Goal: Task Accomplishment & Management: Manage account settings

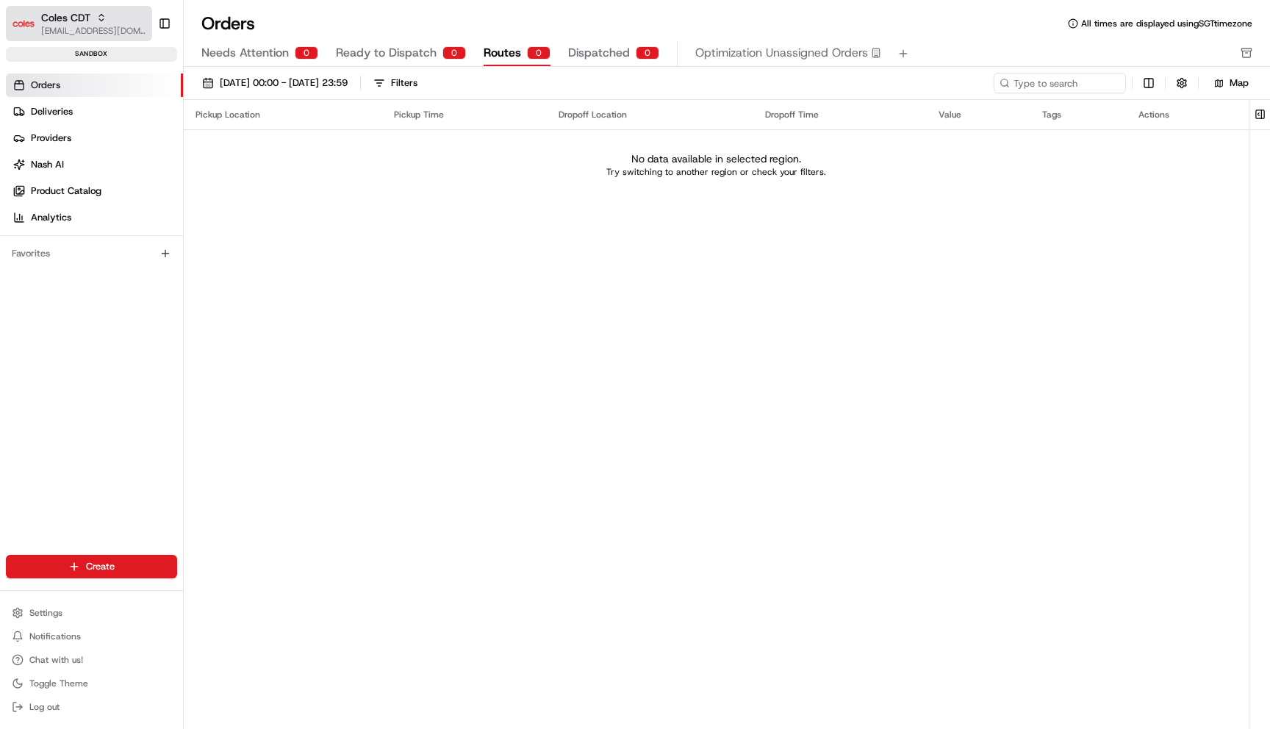
click at [86, 23] on span "Coles CDT" at bounding box center [65, 17] width 49 height 15
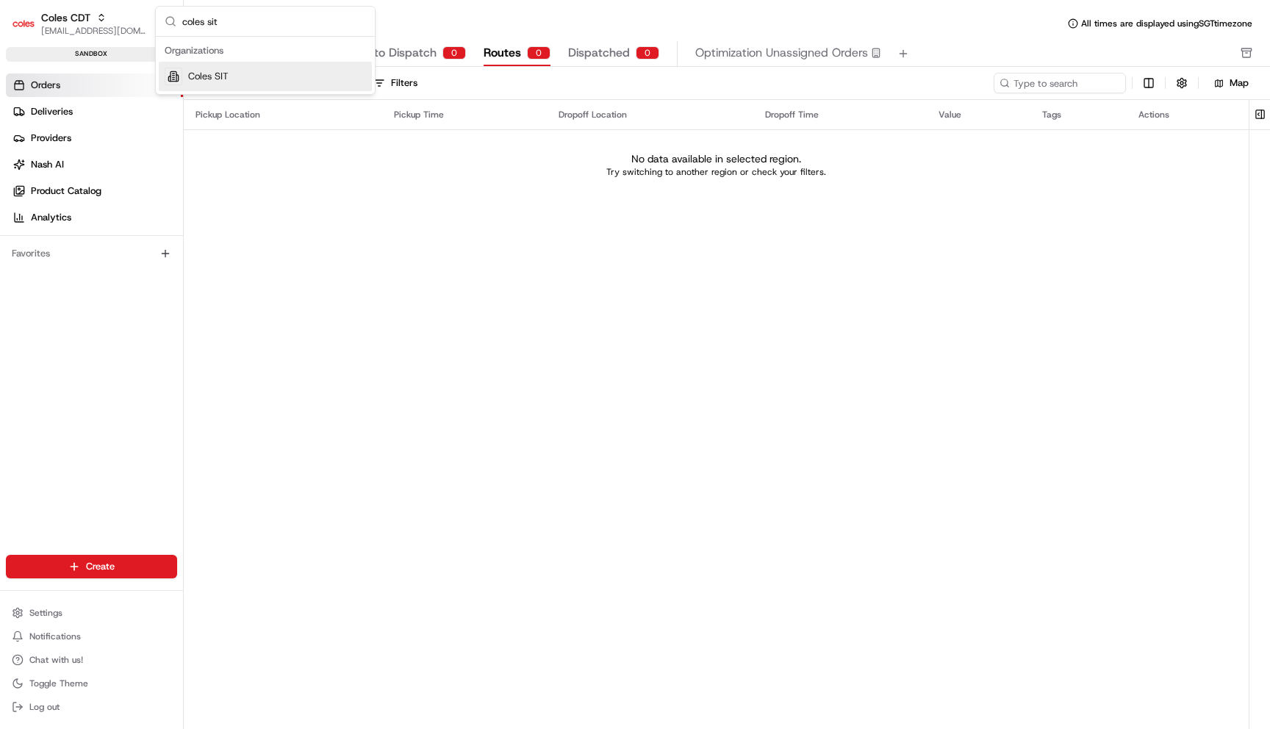
type input "coles sit"
click at [234, 76] on div "Coles SIT" at bounding box center [265, 76] width 213 height 29
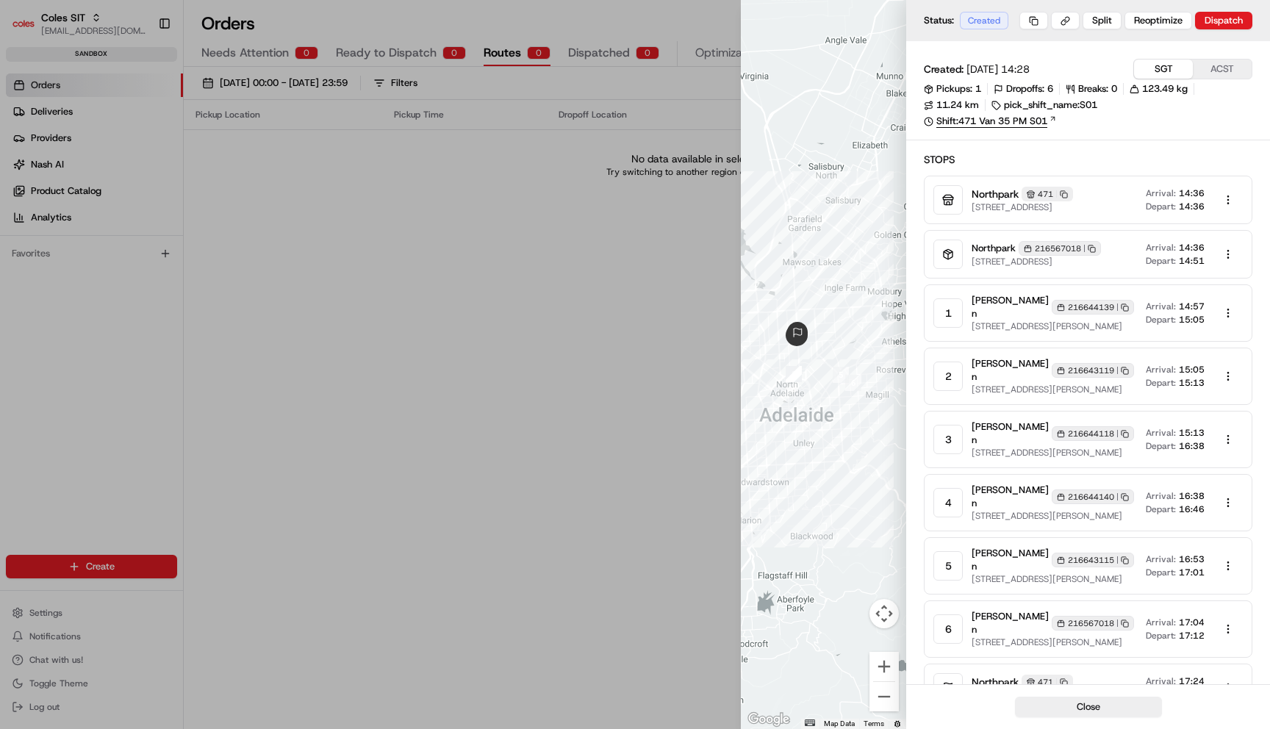
click at [1024, 122] on link "Shift: 471 Van 35 PM S01" at bounding box center [1087, 121] width 328 height 13
click at [1228, 325] on body "Coles SIT maksim@usenash.com Toggle Sidebar sandbox Orders Deliveries Providers…" at bounding box center [635, 364] width 1270 height 729
click at [1211, 357] on div "Edit" at bounding box center [1222, 363] width 87 height 22
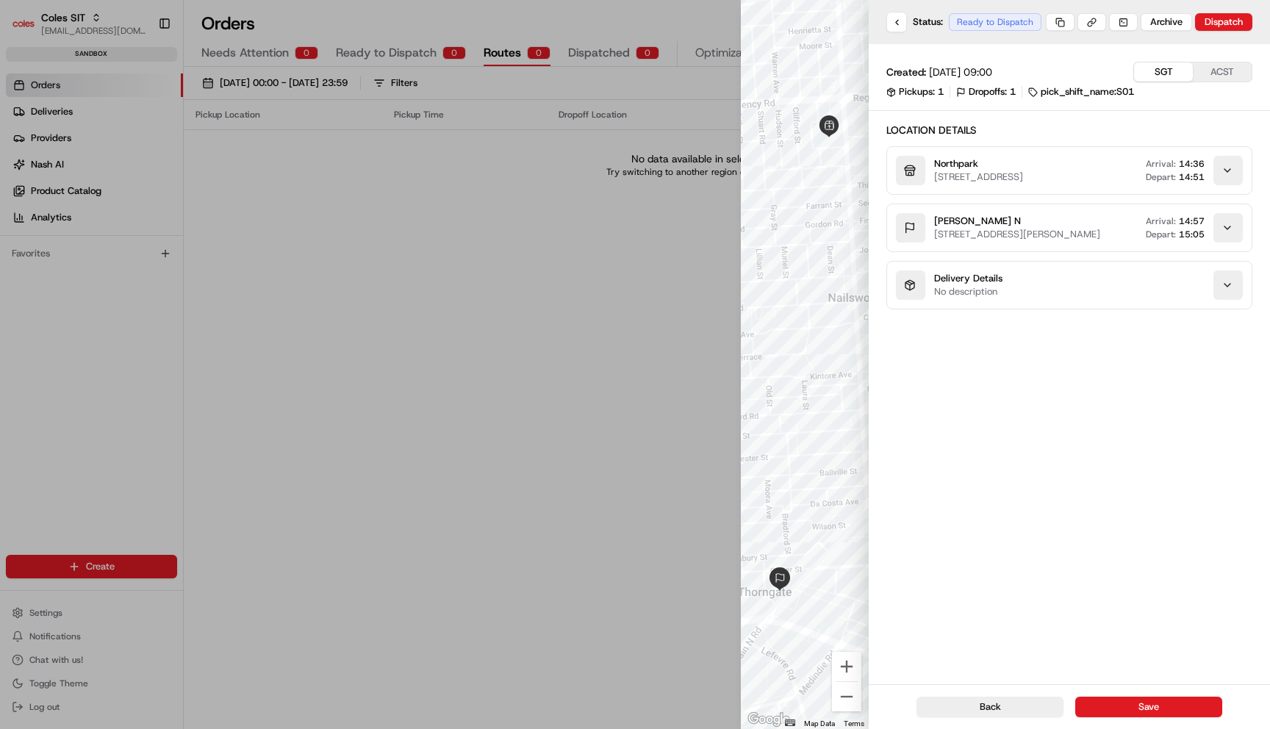
click at [1226, 300] on div "button" at bounding box center [1227, 284] width 29 height 29
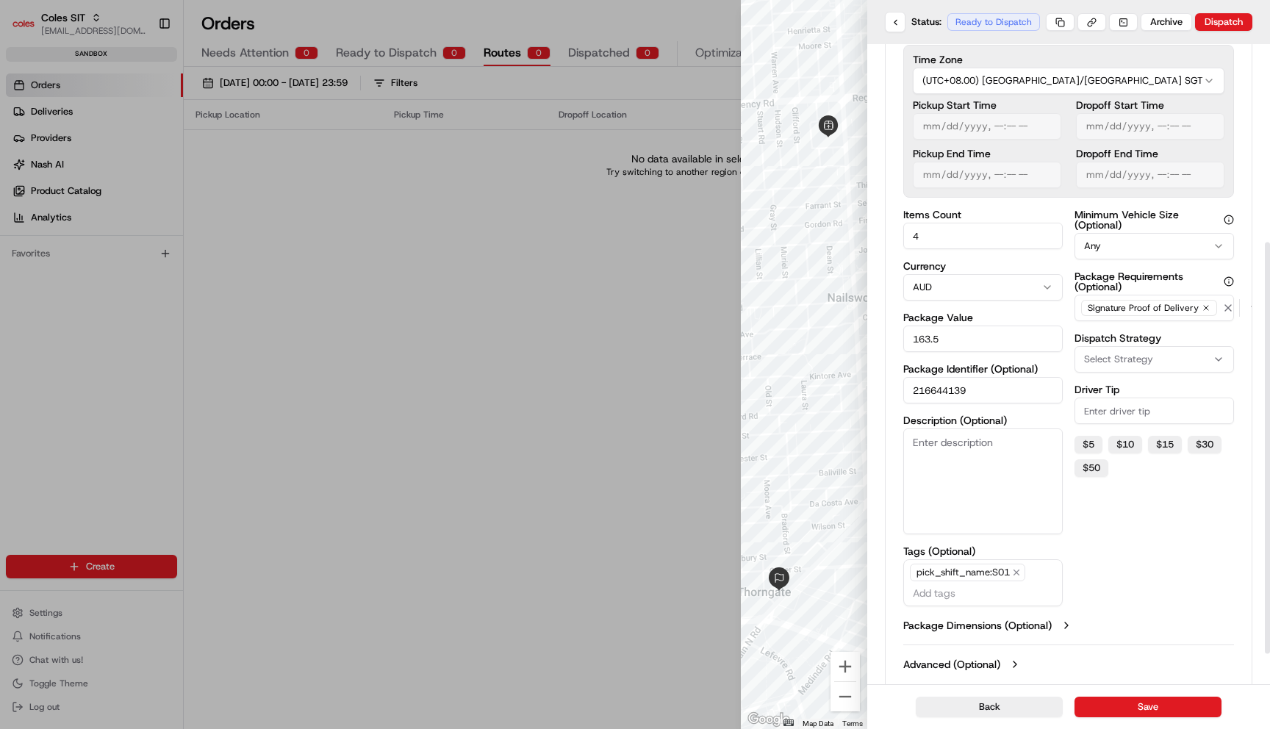
scroll to position [355, 0]
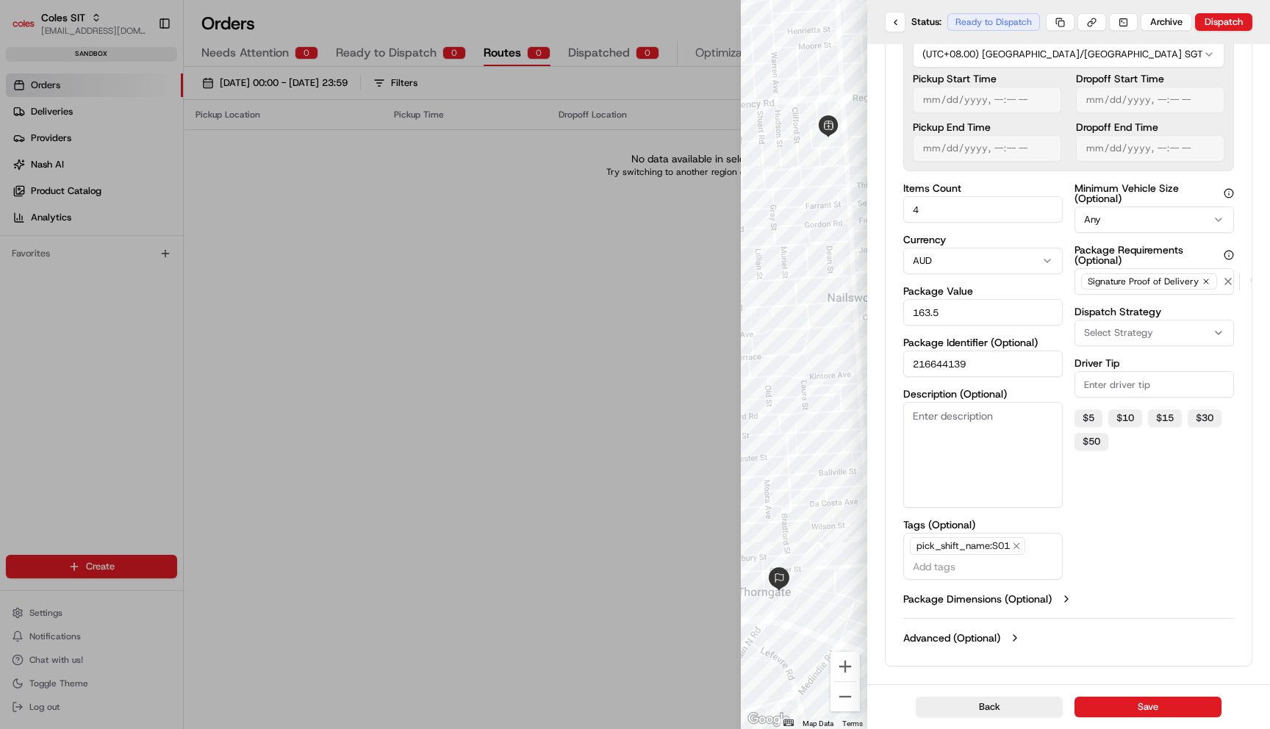
click at [1030, 595] on label "Package Dimensions (Optional)" at bounding box center [977, 598] width 148 height 15
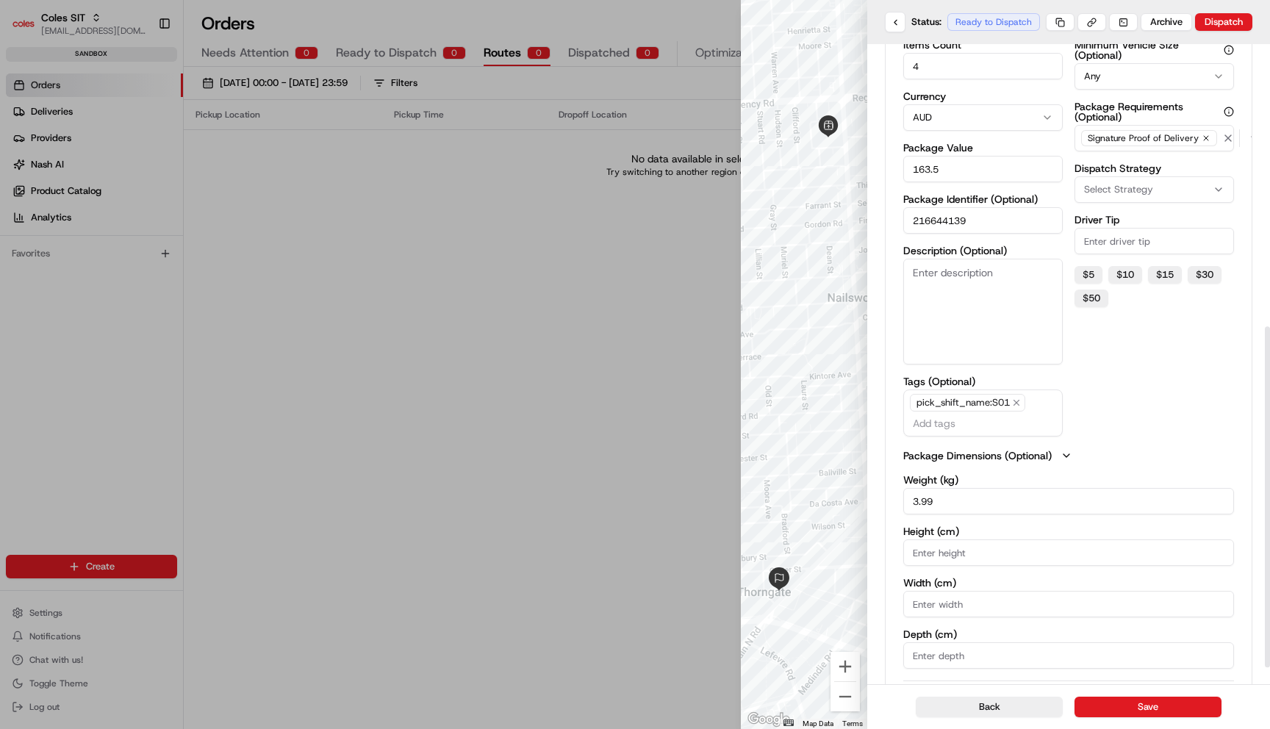
scroll to position [561, 0]
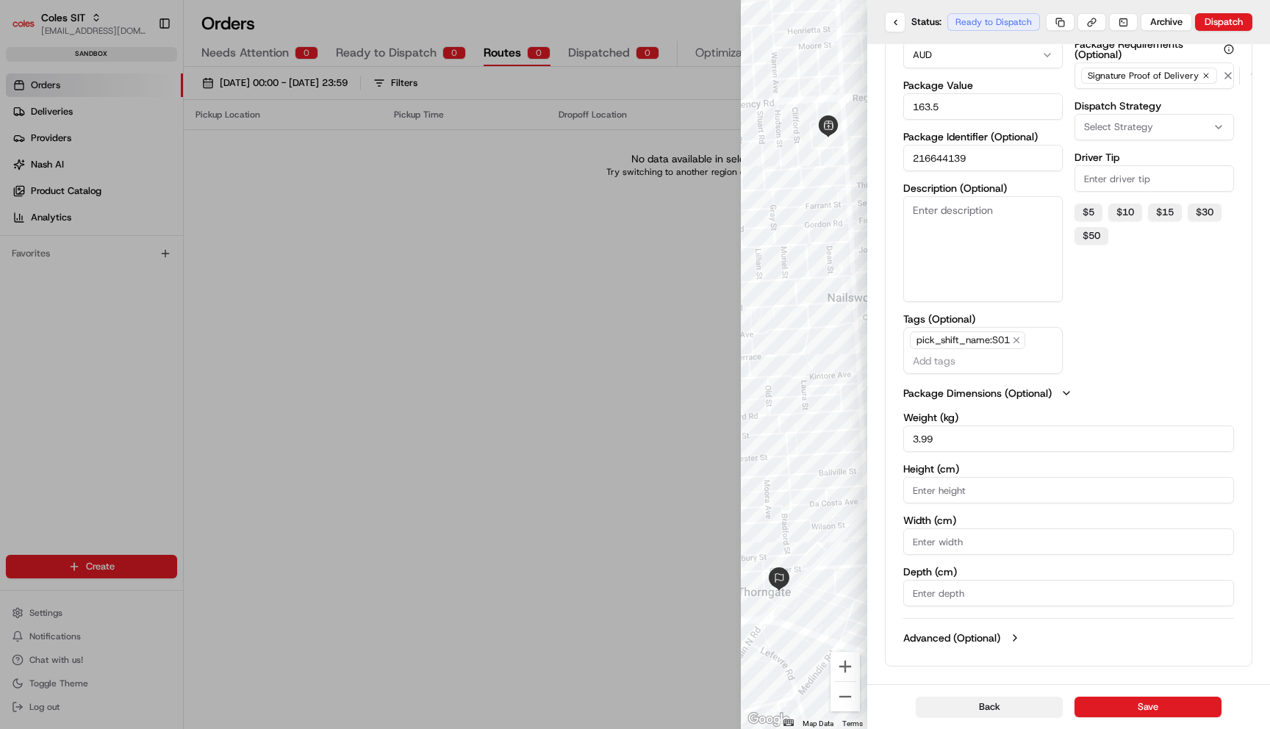
click at [1009, 707] on button "Back" at bounding box center [988, 706] width 147 height 21
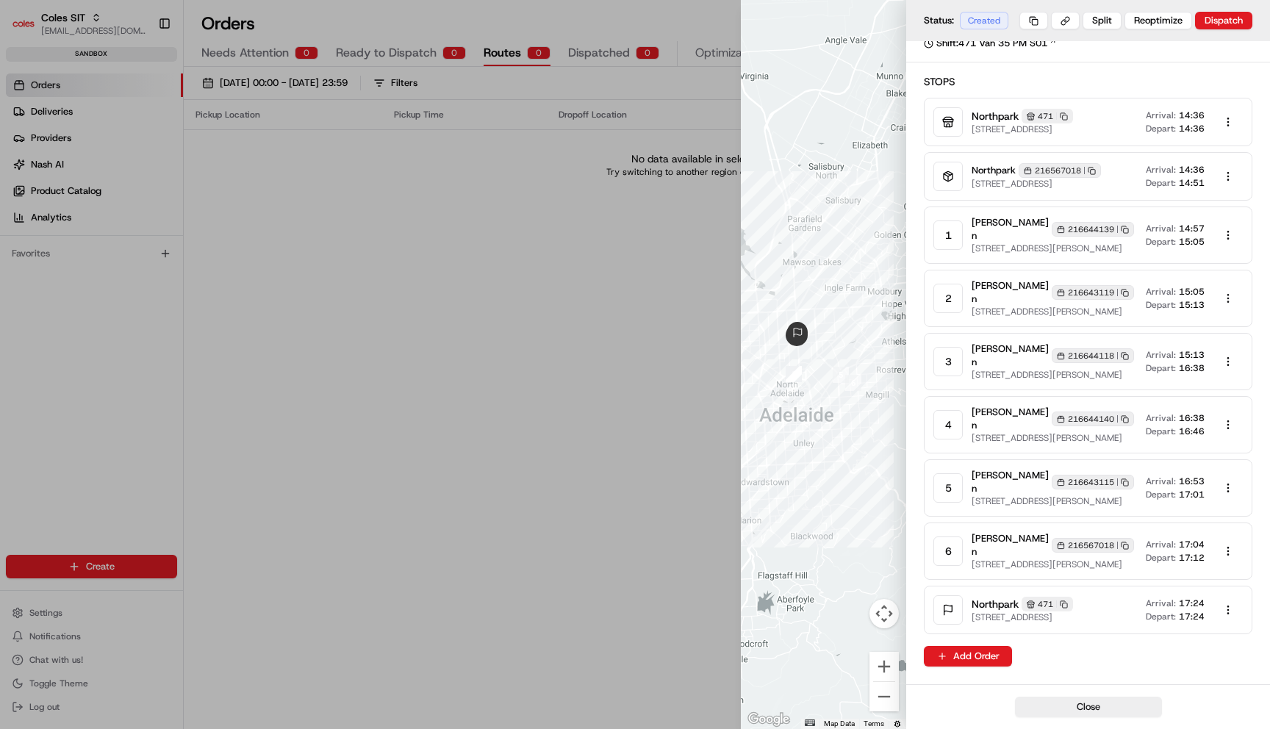
click at [1228, 296] on body "Coles SIT maksim@usenash.com Toggle Sidebar sandbox Orders Deliveries Providers…" at bounding box center [635, 364] width 1270 height 729
click at [1201, 330] on div "Edit" at bounding box center [1222, 331] width 87 height 22
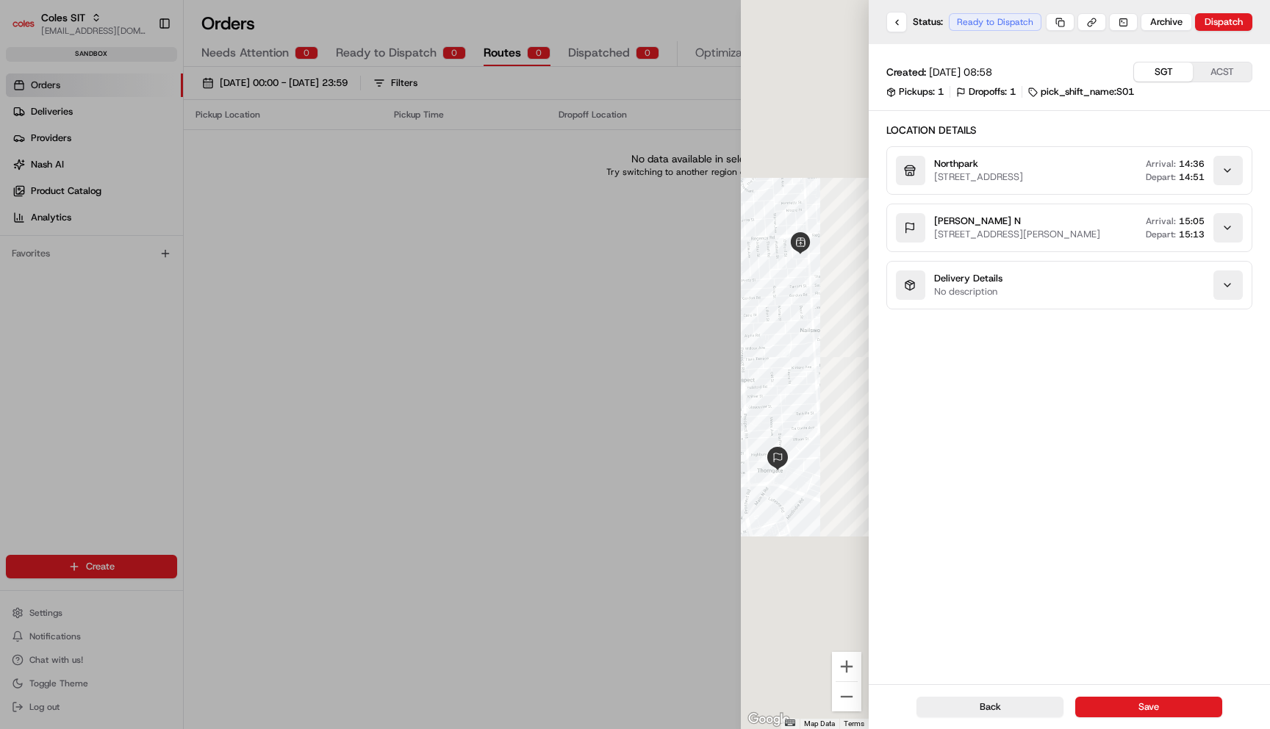
click at [1216, 300] on div "button" at bounding box center [1227, 284] width 29 height 29
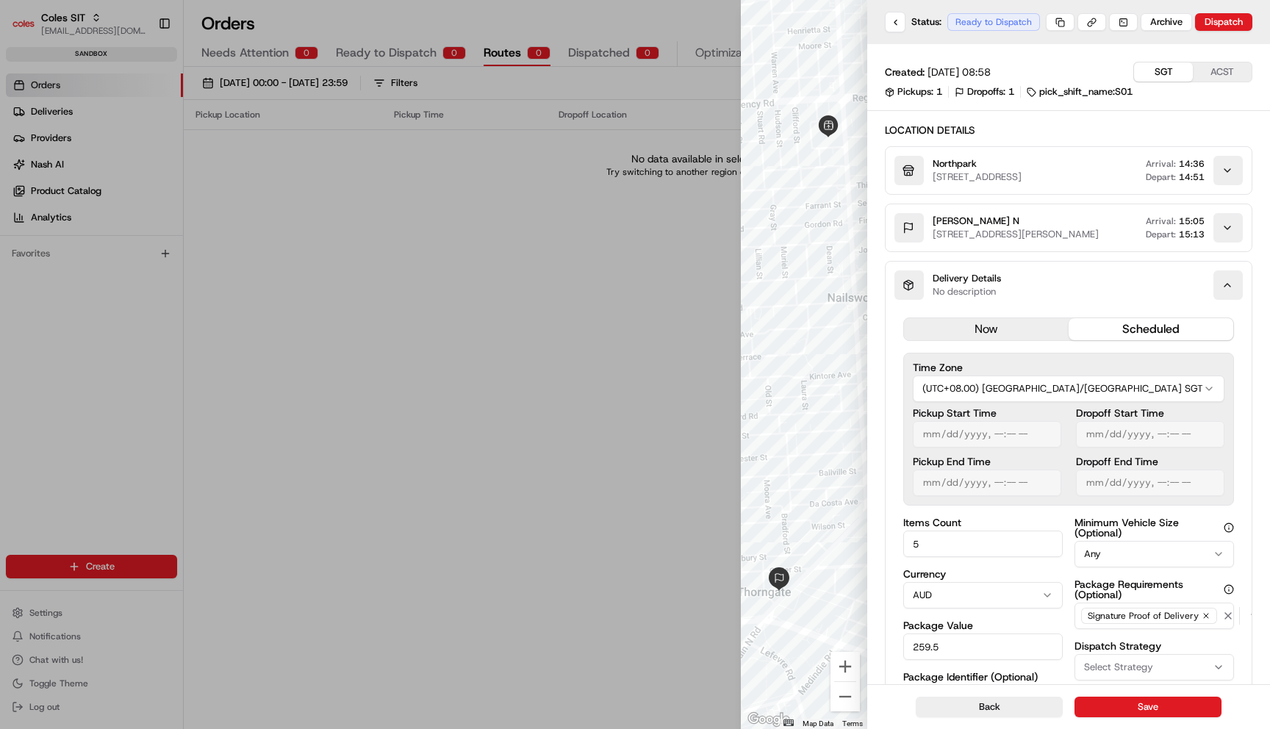
scroll to position [355, 0]
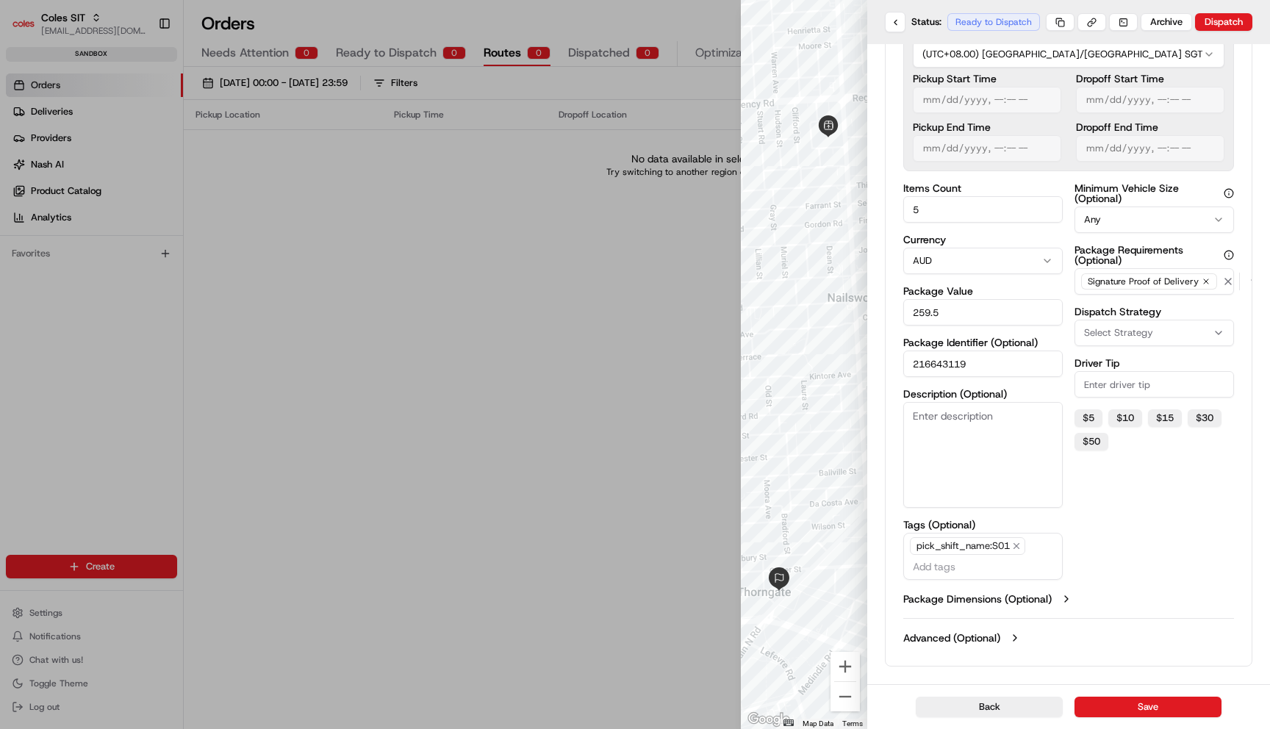
click at [1032, 594] on label "Package Dimensions (Optional)" at bounding box center [977, 598] width 148 height 15
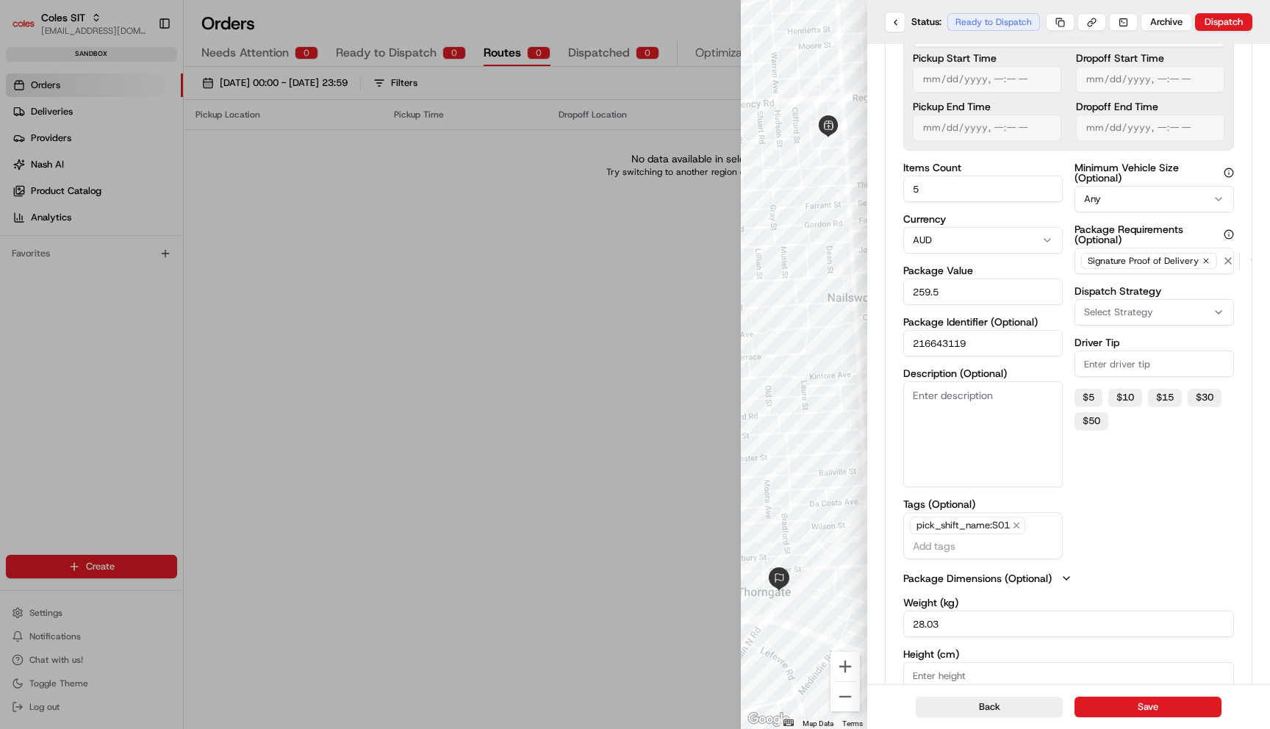
scroll to position [561, 0]
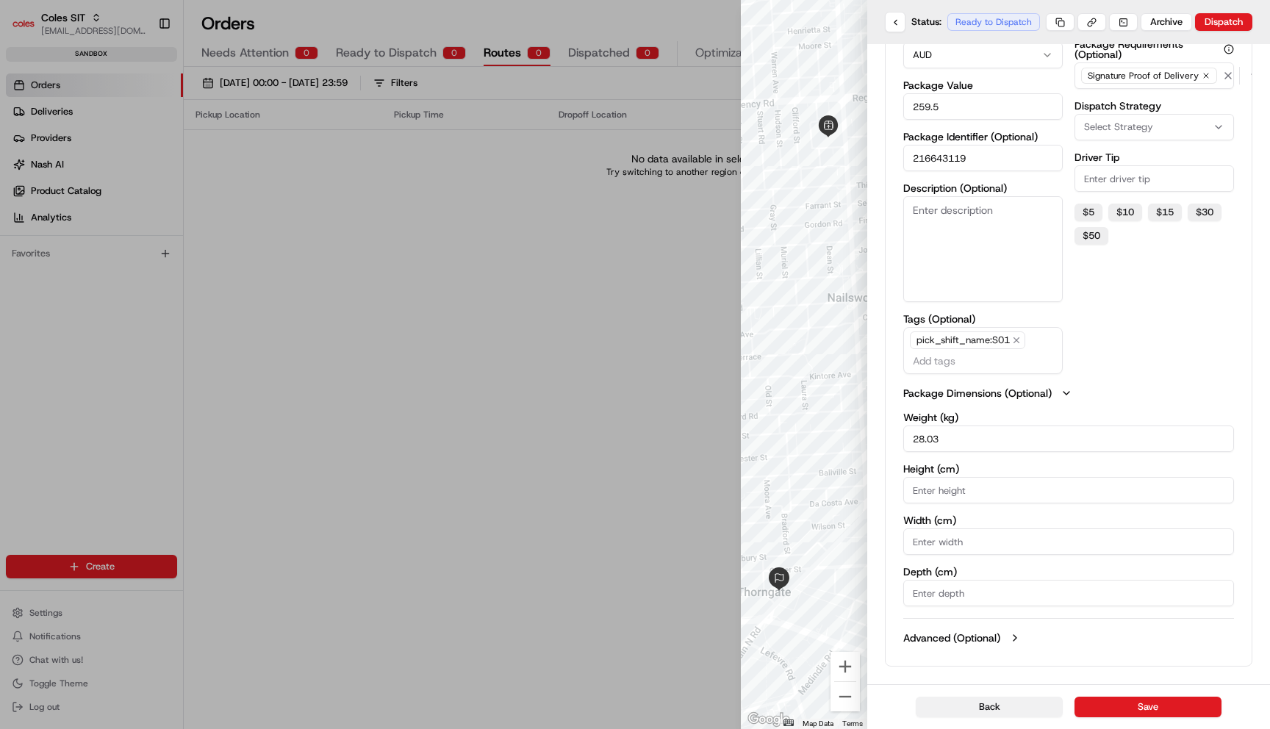
click at [1009, 705] on button "Back" at bounding box center [988, 706] width 147 height 21
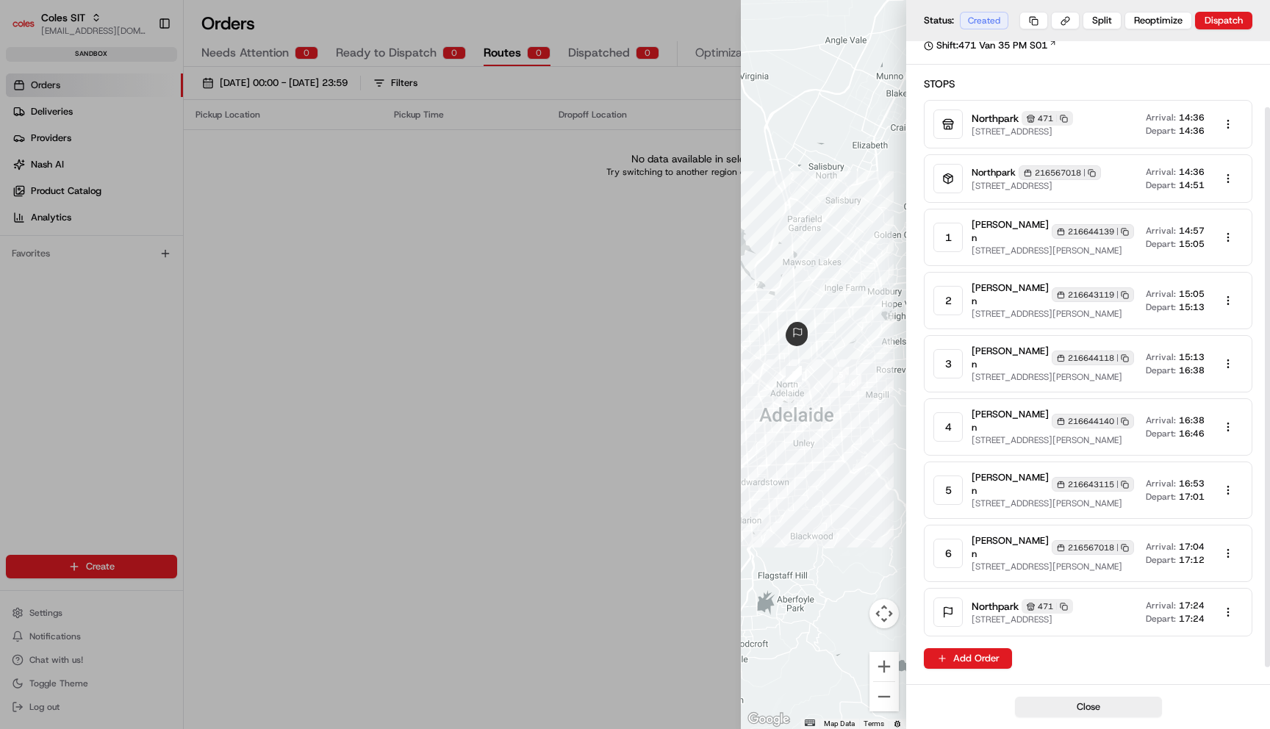
scroll to position [74, 0]
click at [1231, 384] on body "Coles SIT maksim@usenash.com Toggle Sidebar sandbox Orders Deliveries Providers…" at bounding box center [635, 364] width 1270 height 729
click at [1207, 412] on div "Edit" at bounding box center [1222, 415] width 87 height 22
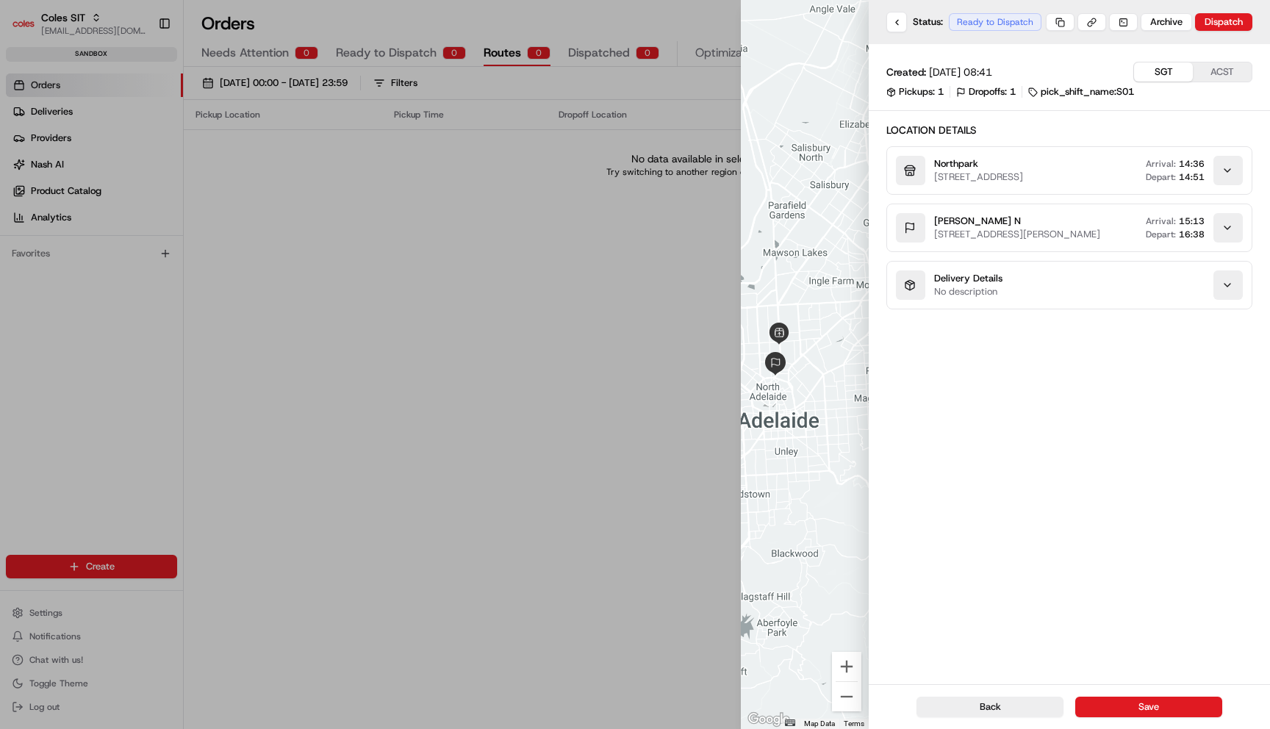
scroll to position [0, 0]
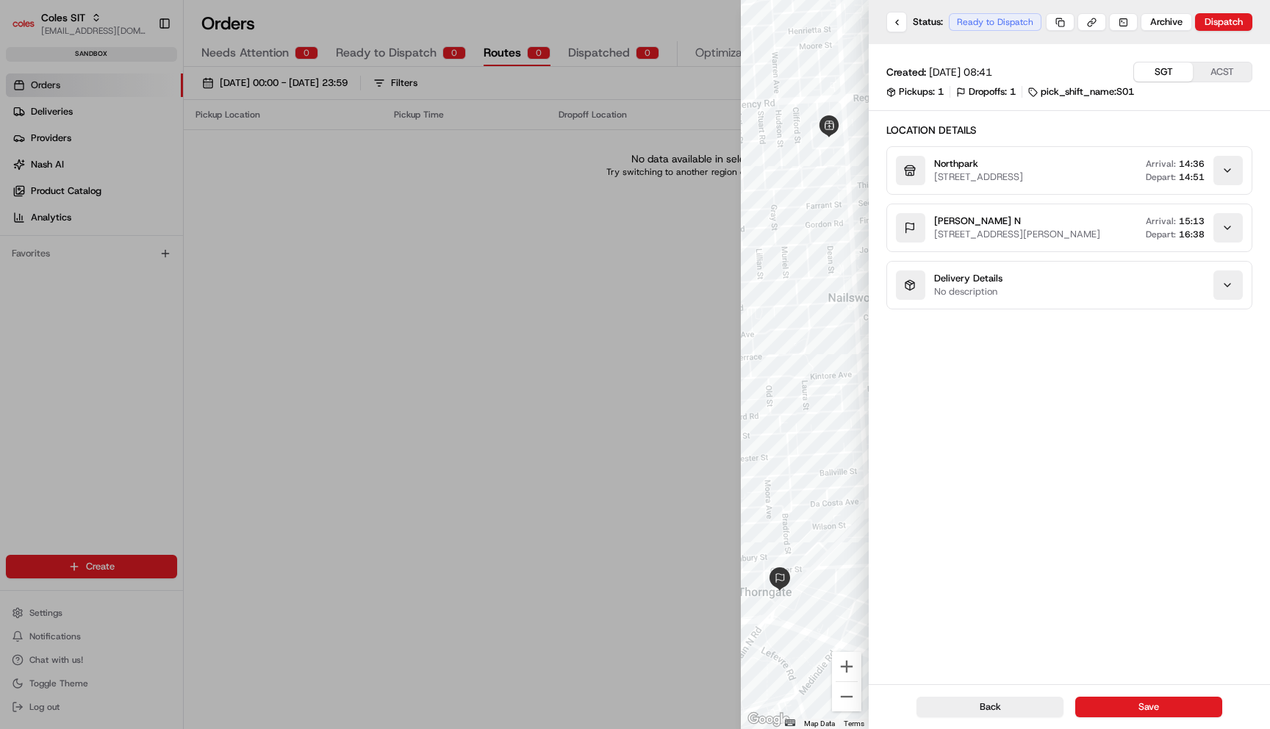
click at [1230, 234] on icon "button" at bounding box center [1227, 228] width 12 height 12
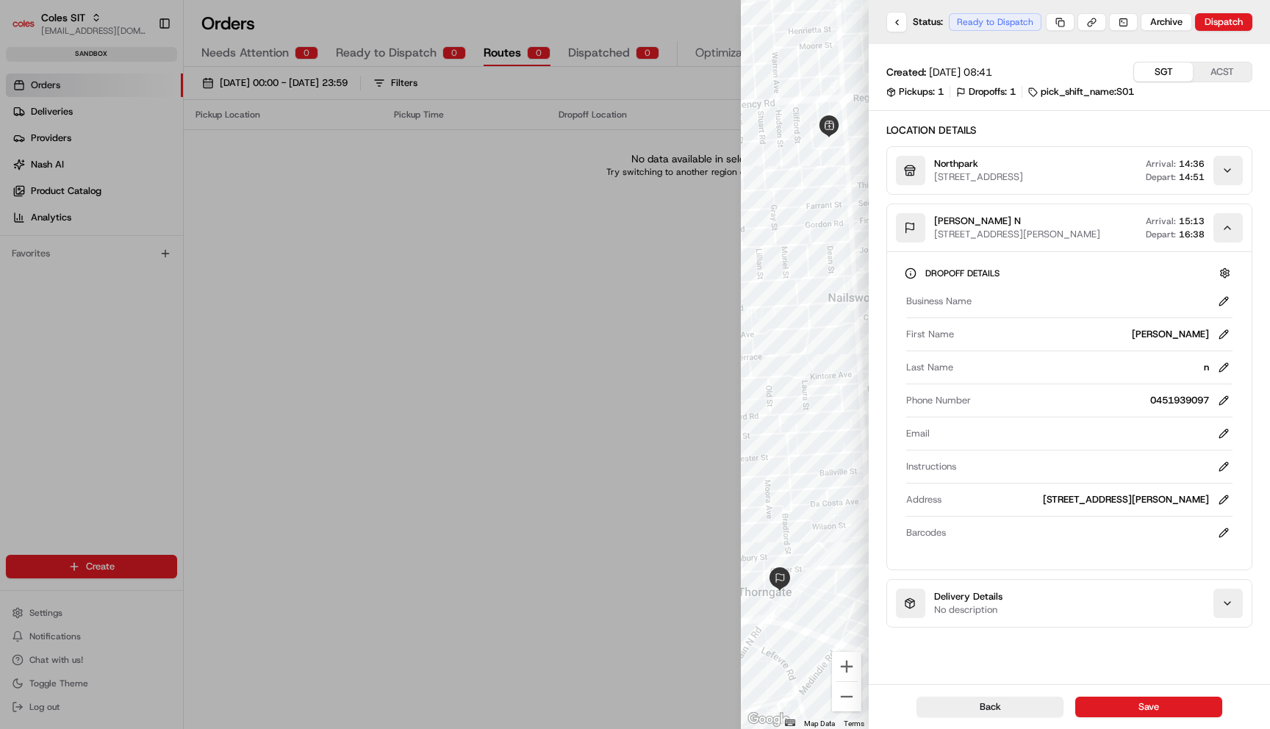
click at [1227, 612] on div "button" at bounding box center [1227, 602] width 29 height 29
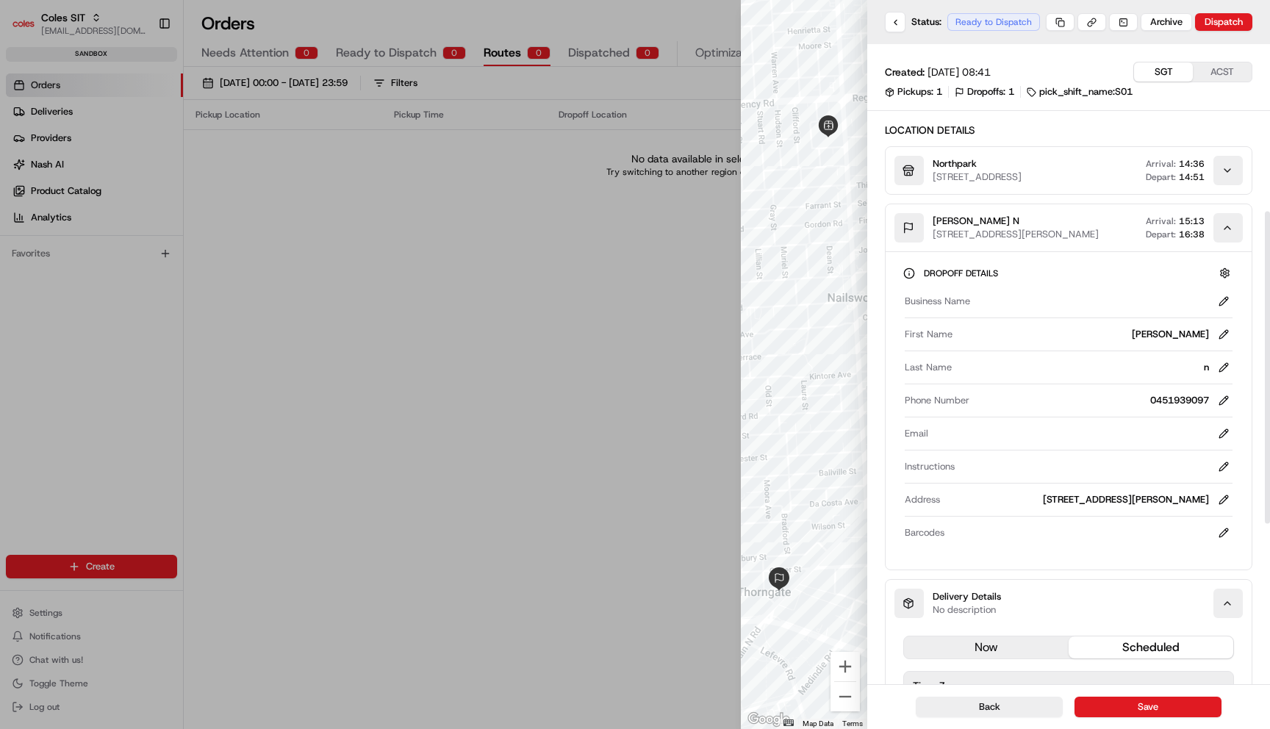
scroll to position [673, 0]
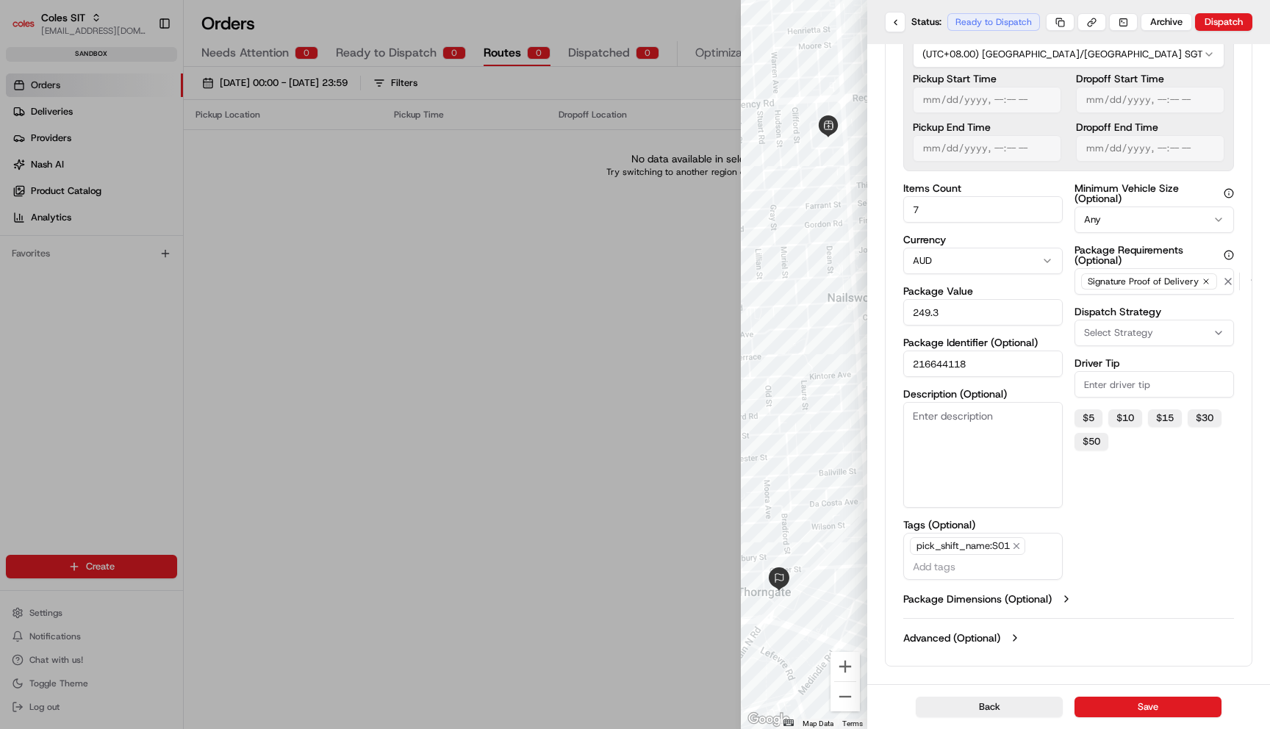
click at [1053, 607] on div "now scheduled Time Zone (UTC+08.00) Asia/Singapore SGT Pickup Start Time Pickup…" at bounding box center [1068, 314] width 366 height 680
click at [1051, 597] on label "Package Dimensions (Optional)" at bounding box center [977, 598] width 148 height 15
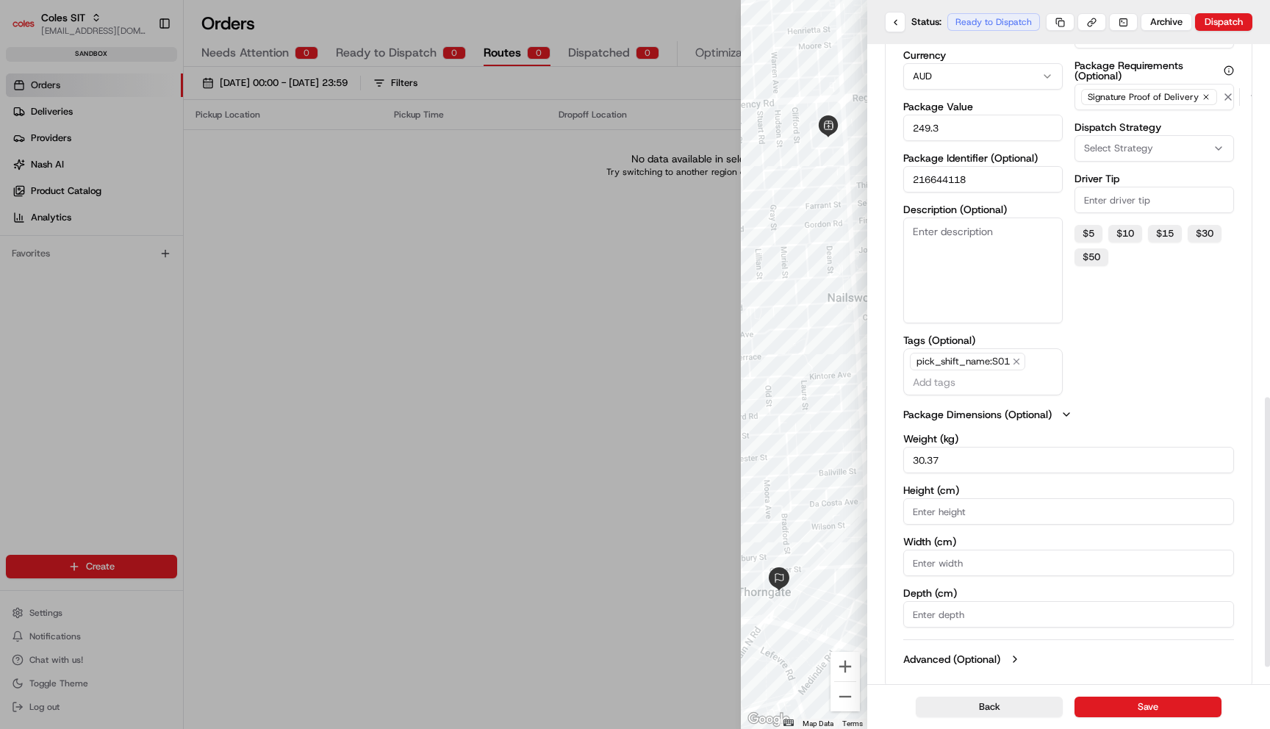
scroll to position [838, 0]
click at [1026, 709] on button "Back" at bounding box center [988, 706] width 147 height 21
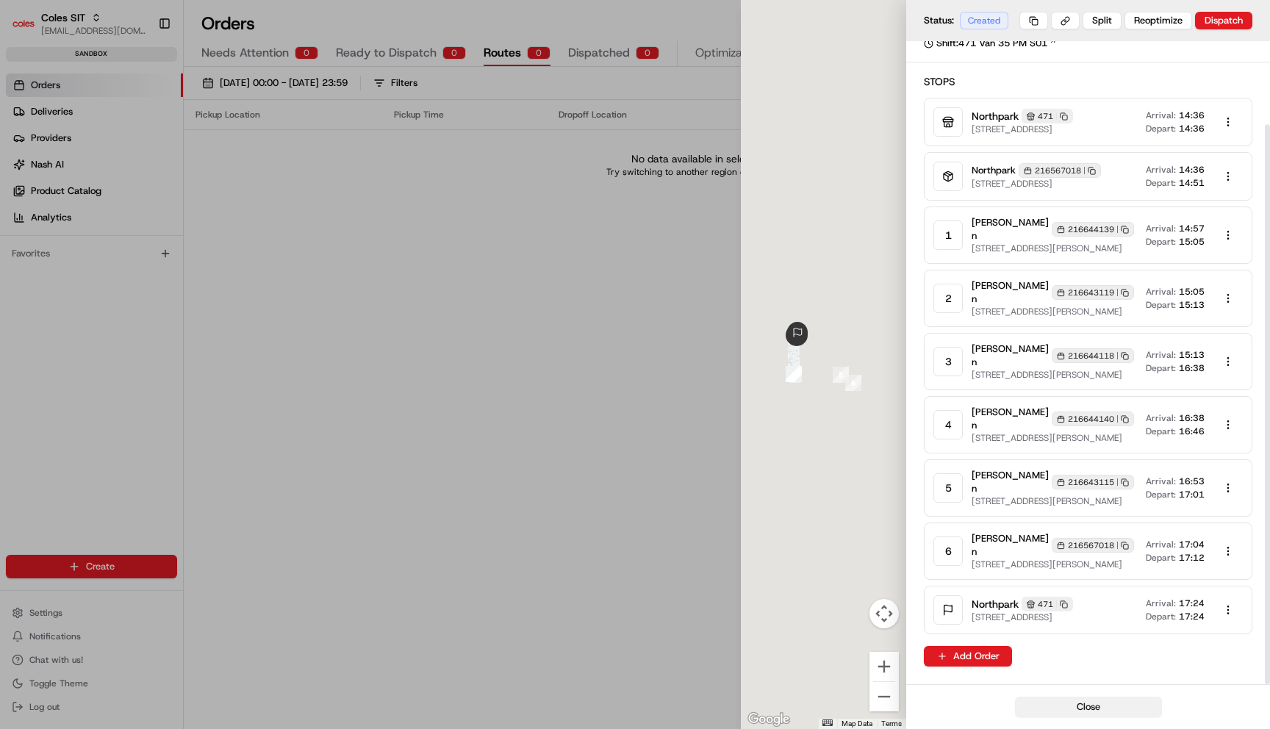
scroll to position [96, 0]
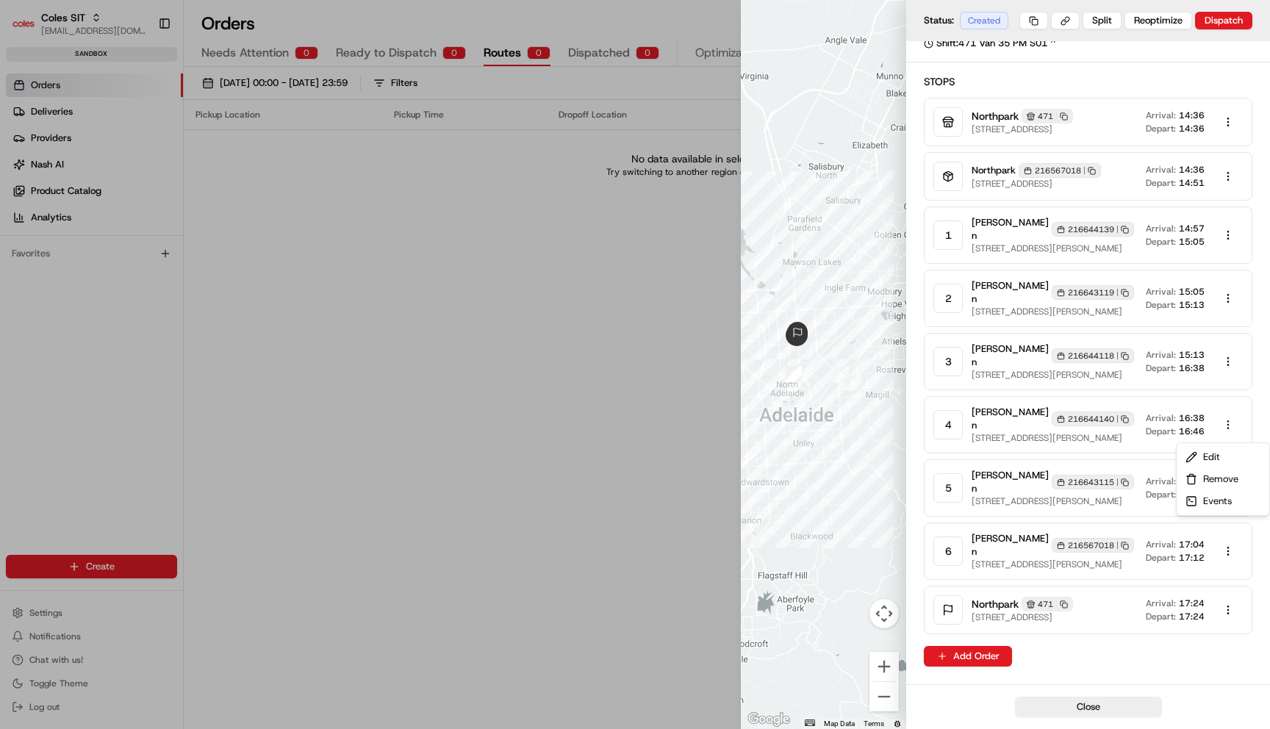
click at [1228, 420] on body "Coles SIT maksim@usenash.com Toggle Sidebar sandbox Orders Deliveries Providers…" at bounding box center [635, 364] width 1270 height 729
click at [1215, 453] on div "Edit" at bounding box center [1222, 457] width 87 height 22
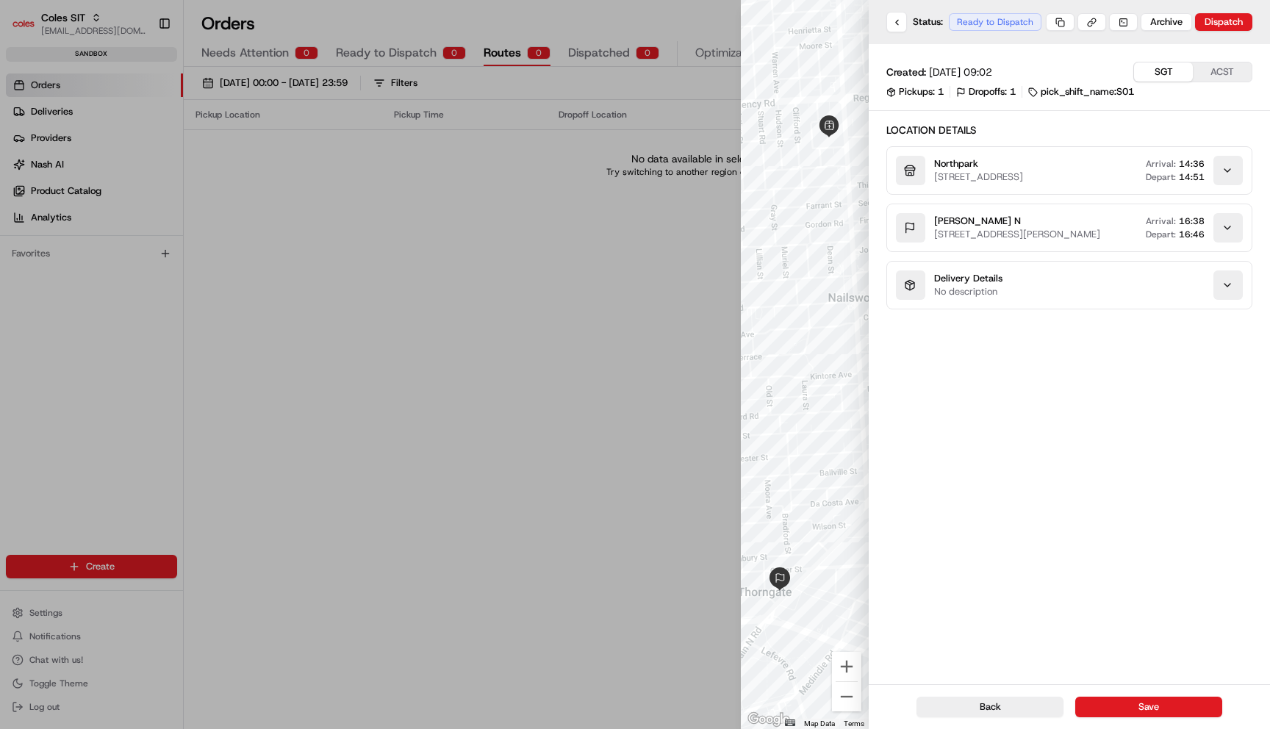
click at [1226, 300] on div "button" at bounding box center [1227, 284] width 29 height 29
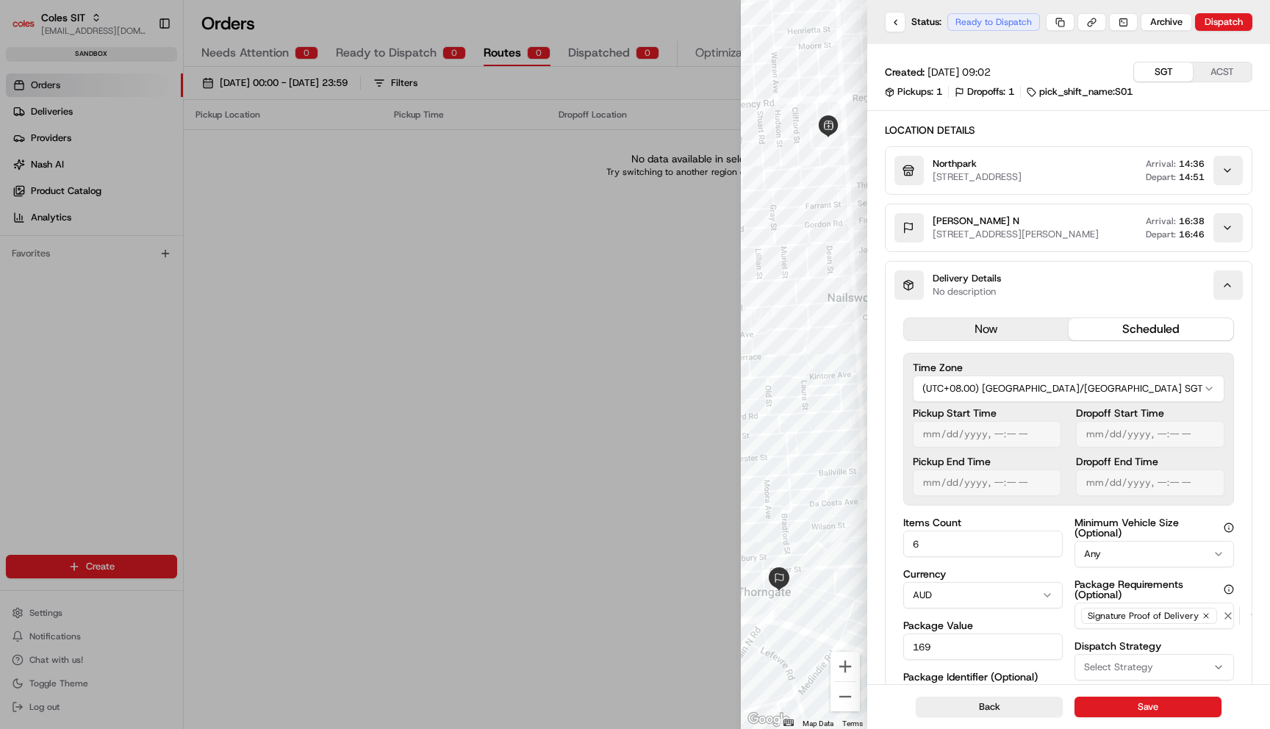
scroll to position [355, 0]
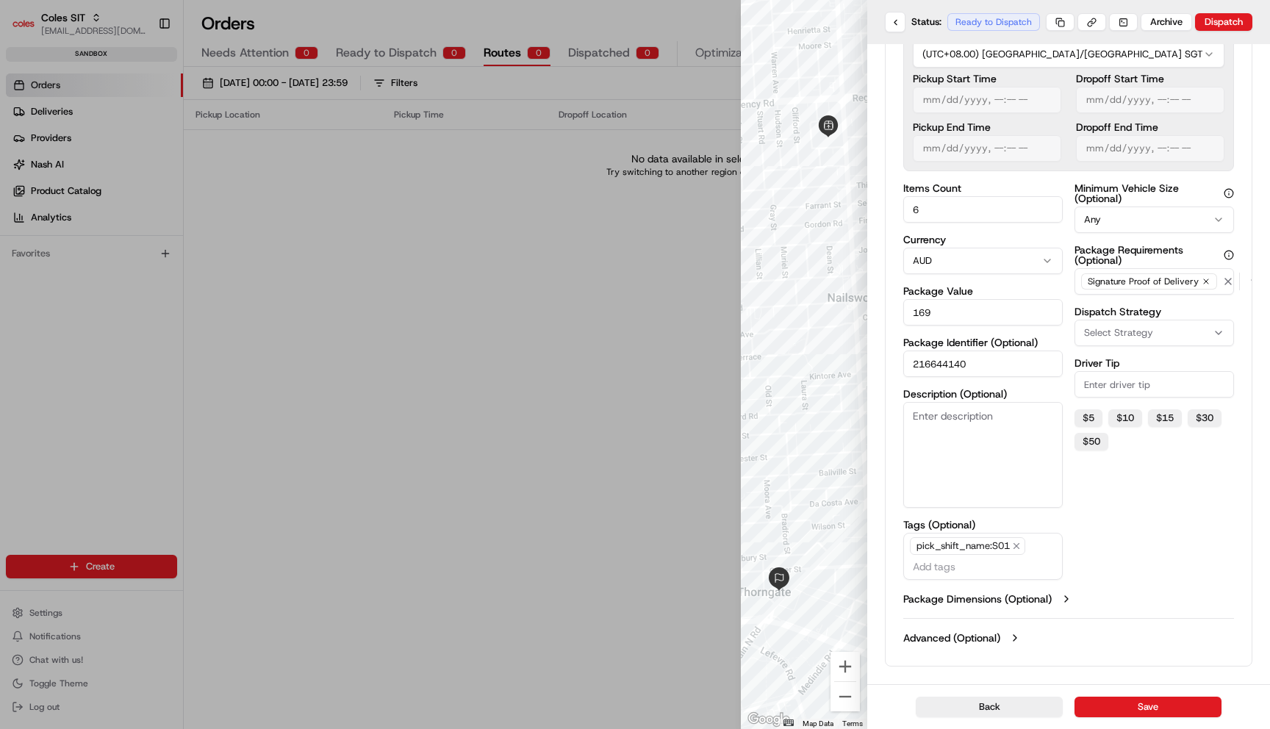
click at [1062, 607] on div "now scheduled Time Zone (UTC+08.00) Asia/Singapore SGT Pickup Start Time Pickup…" at bounding box center [1068, 314] width 366 height 680
click at [1062, 601] on button "Package Dimensions (Optional)" at bounding box center [1068, 598] width 331 height 15
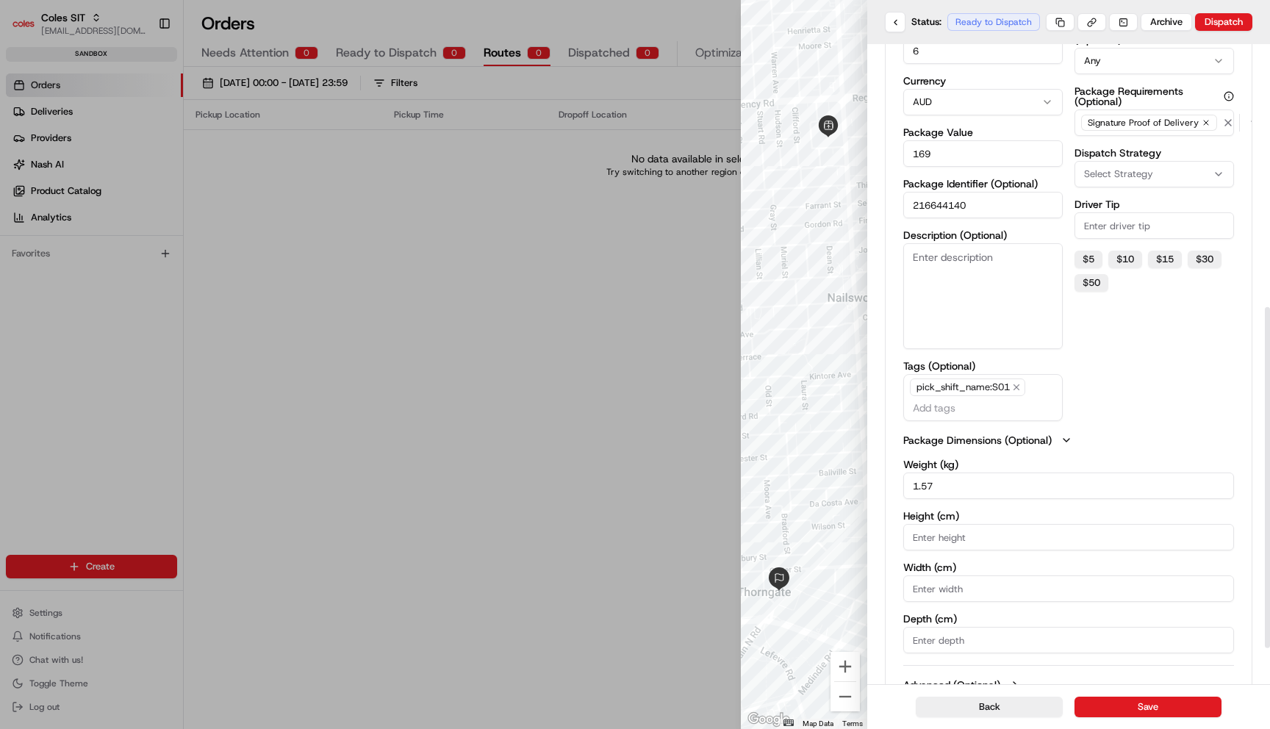
scroll to position [561, 0]
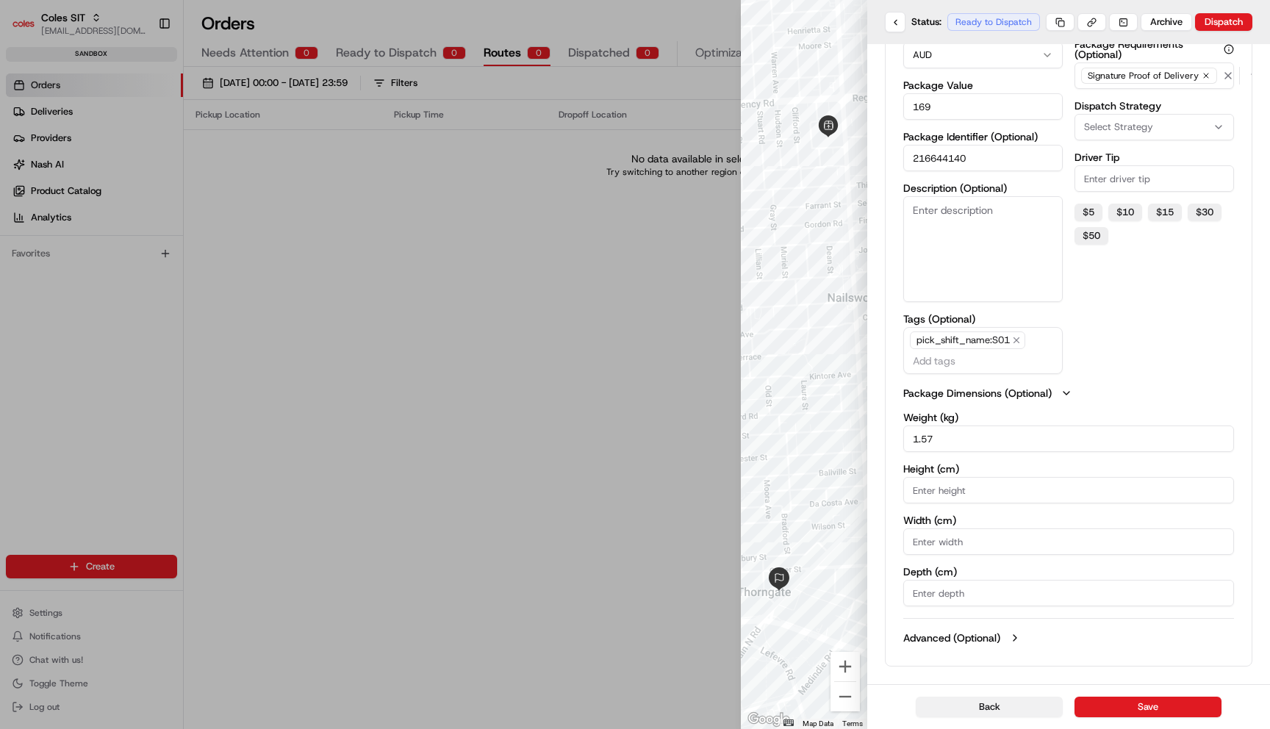
click at [1025, 713] on button "Back" at bounding box center [988, 706] width 147 height 21
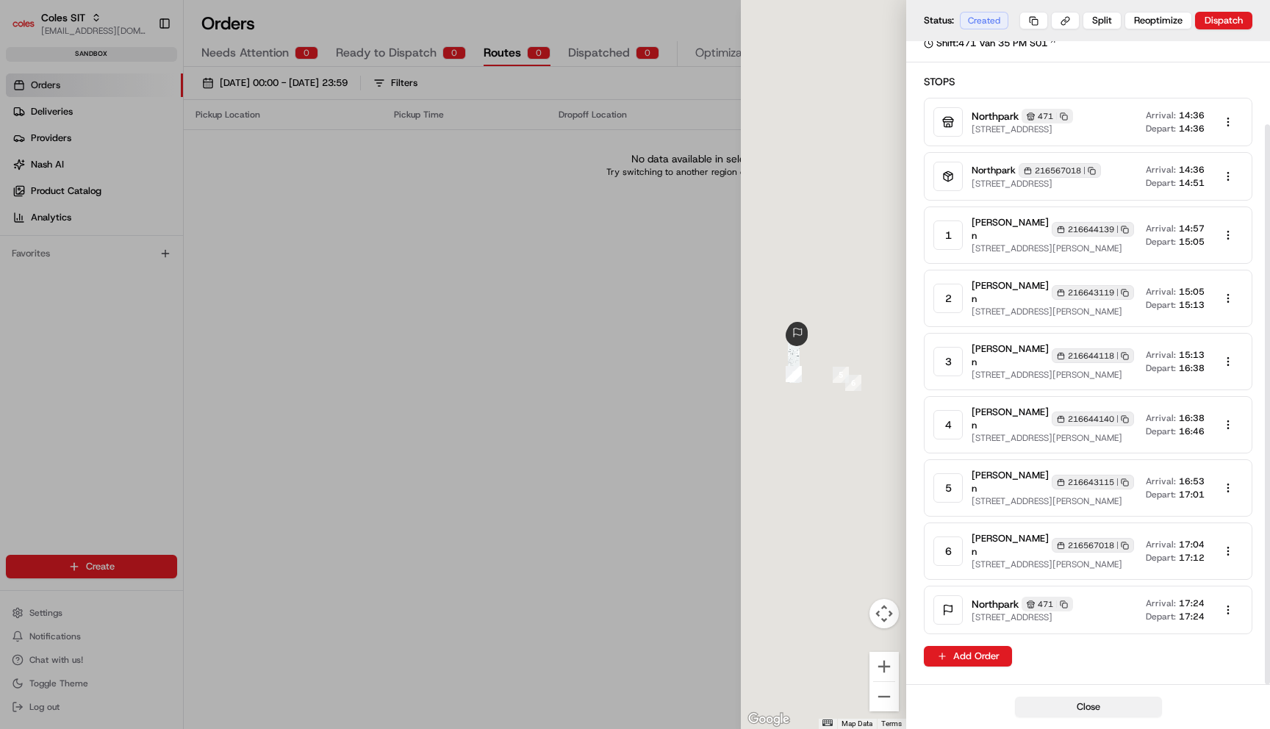
scroll to position [96, 0]
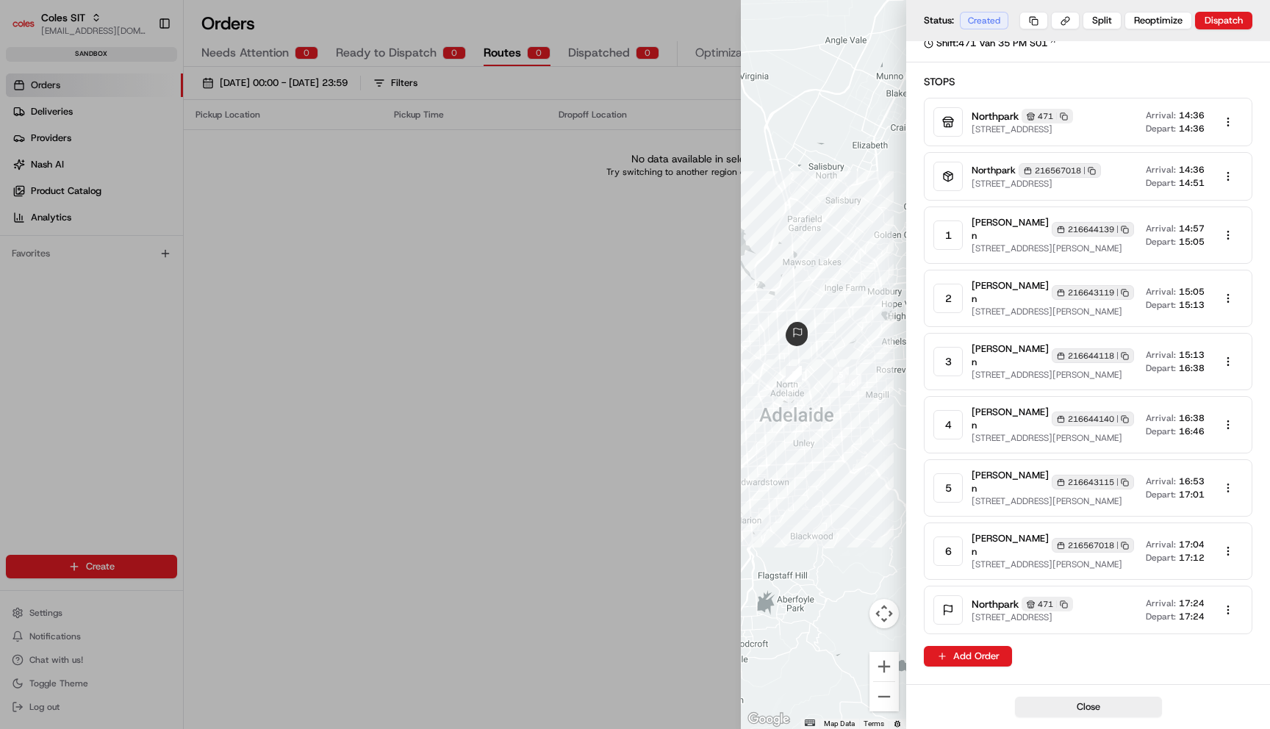
click at [1229, 494] on body "Coles SIT maksim@usenash.com Toggle Sidebar sandbox Orders Deliveries Providers…" at bounding box center [635, 364] width 1270 height 729
click at [1213, 518] on div "Edit" at bounding box center [1222, 520] width 87 height 22
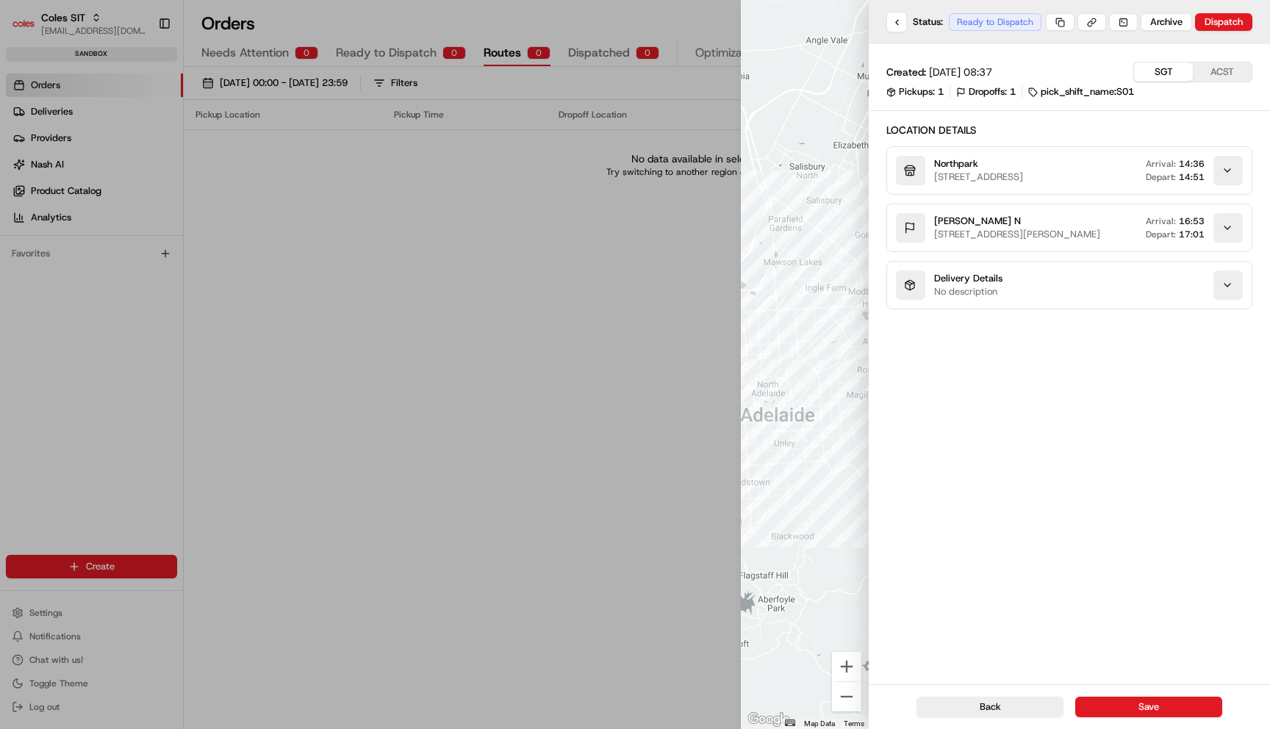
scroll to position [0, 0]
click at [1225, 291] on icon "button" at bounding box center [1227, 285] width 12 height 12
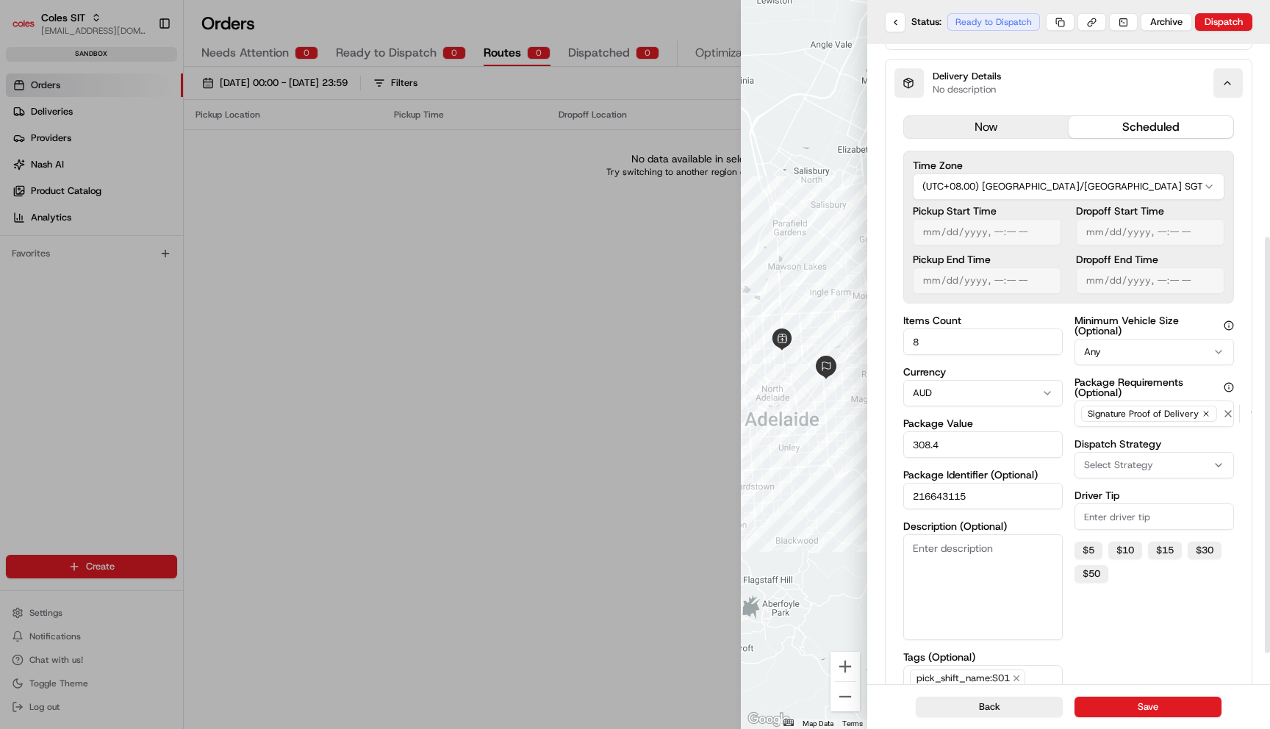
scroll to position [345, 0]
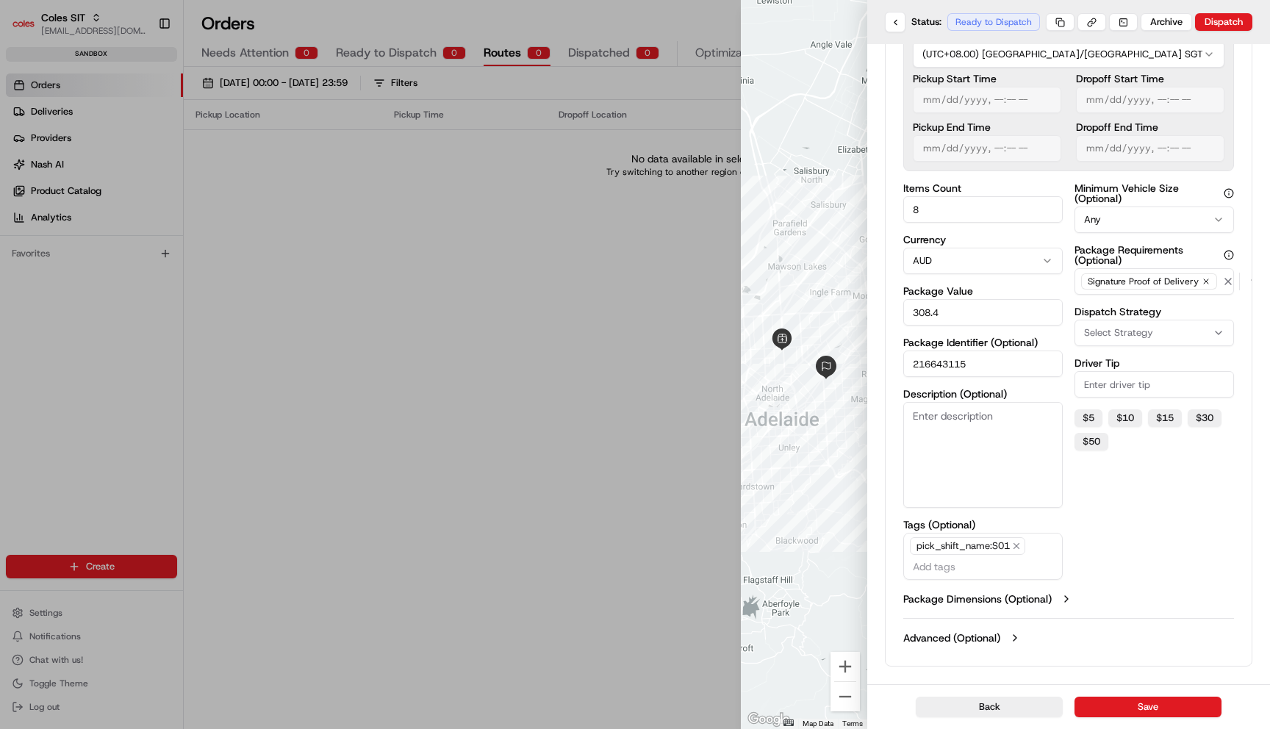
click at [1029, 594] on label "Package Dimensions (Optional)" at bounding box center [977, 598] width 148 height 15
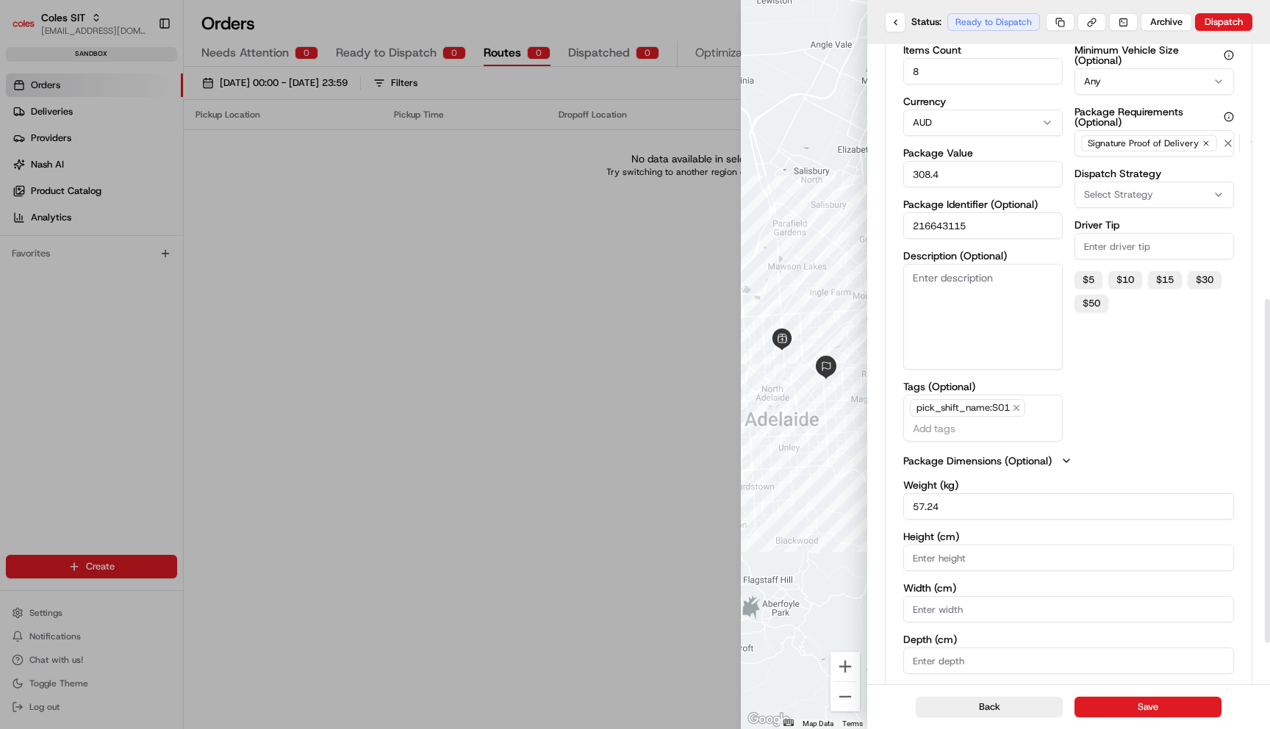
scroll to position [474, 0]
click at [1021, 705] on button "Back" at bounding box center [988, 706] width 147 height 21
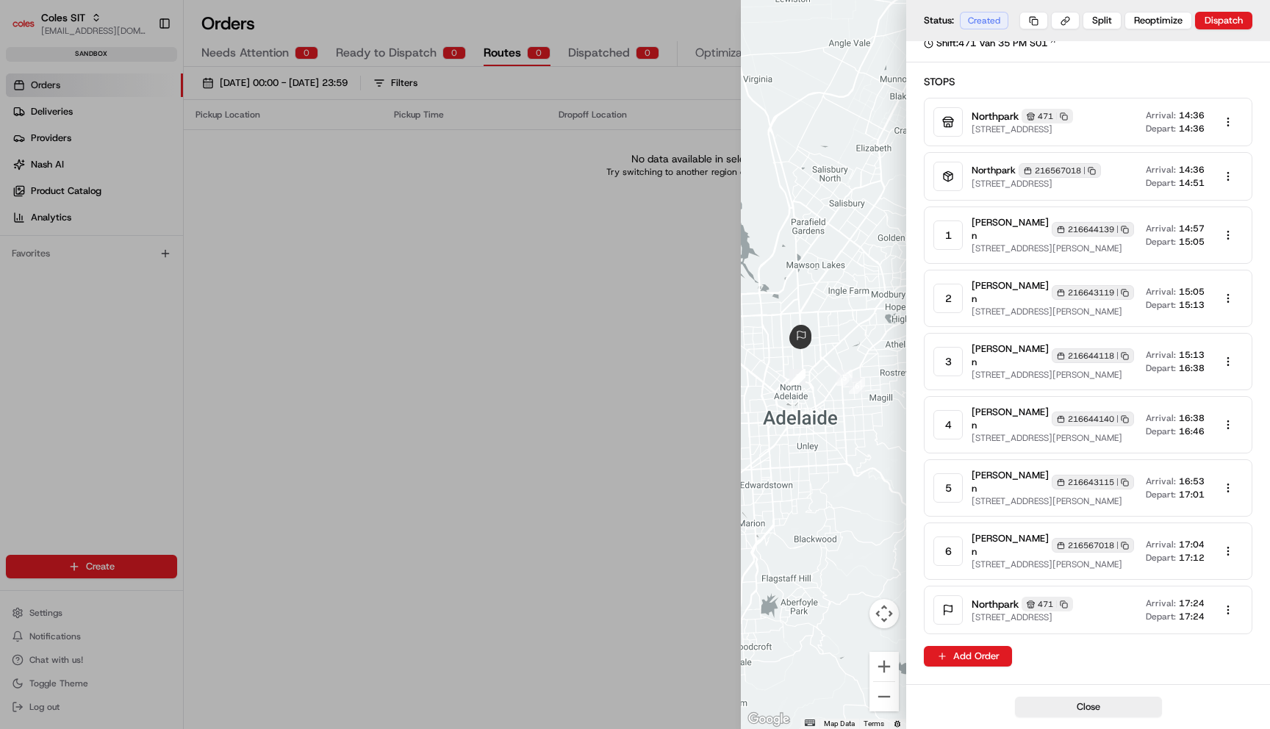
scroll to position [96, 0]
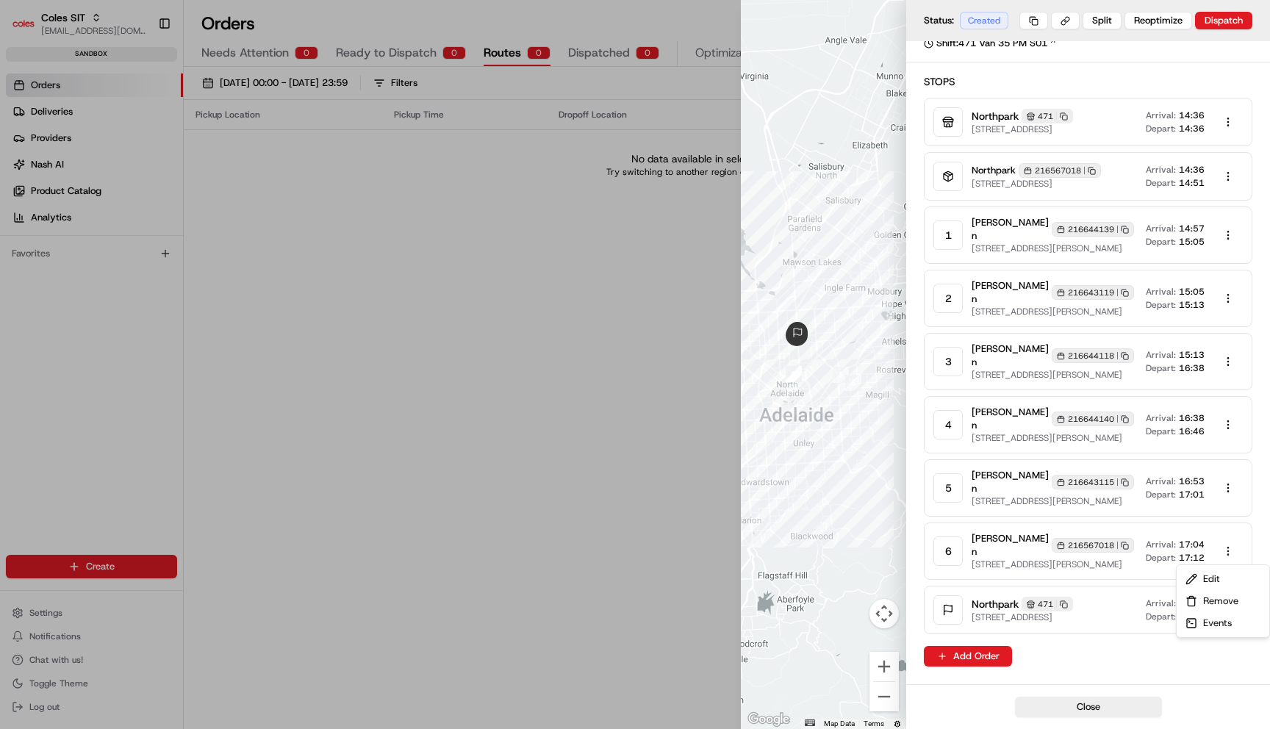
click at [1228, 549] on body "Coles SIT maksim@usenash.com Toggle Sidebar sandbox Orders Deliveries Providers…" at bounding box center [635, 364] width 1270 height 729
click at [1225, 577] on div "Edit" at bounding box center [1222, 579] width 87 height 22
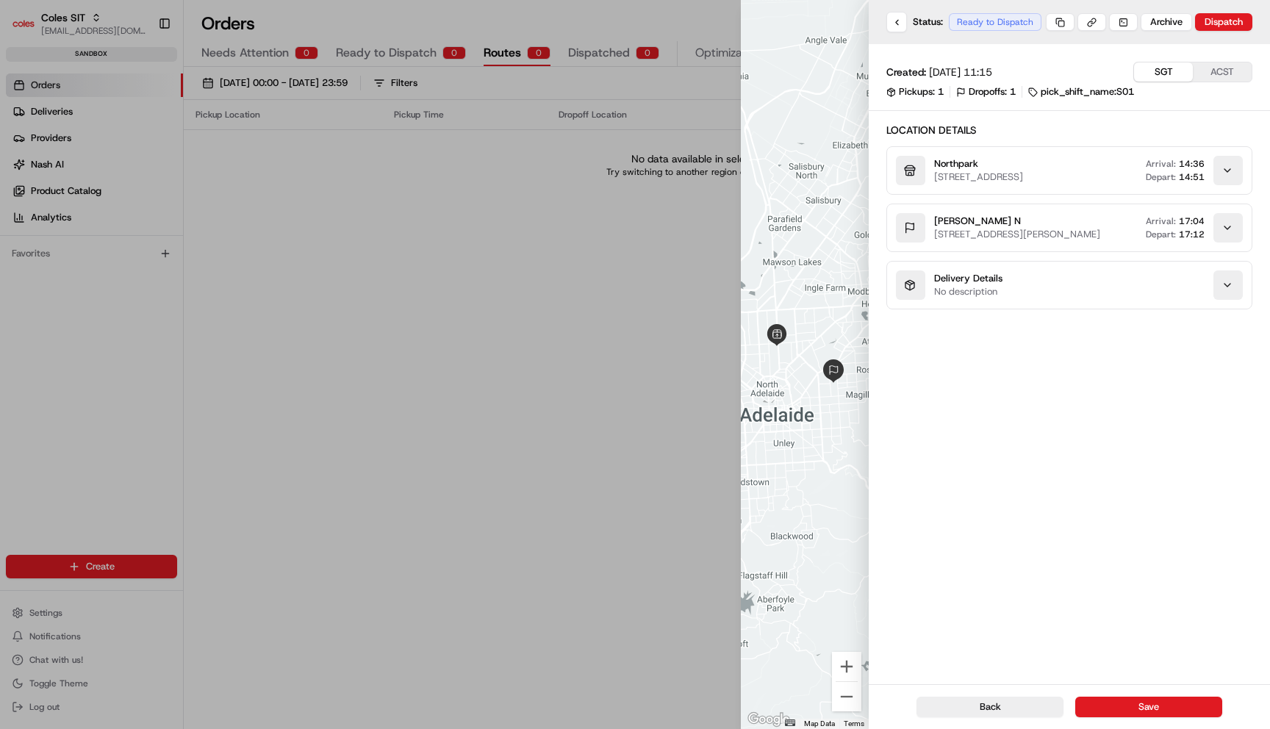
scroll to position [0, 0]
click at [1217, 300] on div "button" at bounding box center [1227, 284] width 29 height 29
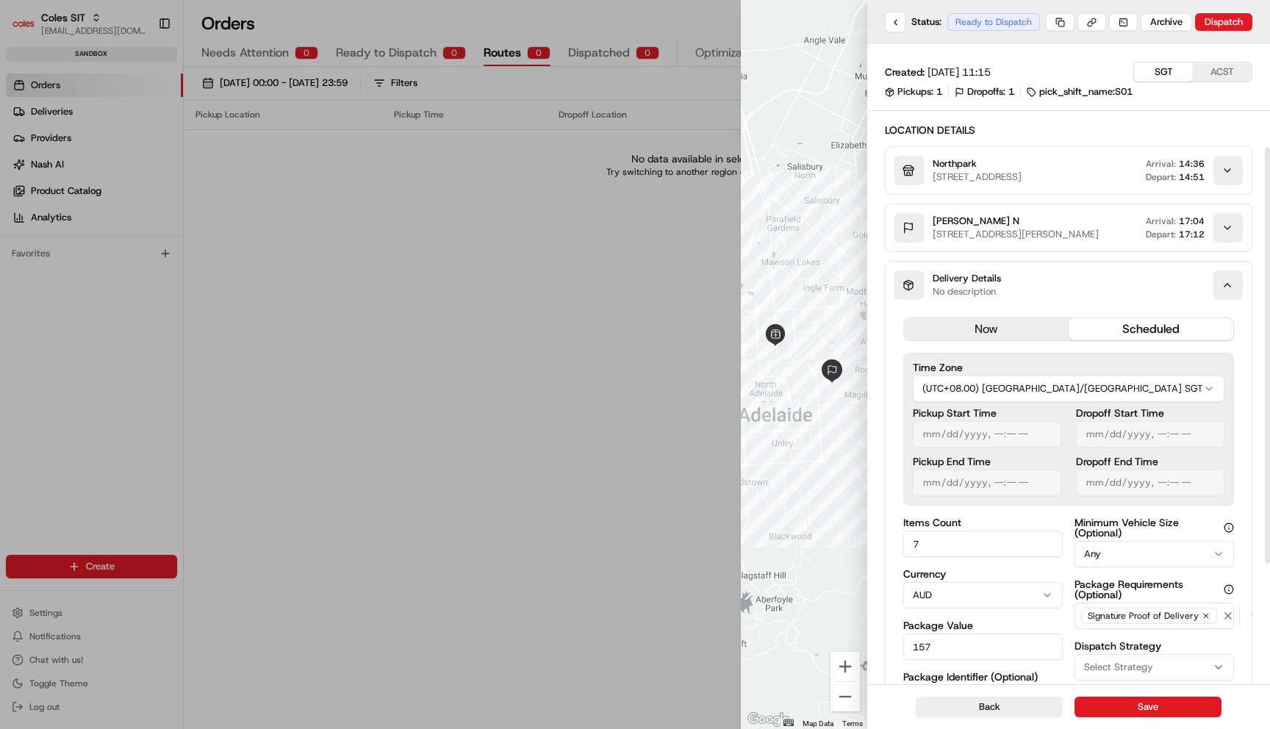
scroll to position [345, 0]
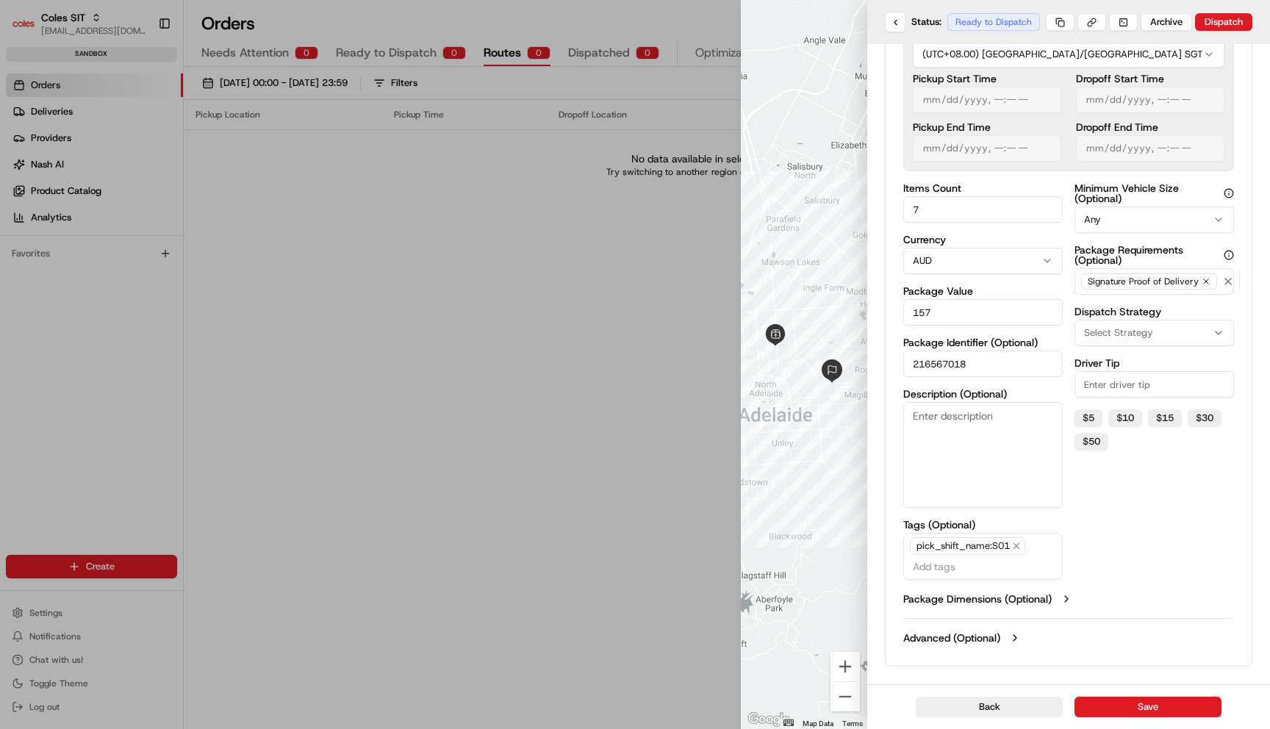
click at [1065, 602] on icon "button" at bounding box center [1066, 599] width 12 height 12
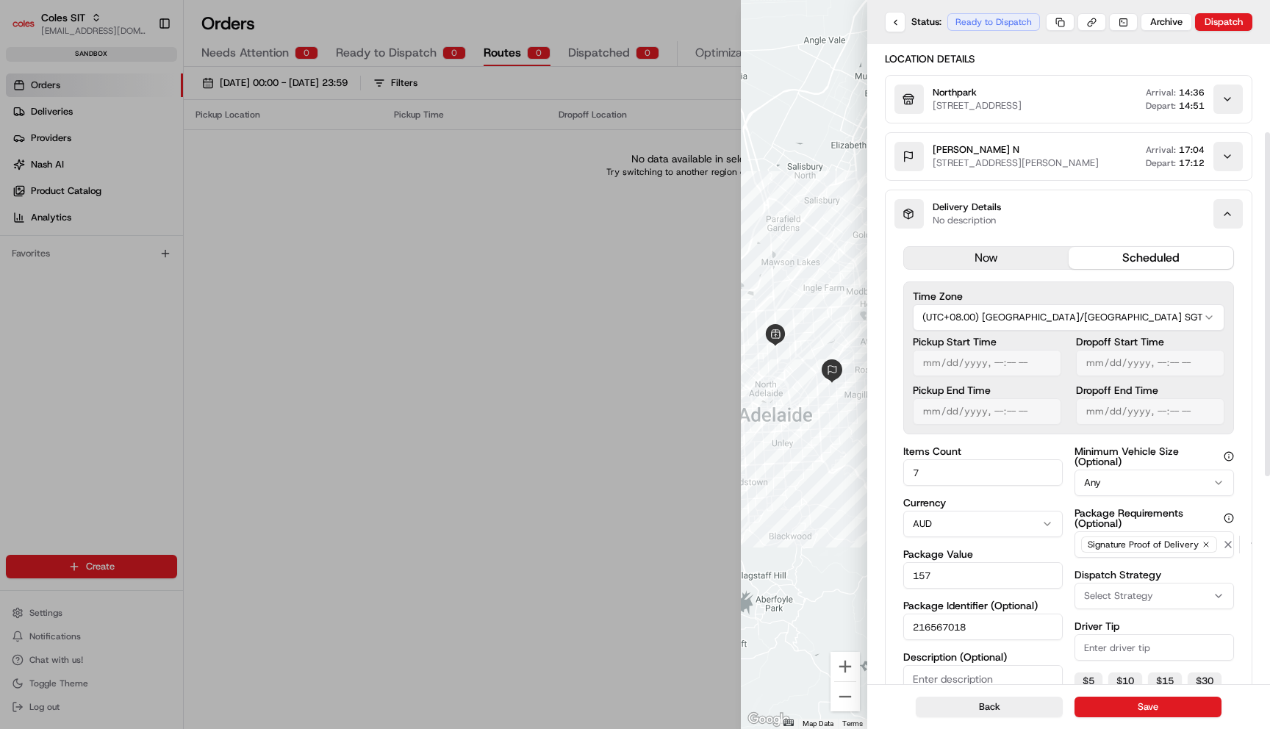
scroll to position [0, 0]
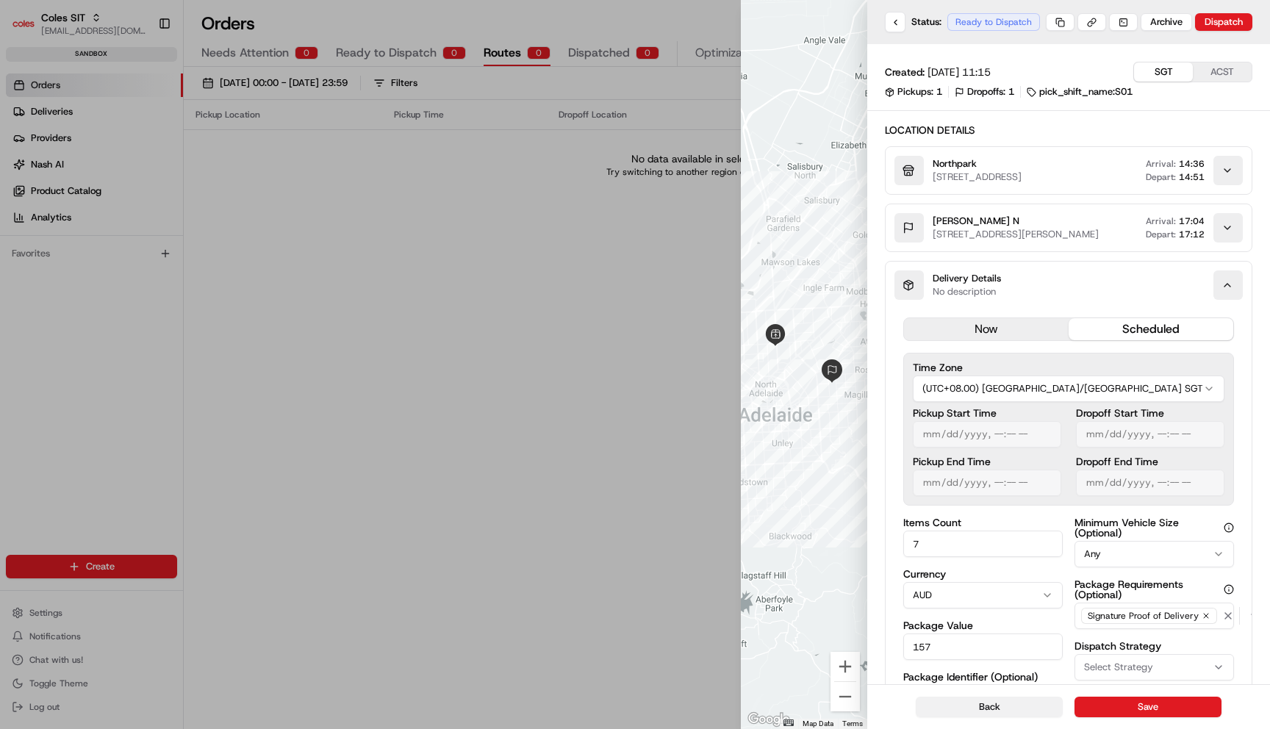
click at [1018, 716] on button "Back" at bounding box center [988, 706] width 147 height 21
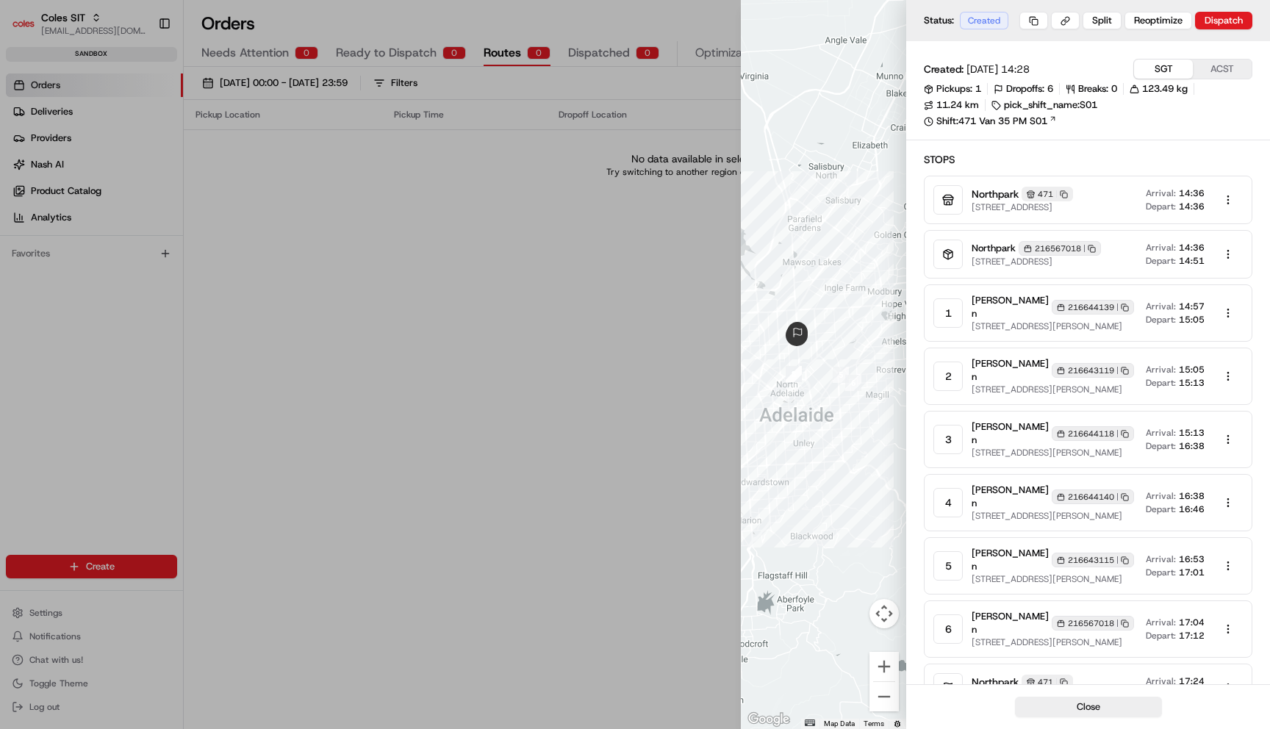
click at [660, 356] on div at bounding box center [635, 364] width 1270 height 729
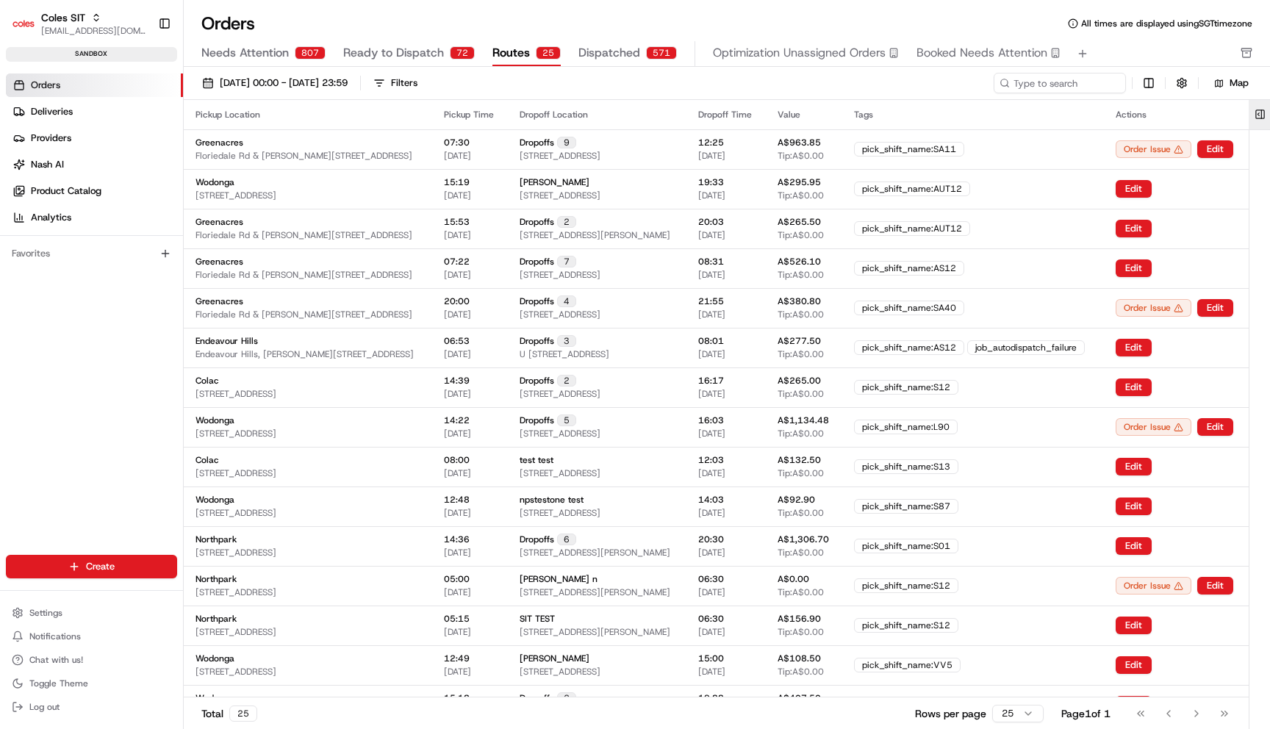
click at [1253, 117] on button at bounding box center [1259, 114] width 24 height 29
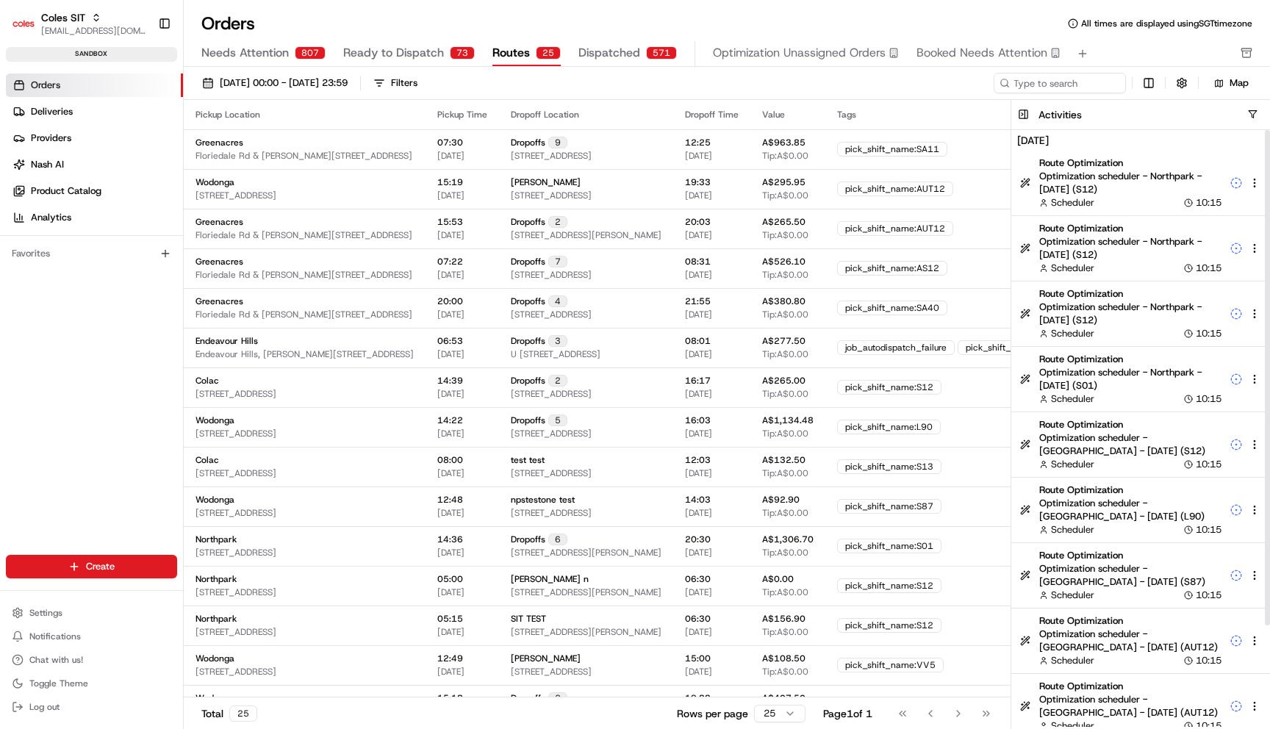
copy span "Optimization scheduler - Northpark - [DATE] (S01)"
drag, startPoint x: 1143, startPoint y: 386, endPoint x: 1038, endPoint y: 378, distance: 105.4
click at [1039, 378] on span "Optimization scheduler - Northpark - [DATE] (S01)" at bounding box center [1130, 379] width 182 height 26
click at [1253, 112] on button "button" at bounding box center [1252, 114] width 11 height 11
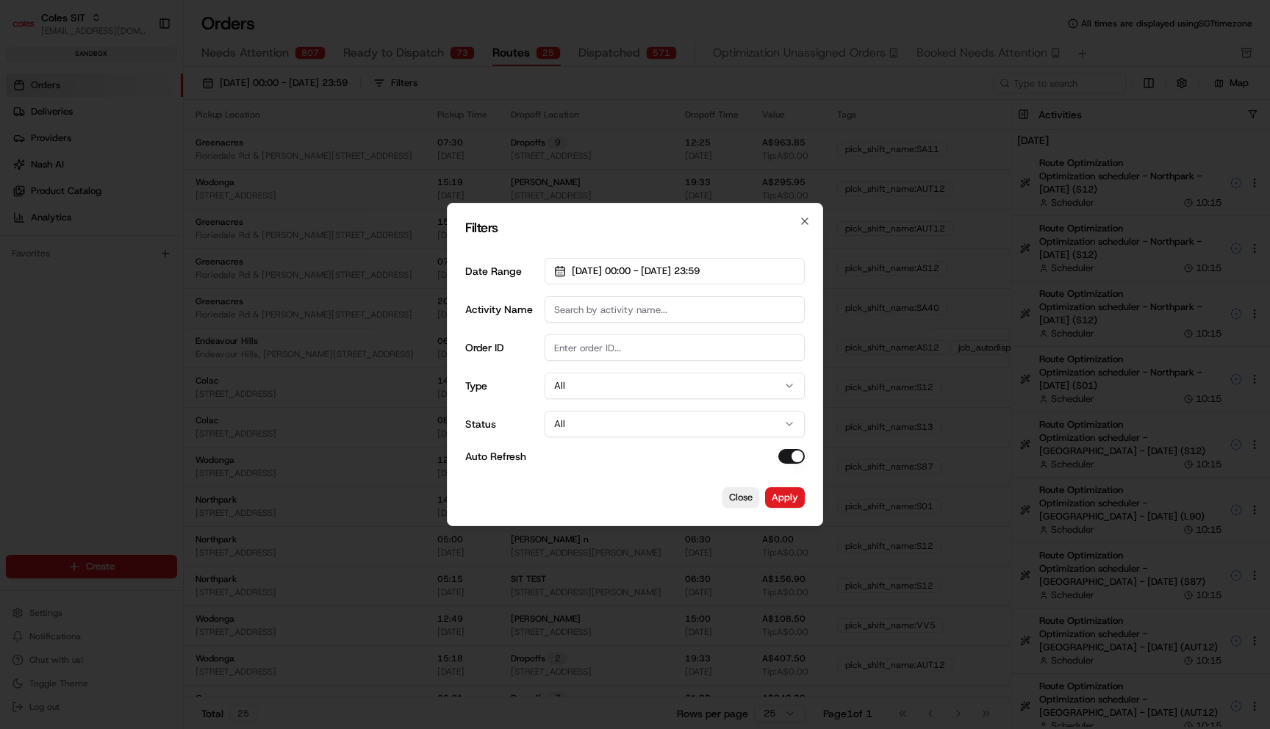
click at [649, 313] on input "Activity Name" at bounding box center [674, 309] width 260 height 26
paste input "Optimization scheduler - Northpark - [DATE] (S01)"
type input "Optimization scheduler - Northpark - [DATE] (S01)"
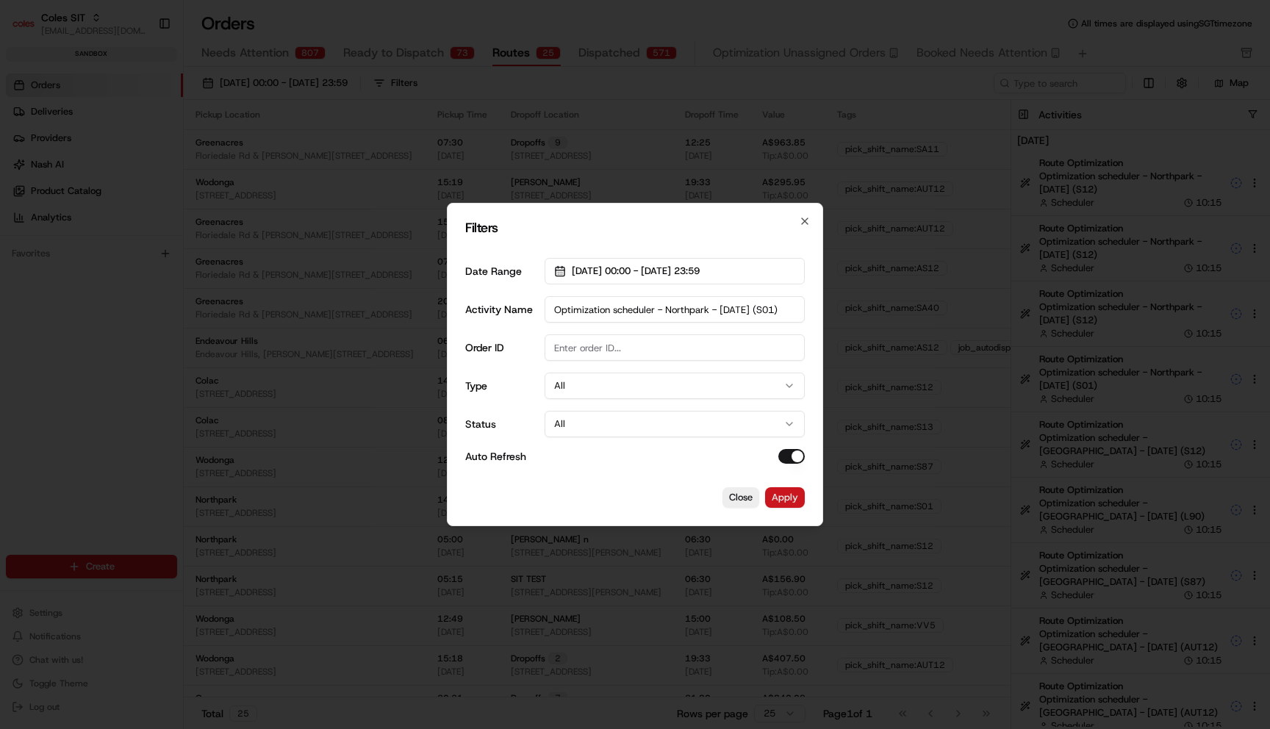
click at [793, 498] on button "Apply" at bounding box center [785, 497] width 40 height 21
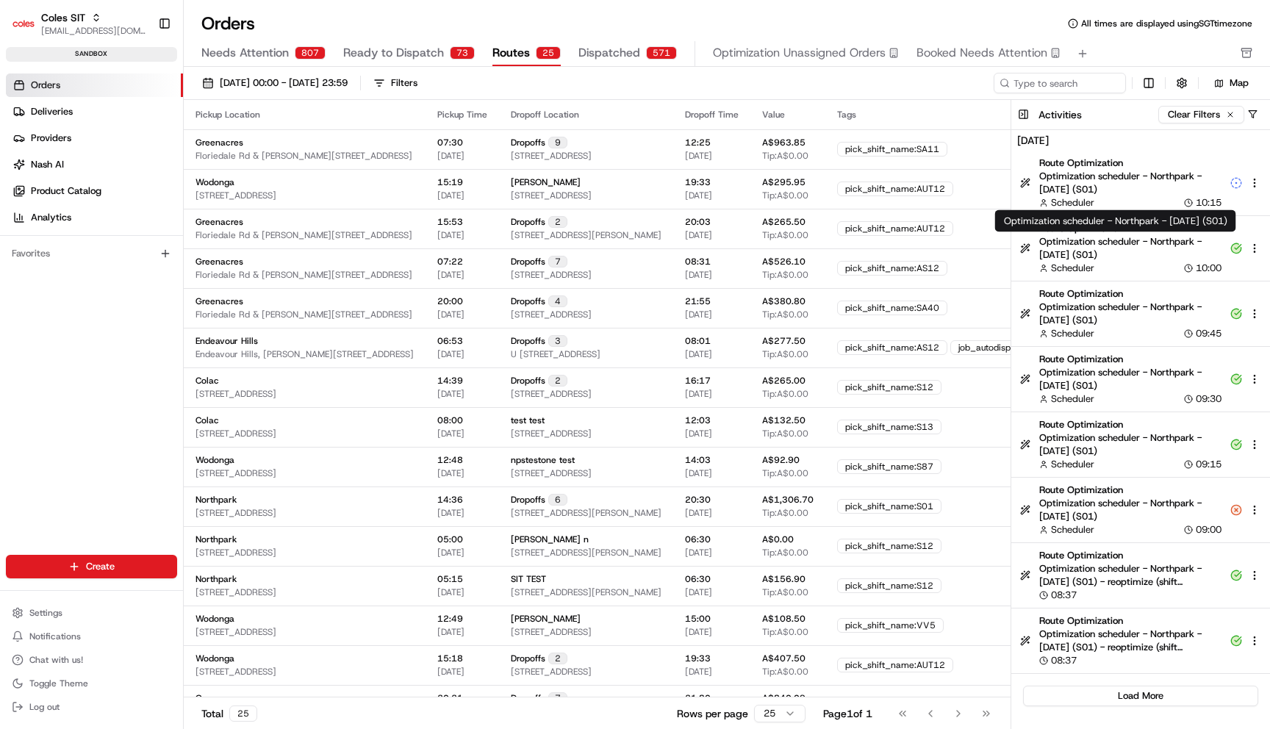
click at [1120, 256] on span "Optimization scheduler - Northpark - [DATE] (S01)" at bounding box center [1130, 248] width 182 height 26
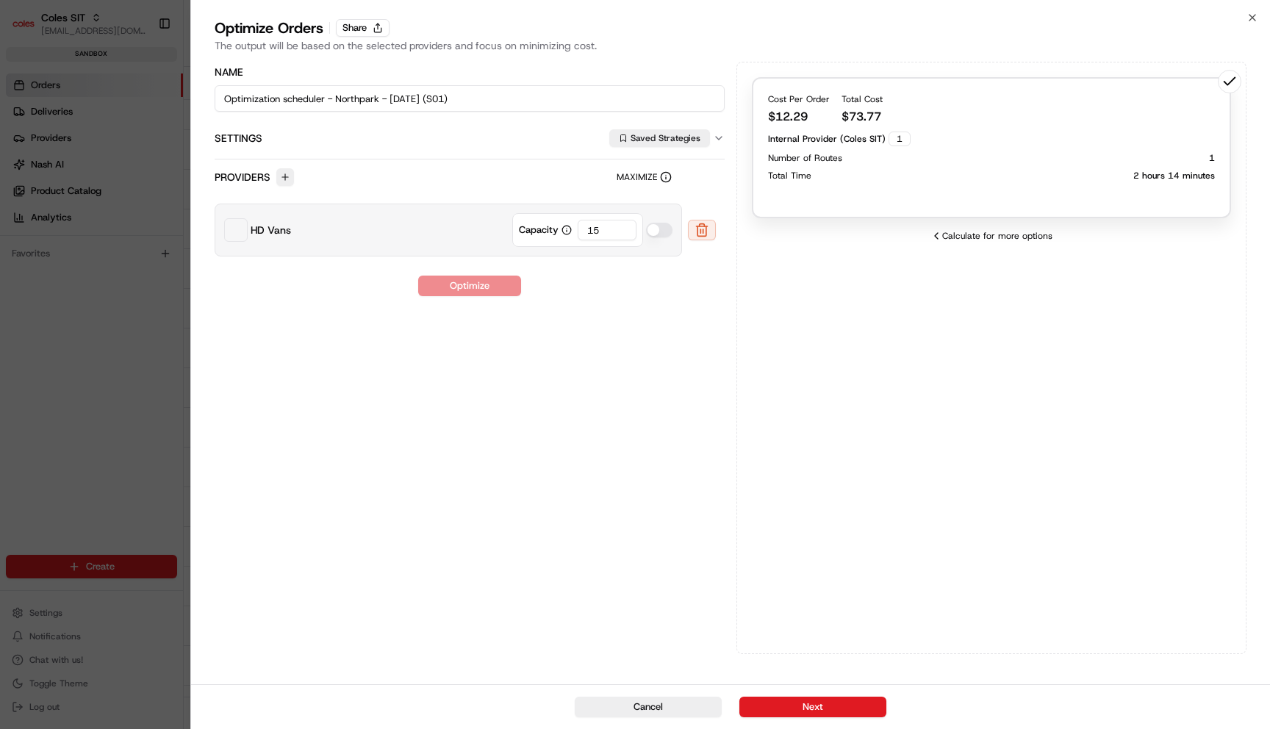
click at [1133, 179] on div "Total Time 2 hours 14 minutes" at bounding box center [991, 176] width 447 height 12
click at [844, 702] on button "Next" at bounding box center [812, 706] width 147 height 21
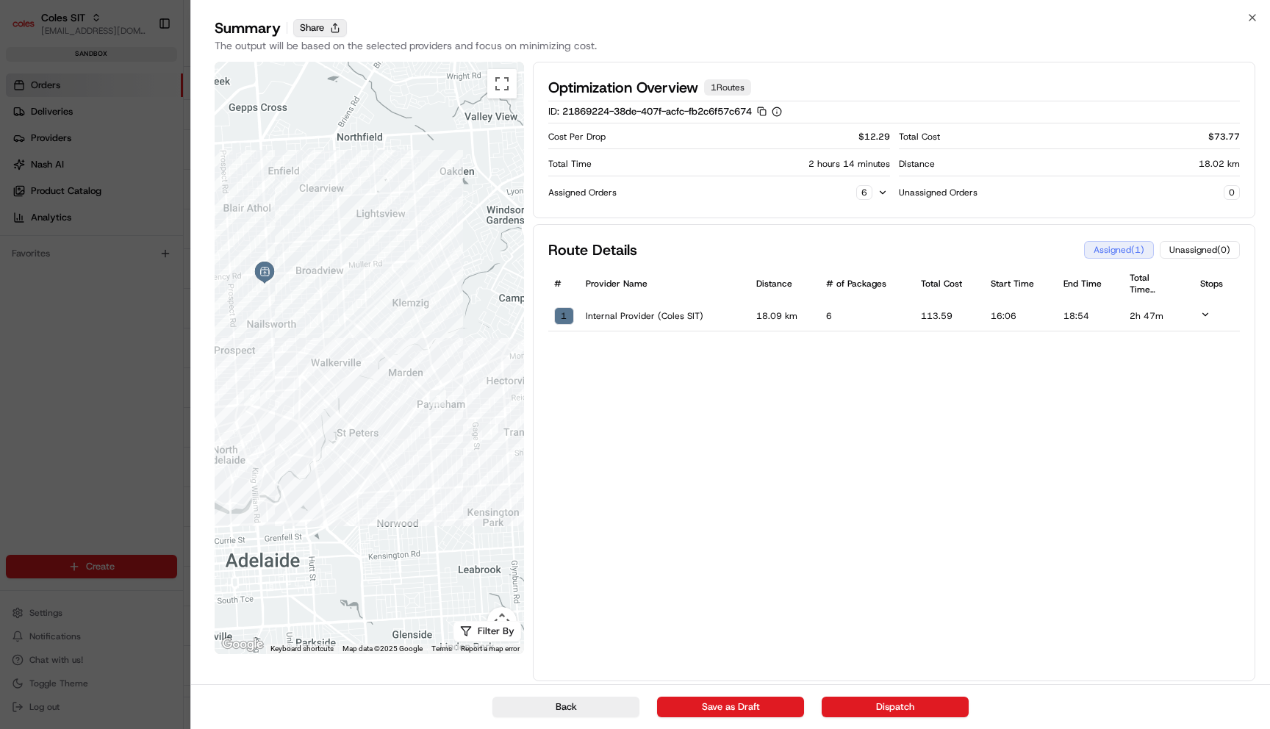
click at [315, 28] on button "Share" at bounding box center [320, 28] width 54 height 18
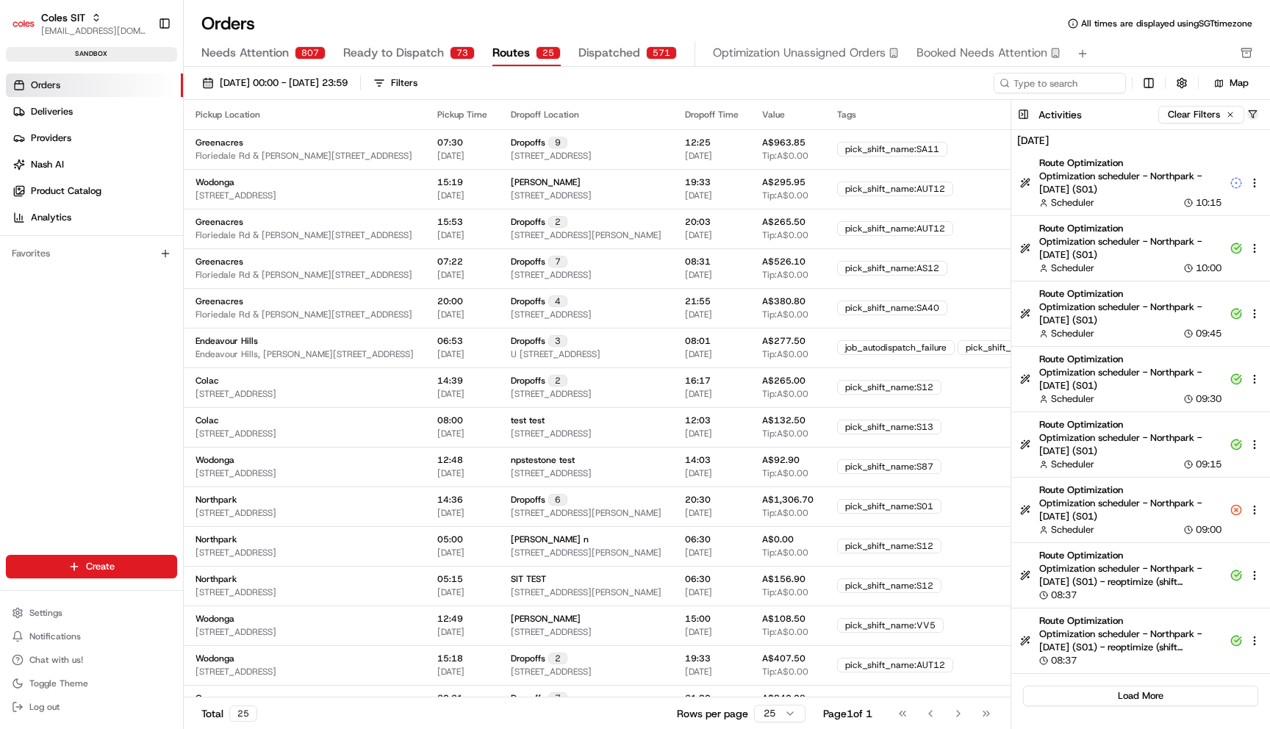
click at [1253, 112] on button "button" at bounding box center [1252, 114] width 11 height 11
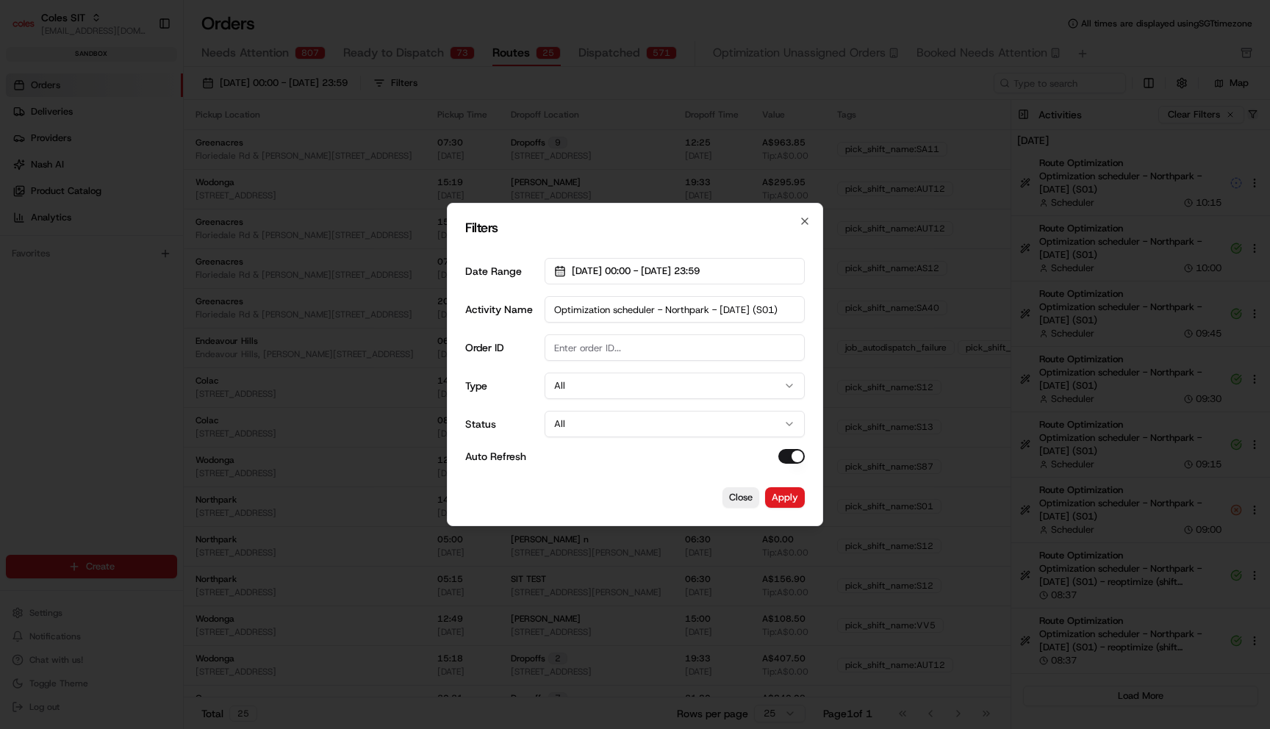
click at [1253, 112] on div at bounding box center [635, 364] width 1270 height 729
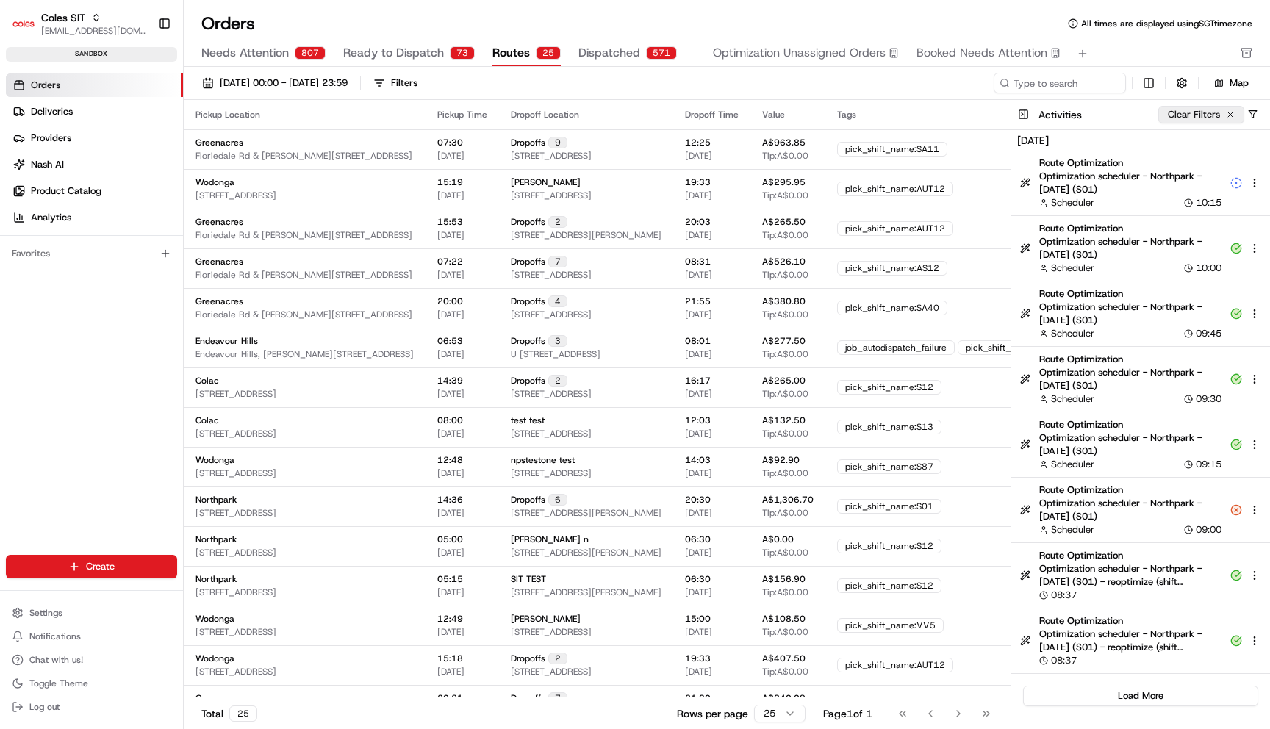
click at [1236, 112] on button "Clear Filters" at bounding box center [1201, 115] width 86 height 18
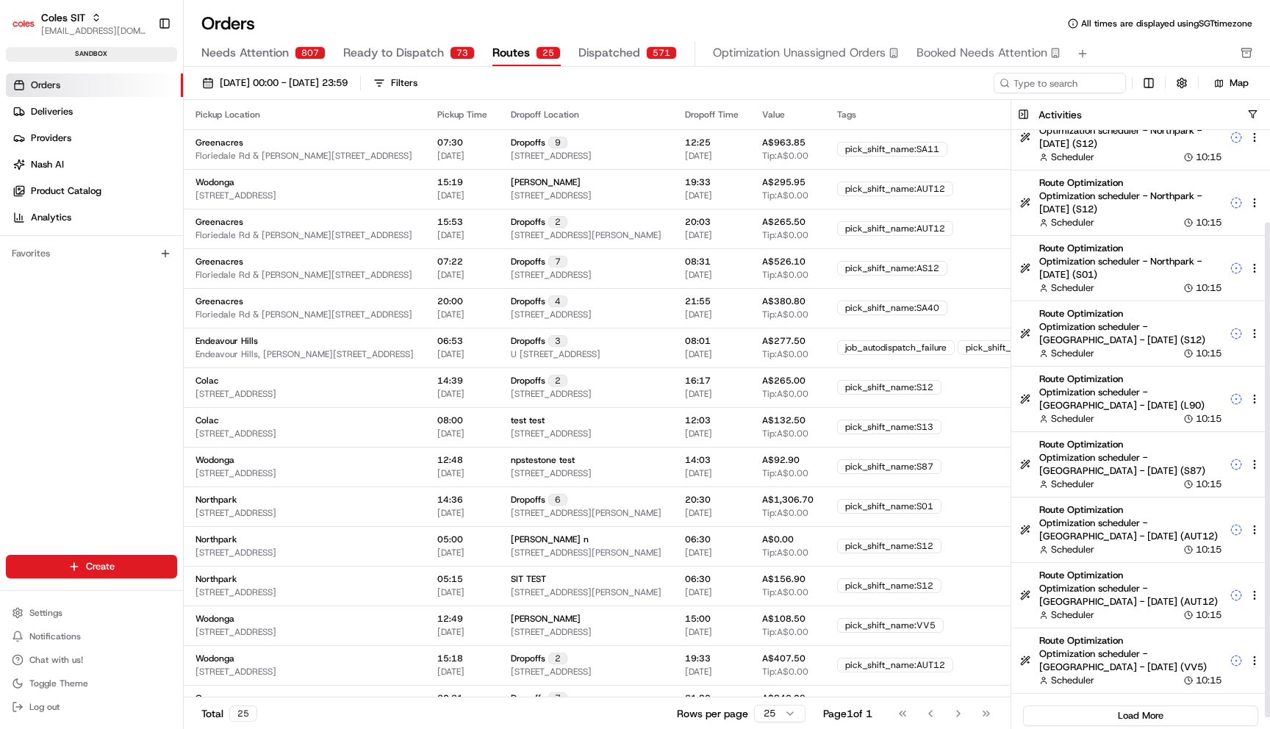
scroll to position [122, 0]
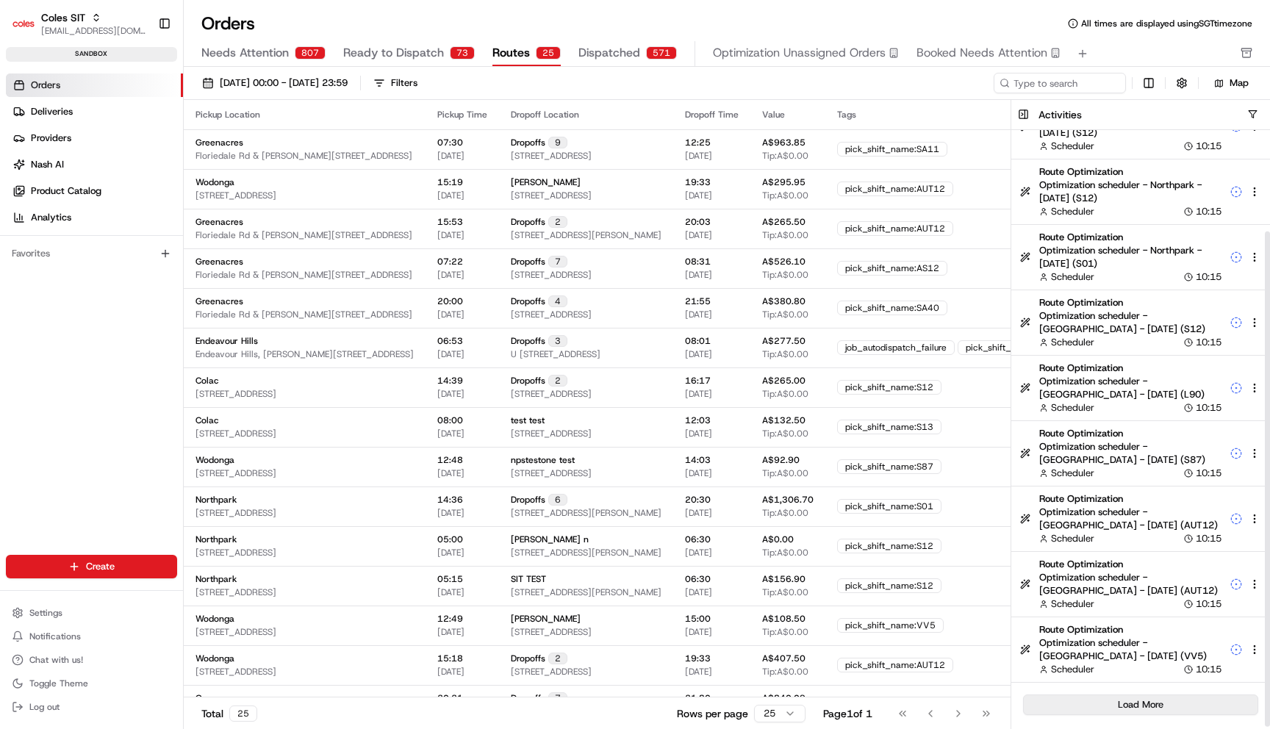
click at [1164, 697] on button "Load More" at bounding box center [1140, 704] width 235 height 21
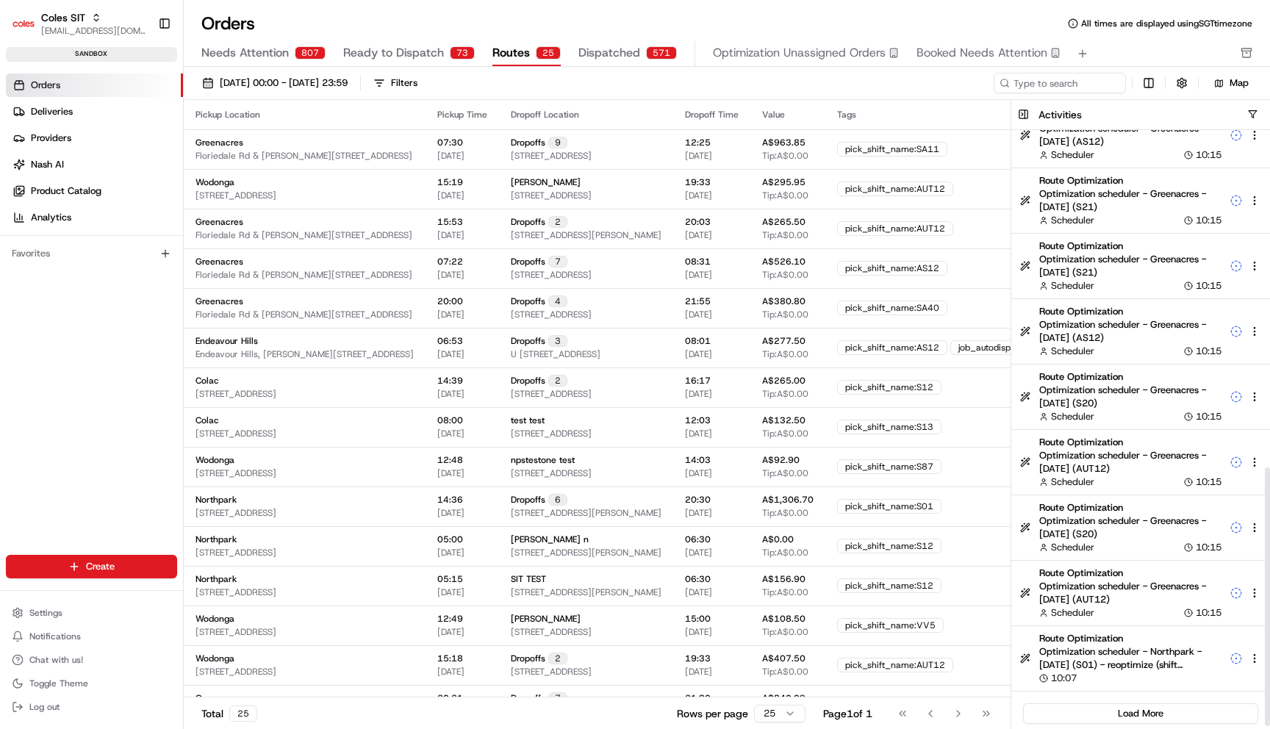
scroll to position [776, 0]
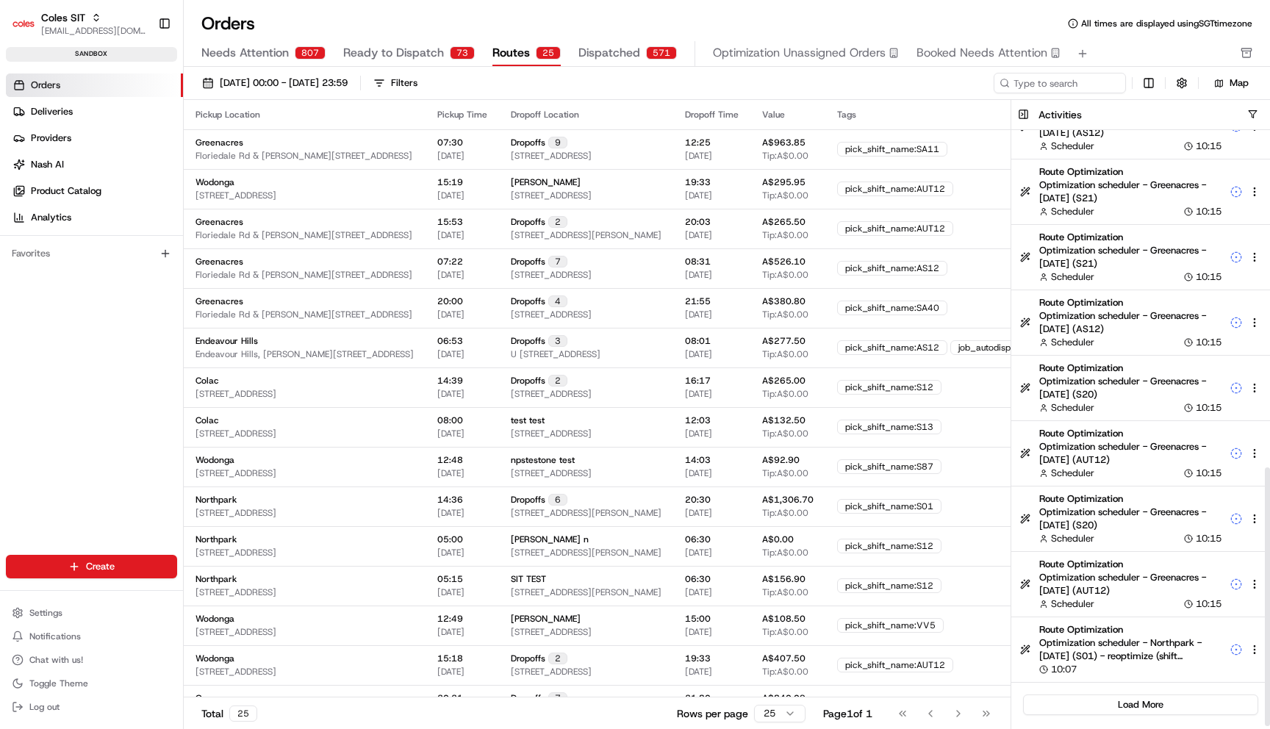
click at [1143, 660] on span "Optimization scheduler - Northpark - 2025-08-22 (S01) - reoptimize (shift sft_Y…" at bounding box center [1130, 649] width 182 height 26
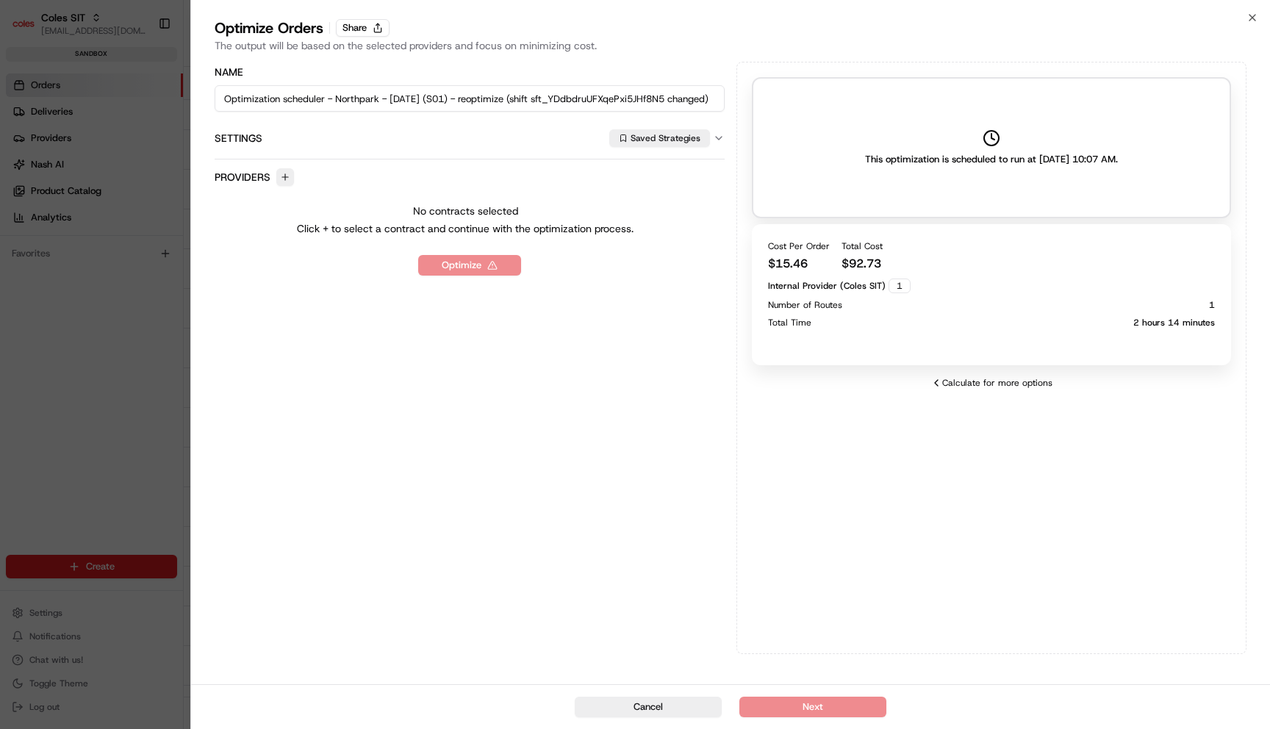
click at [895, 331] on div "Cost Per Order $ 15.46 Total Cost $ 92.73 Internal Provider (Coles SIT) 1 Numbe…" at bounding box center [991, 294] width 479 height 141
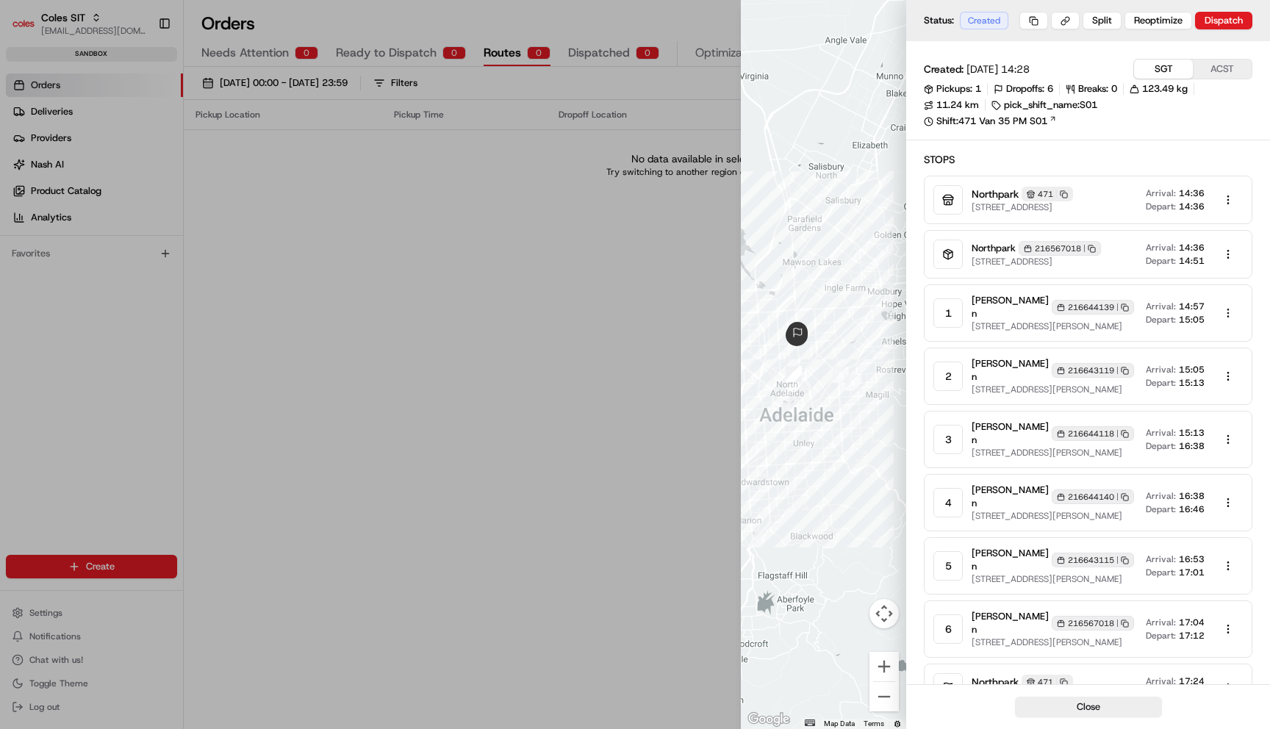
click at [1232, 328] on body "Coles SIT maksim@usenash.com Toggle Sidebar sandbox Orders Deliveries Providers…" at bounding box center [635, 364] width 1270 height 729
click at [1205, 366] on div "Edit" at bounding box center [1222, 363] width 87 height 22
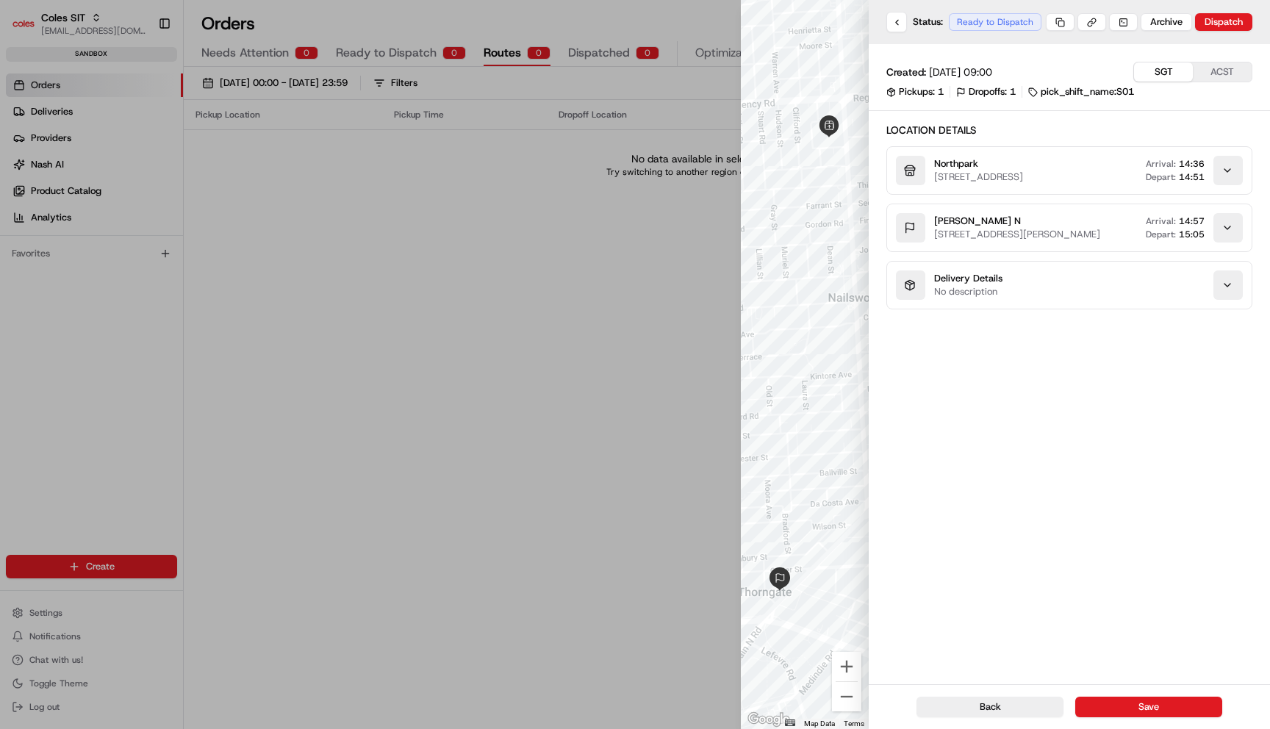
click at [1217, 173] on div "button" at bounding box center [1227, 170] width 29 height 29
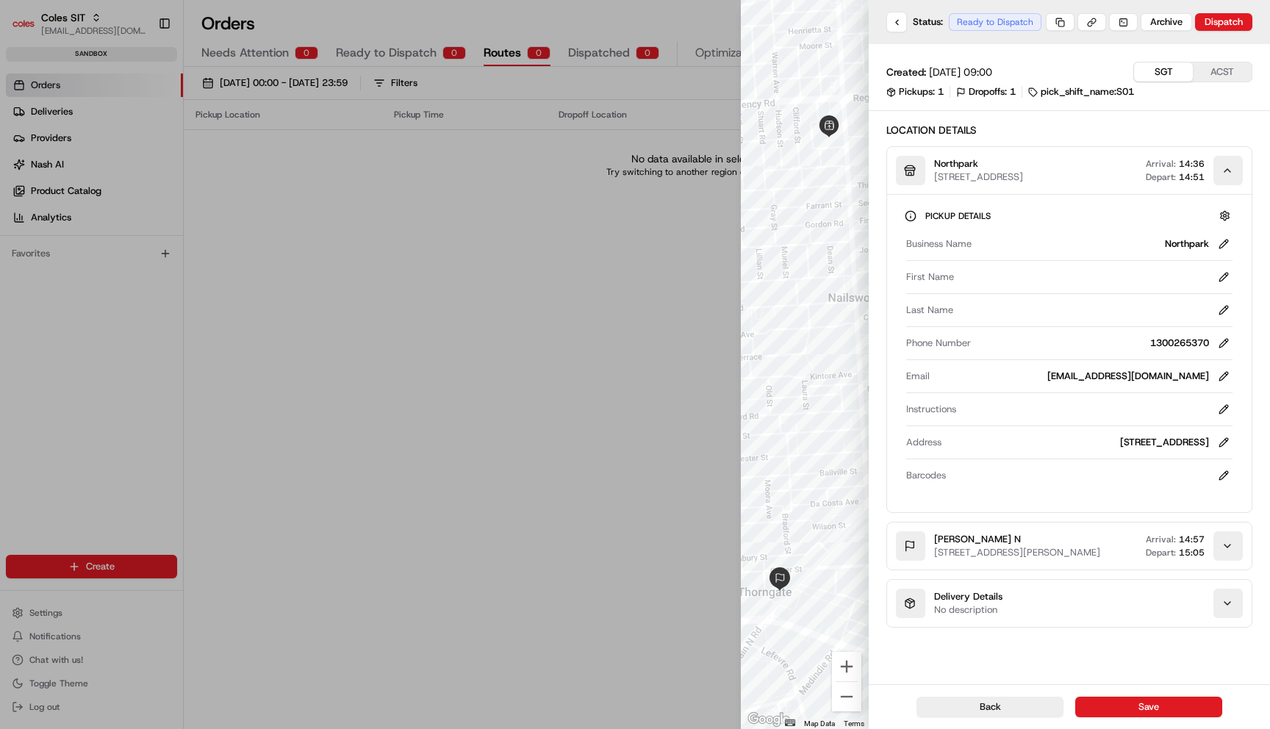
click at [1231, 609] on icon "button" at bounding box center [1227, 603] width 12 height 12
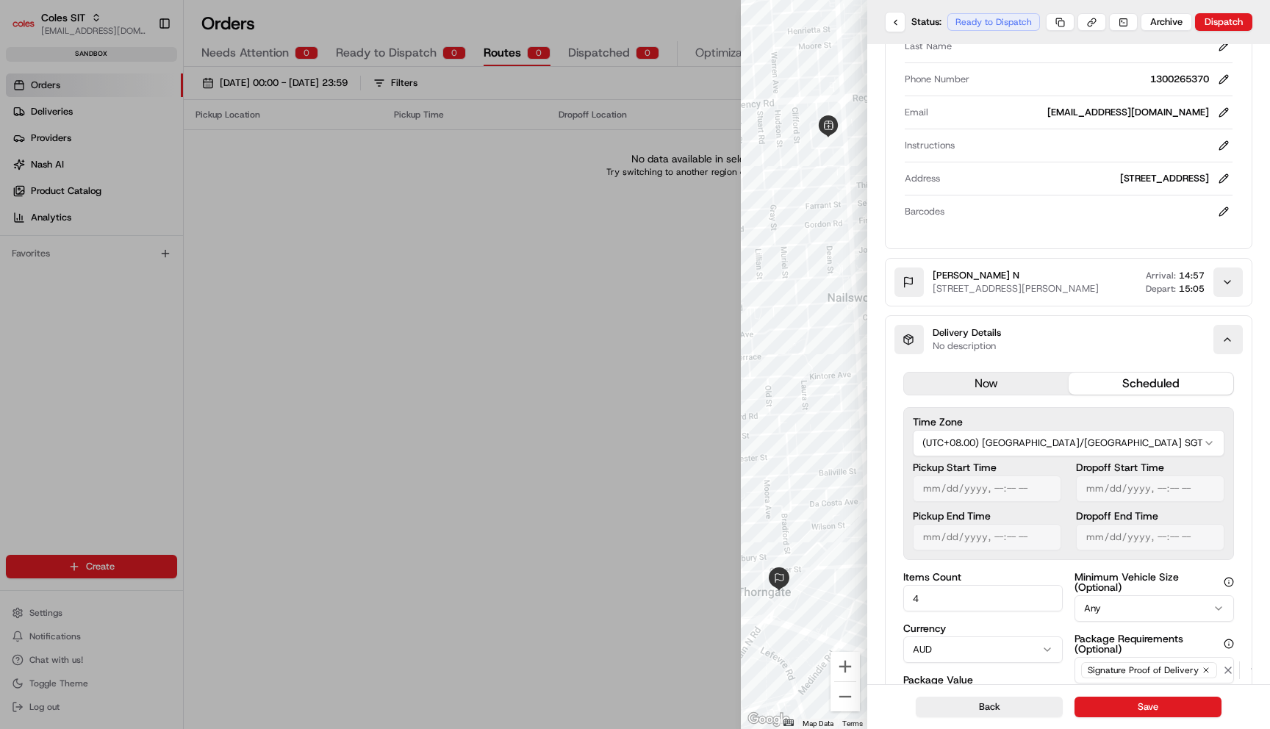
scroll to position [9, 0]
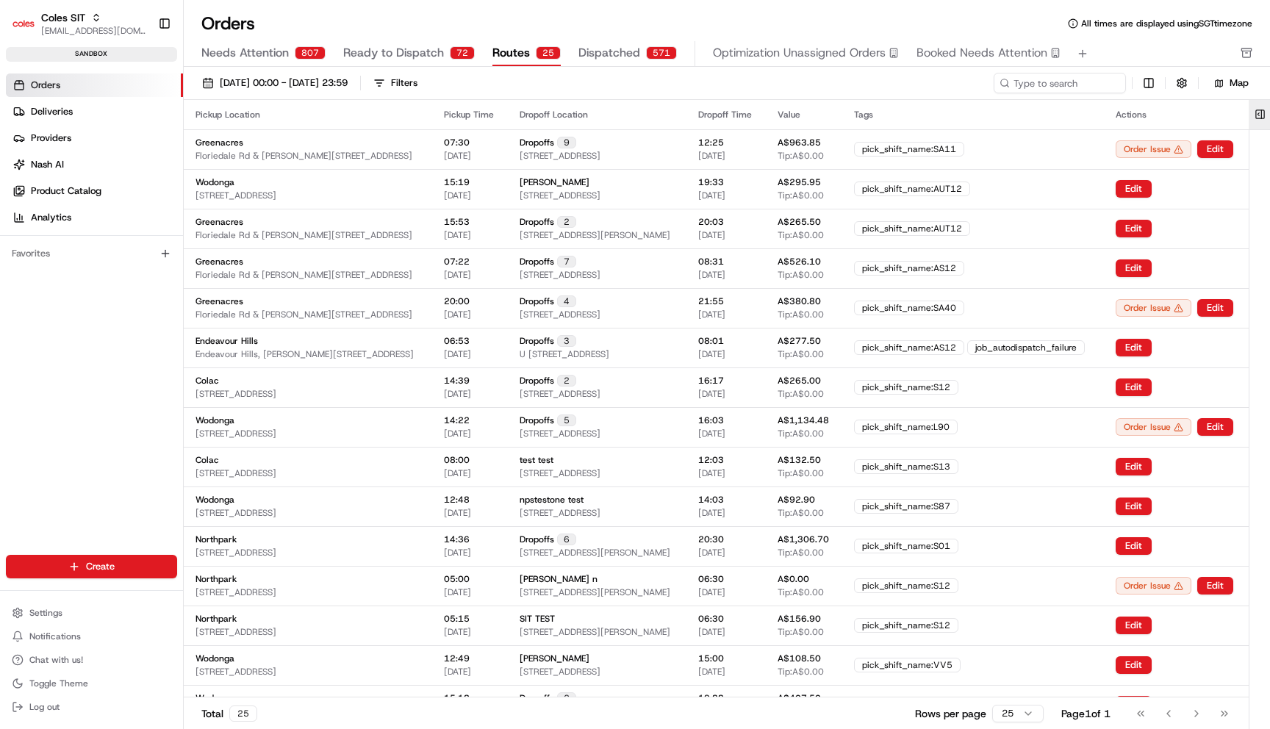
click at [1256, 121] on button at bounding box center [1259, 114] width 24 height 29
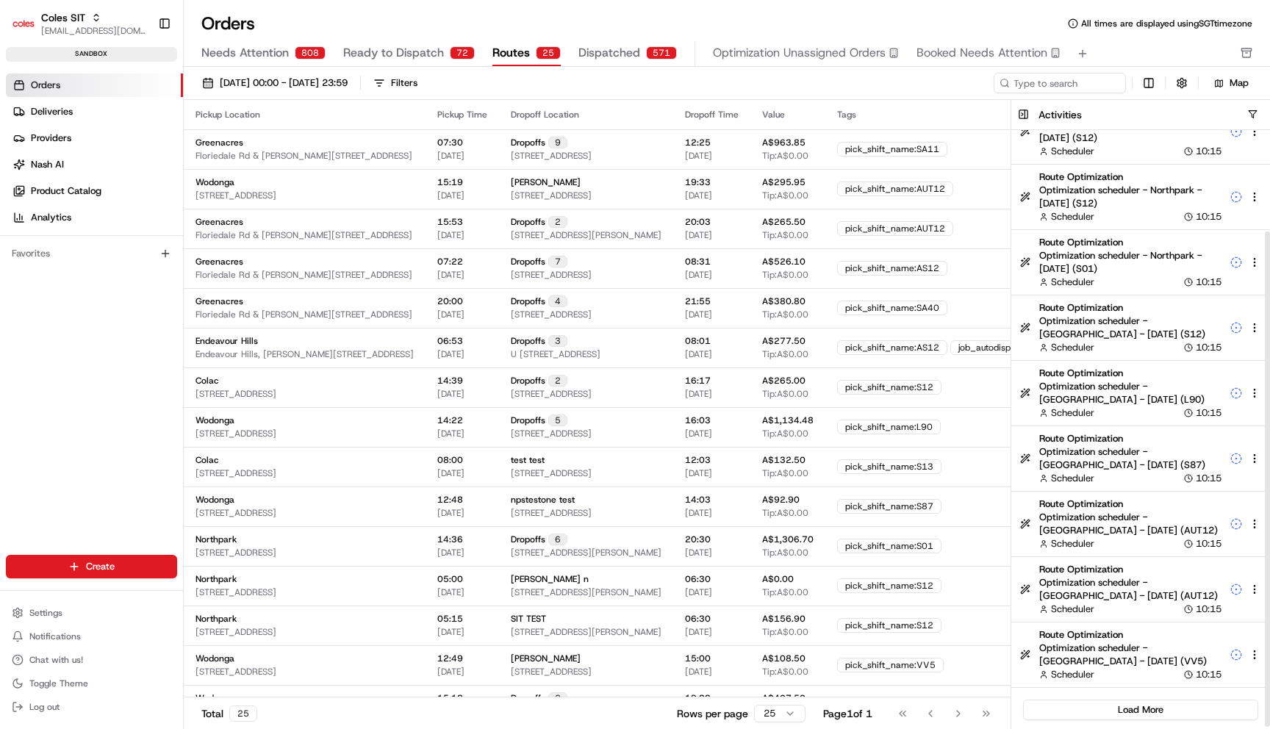
scroll to position [122, 0]
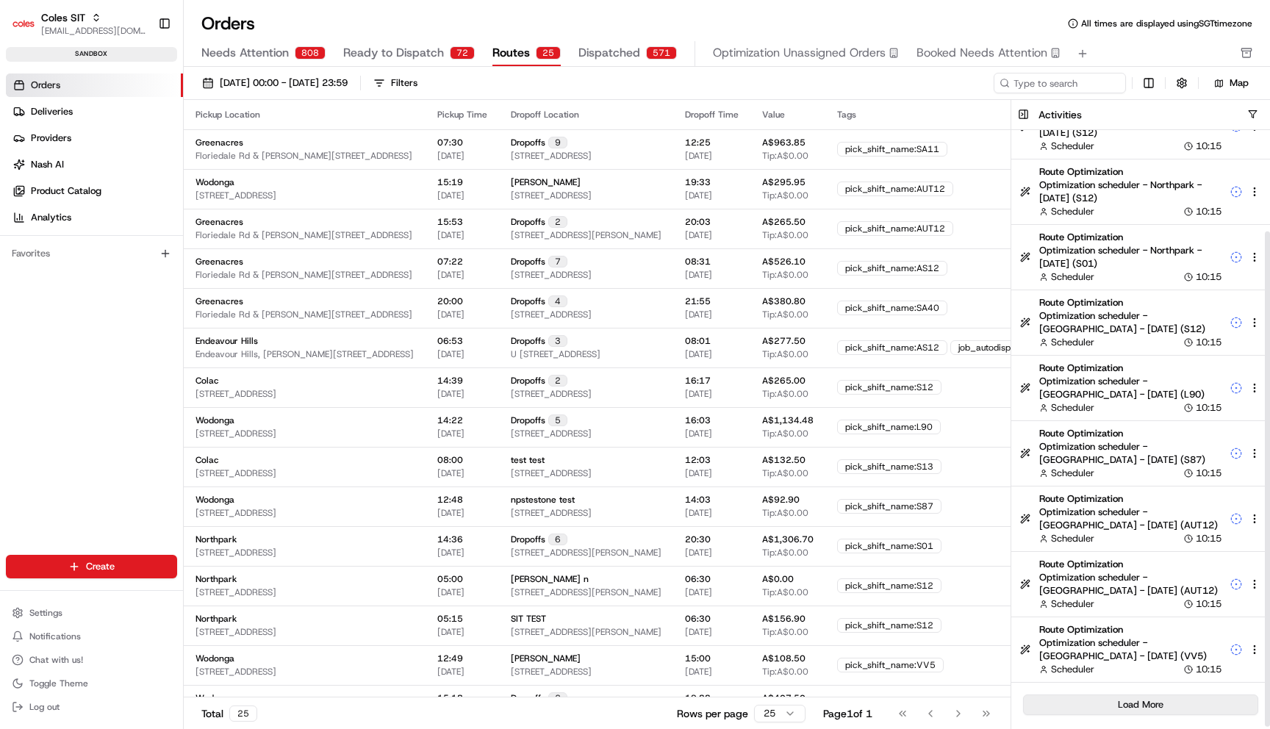
click at [1173, 705] on button "Load More" at bounding box center [1140, 704] width 235 height 21
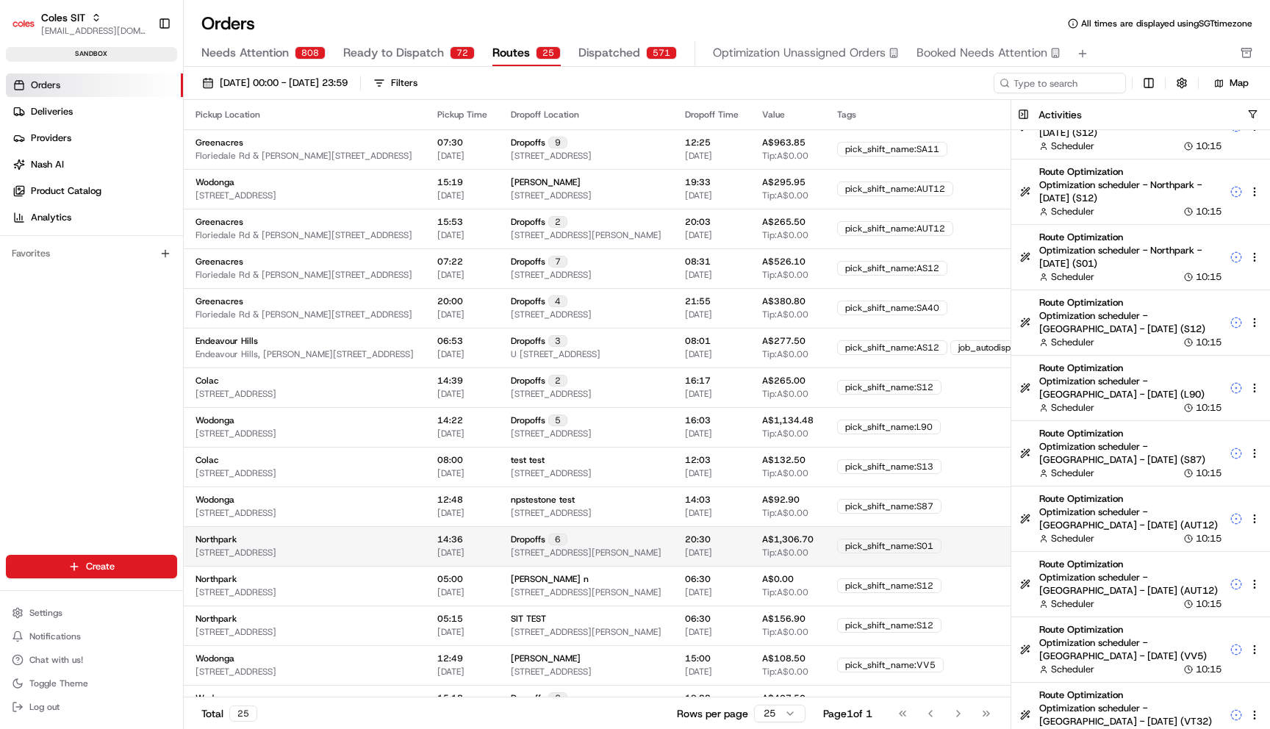
click at [661, 545] on div "Dropoffs 6 18 Hampden St, FIRLE, SA 5070, AU" at bounding box center [586, 545] width 151 height 25
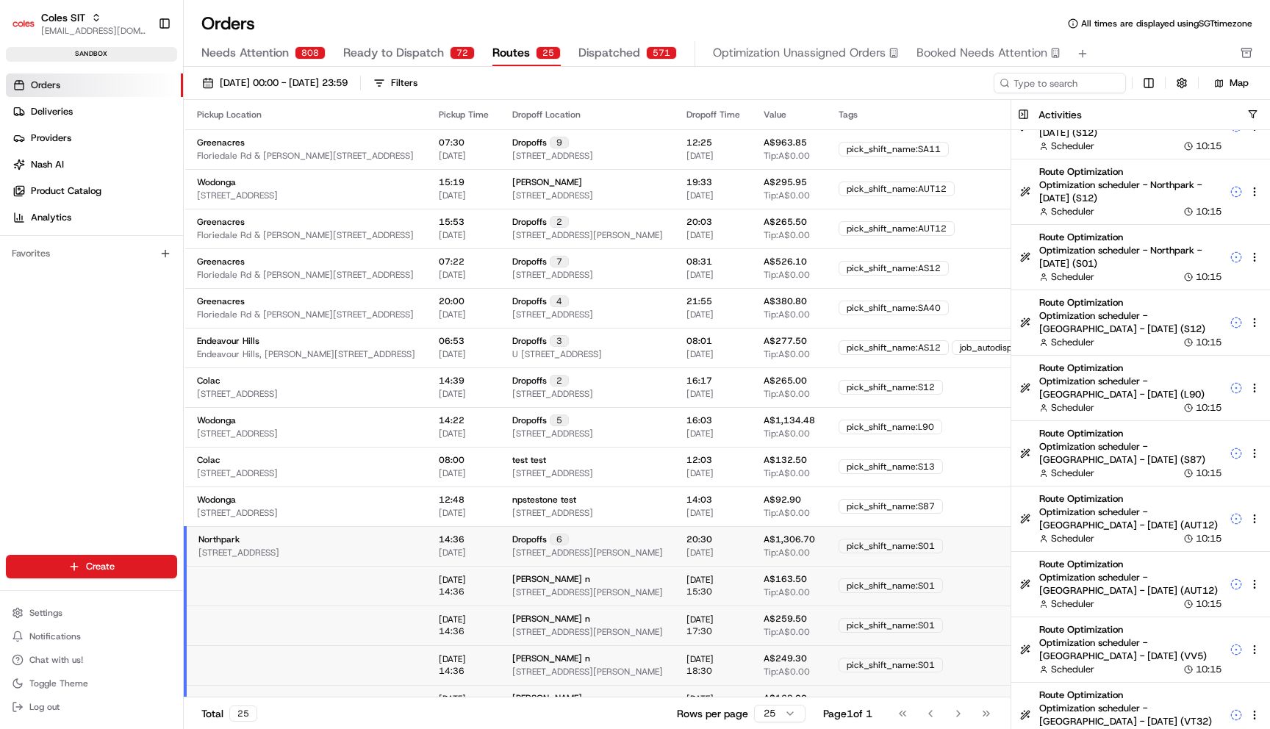
scroll to position [0, 344]
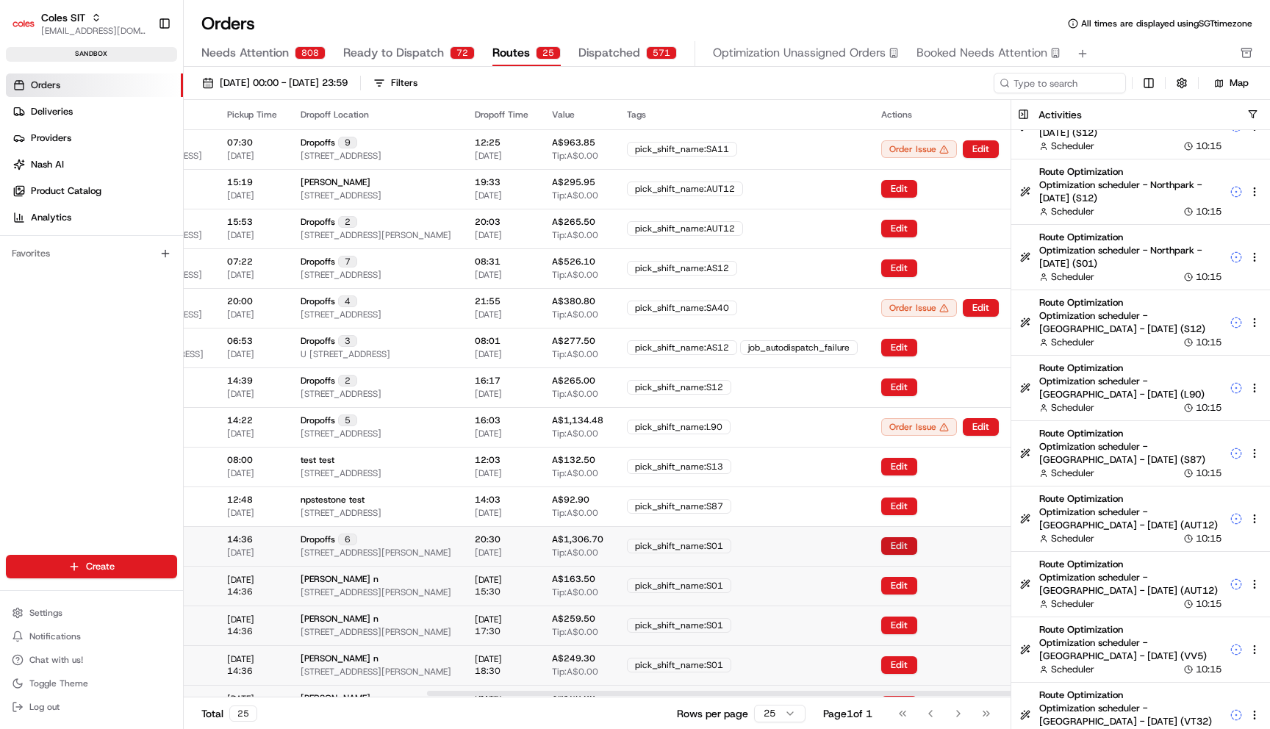
click at [904, 541] on button "Edit" at bounding box center [899, 546] width 36 height 18
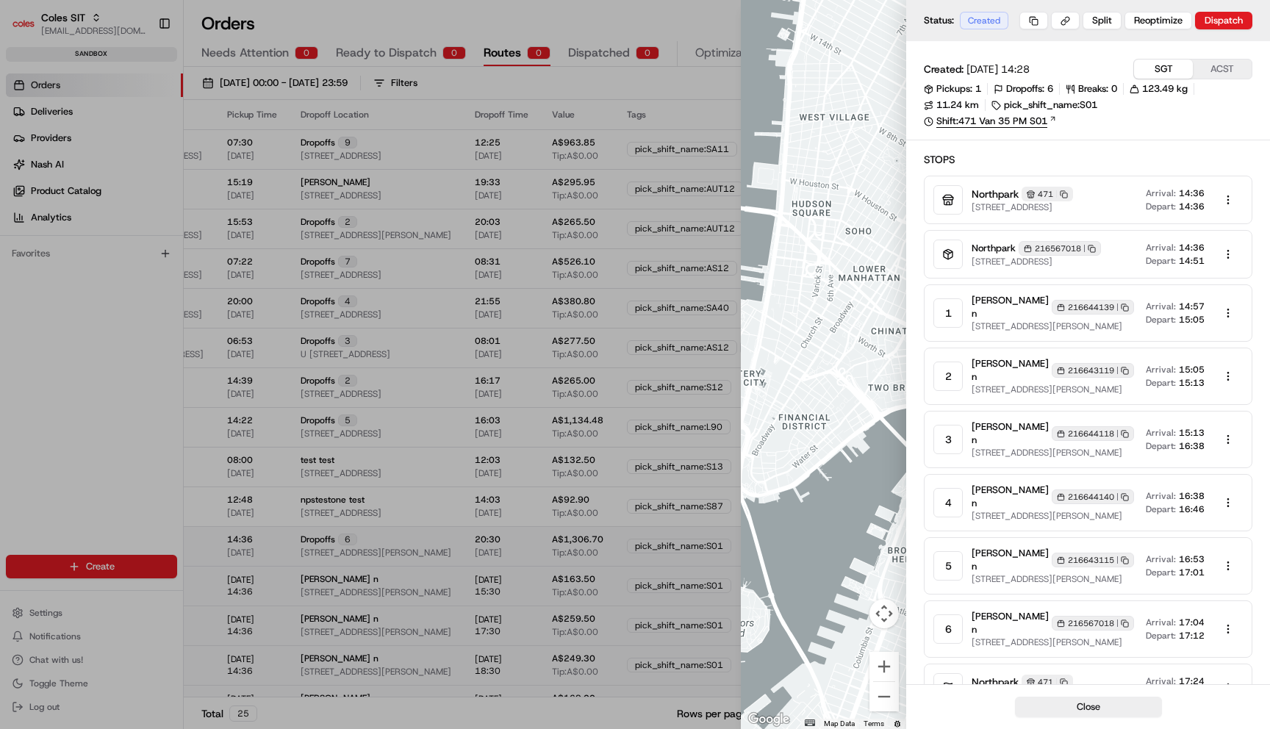
click at [1040, 124] on link "Shift: 471 Van 35 PM S01" at bounding box center [1087, 121] width 328 height 13
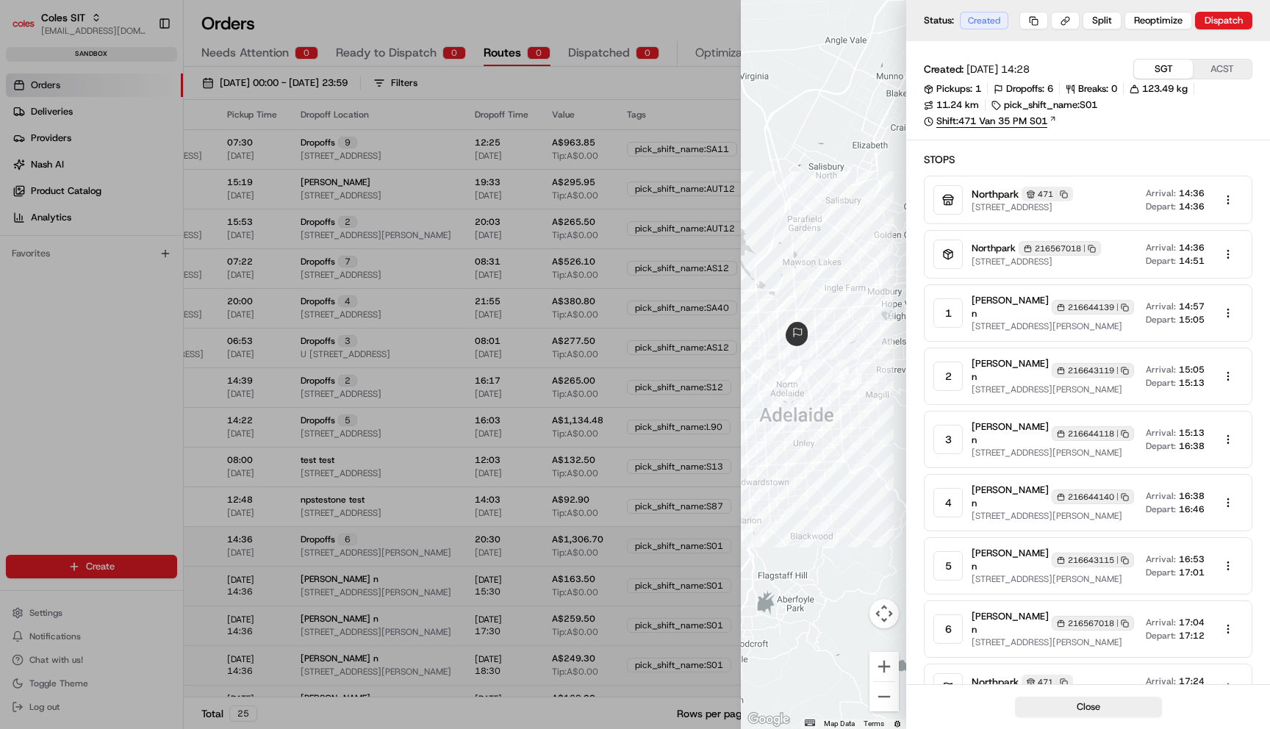
click at [1034, 122] on link "Shift: 471 Van 35 PM S01" at bounding box center [1087, 121] width 328 height 13
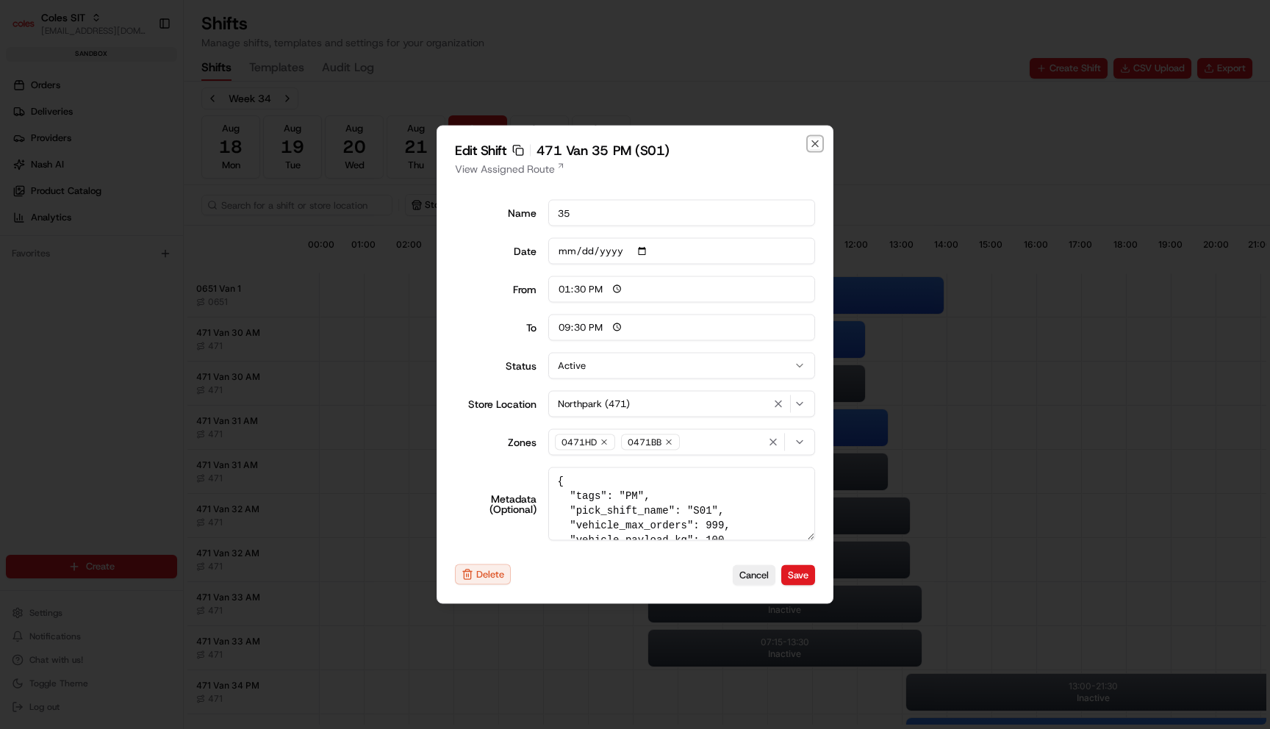
scroll to position [24, 0]
click at [661, 519] on textarea "{ "tags": "PM", "pick_shift_name": "S01", "vehicle_max_orders": 999, "vehicle_p…" at bounding box center [681, 503] width 267 height 73
drag, startPoint x: 569, startPoint y: 501, endPoint x: 779, endPoint y: 492, distance: 210.3
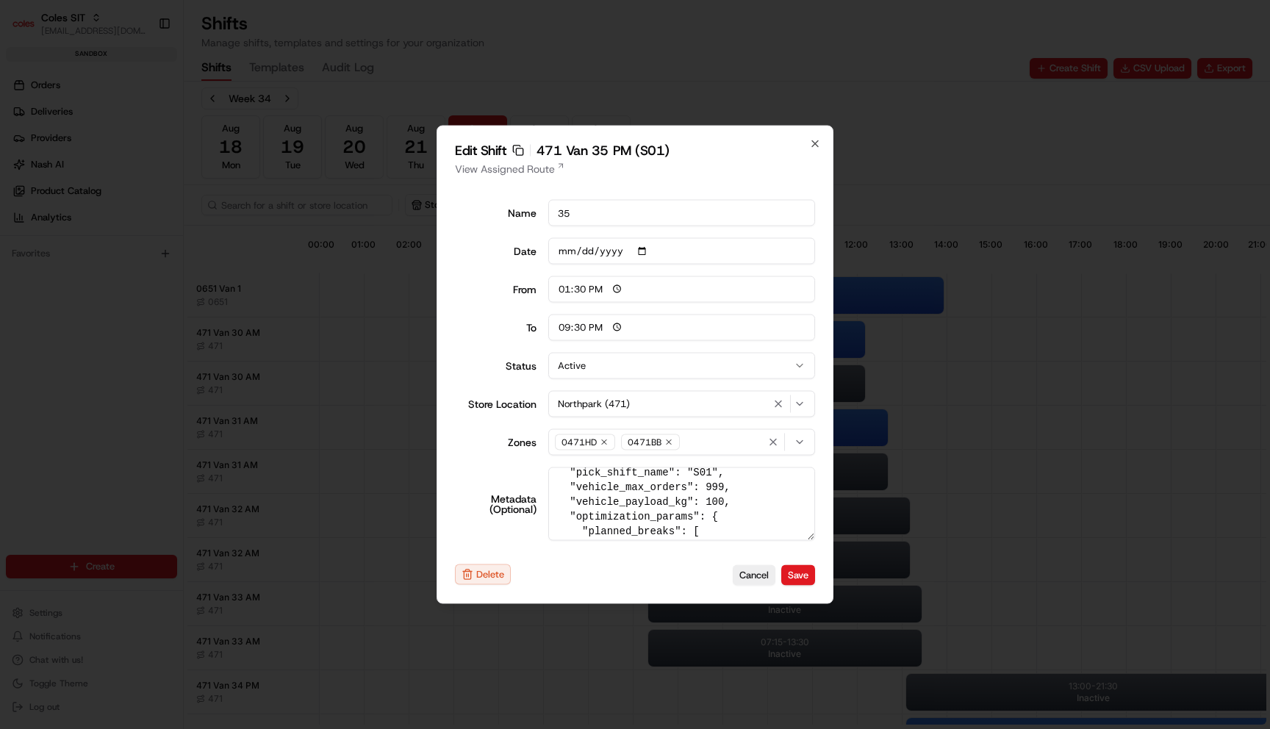
click at [779, 492] on textarea "{ "tags": "PM", "pick_shift_name": "S01", "vehicle_max_orders": 999, "vehicle_p…" at bounding box center [681, 503] width 267 height 73
click at [756, 498] on textarea "{ "tags": "PM", "pick_shift_name": "S01", "vehicle_max_orders": 999, "vehicle_p…" at bounding box center [681, 503] width 267 height 73
drag, startPoint x: 748, startPoint y: 498, endPoint x: 568, endPoint y: 496, distance: 180.0
click at [568, 496] on textarea "{ "tags": "PM", "pick_shift_name": "S01", "vehicle_max_orders": 999, "vehicle_p…" at bounding box center [681, 503] width 267 height 73
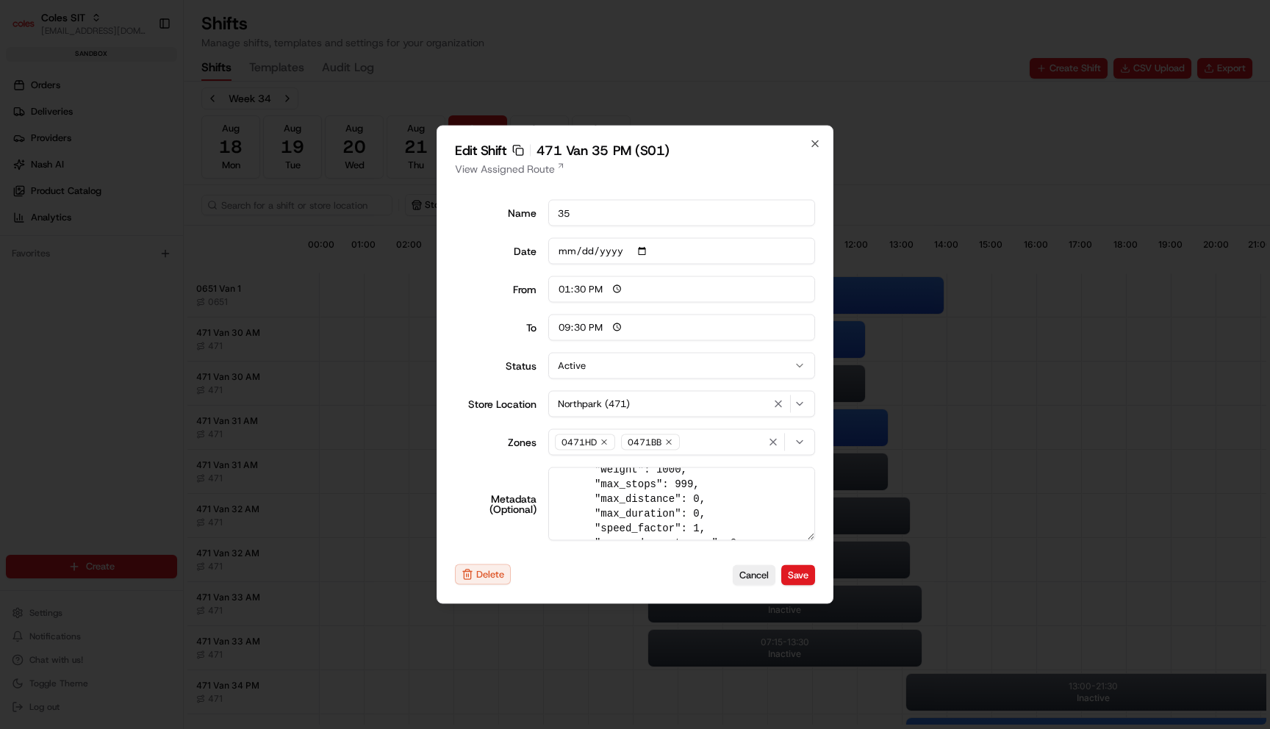
scroll to position [470, 0]
click at [665, 491] on textarea "{ "tags": "PM", "pick_shift_name": "S01", "vehicle_max_orders": 999, "vehicle_p…" at bounding box center [681, 503] width 267 height 73
type textarea "{ "tags": "PM", "pick_shift_name": "S01", "vehicle_max_orders": 999, "vehicle_p…"
click at [797, 575] on button "Save" at bounding box center [798, 574] width 34 height 21
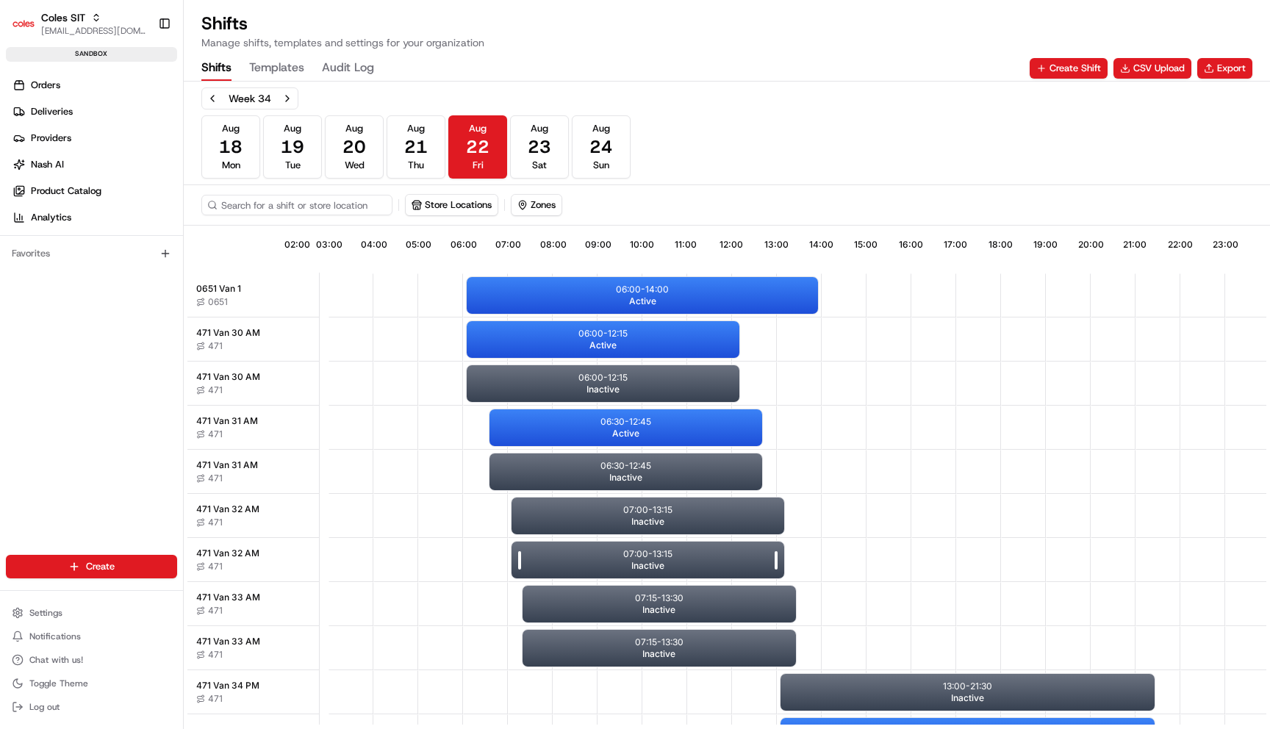
scroll to position [0, 137]
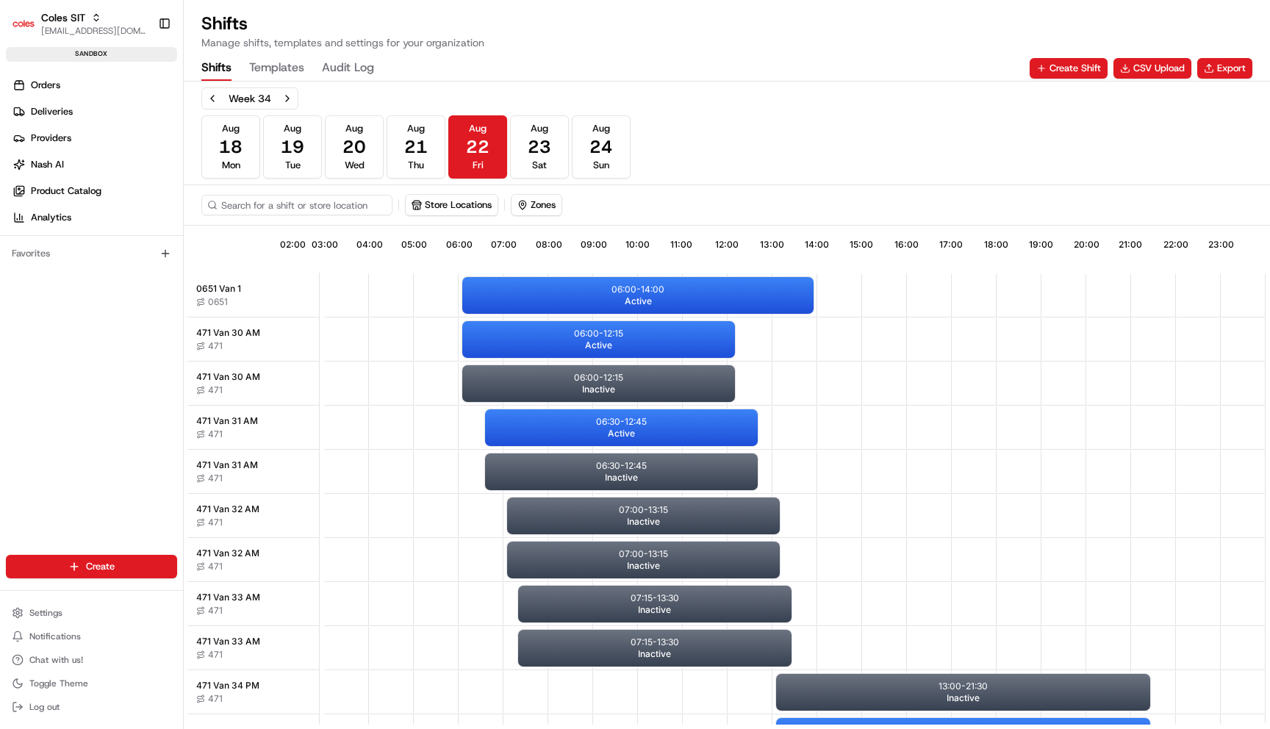
click at [123, 72] on div "Orders Deliveries Providers Nash AI Product Catalog Analytics" at bounding box center [91, 152] width 183 height 168
click at [123, 78] on link "Orders" at bounding box center [94, 85] width 177 height 24
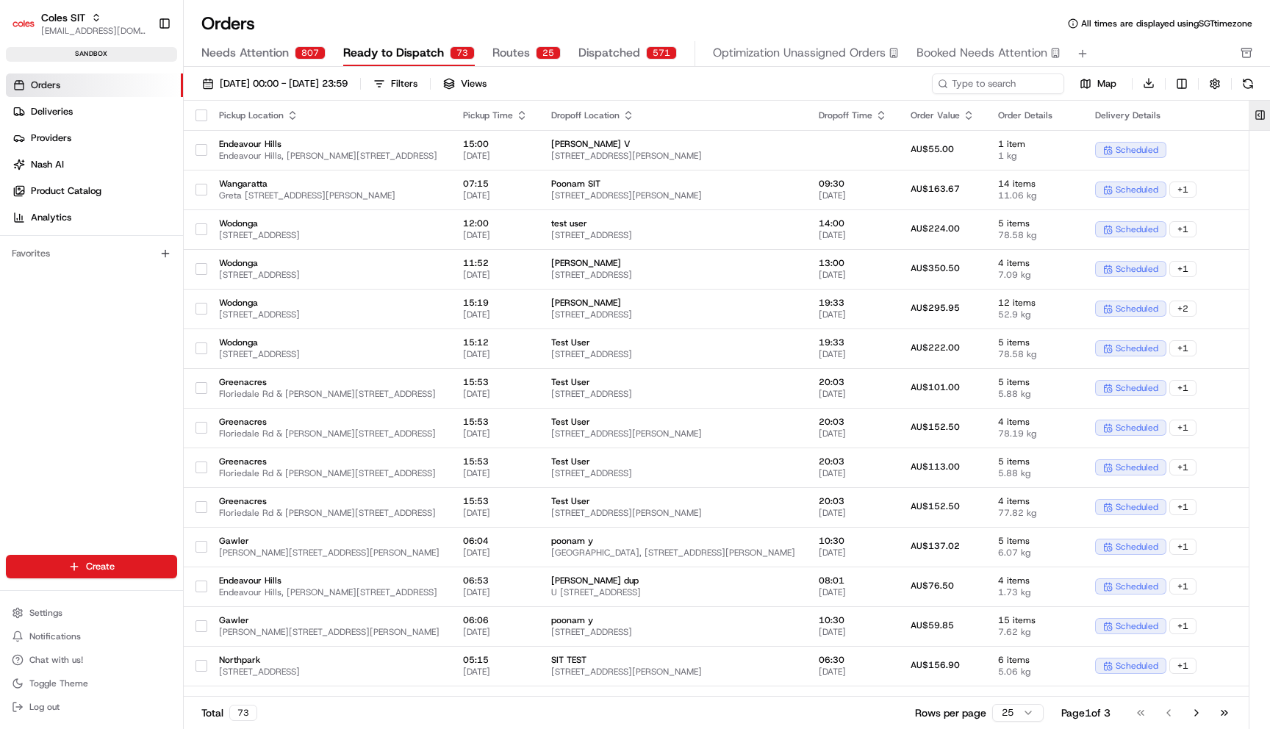
click at [1261, 110] on button at bounding box center [1259, 115] width 24 height 29
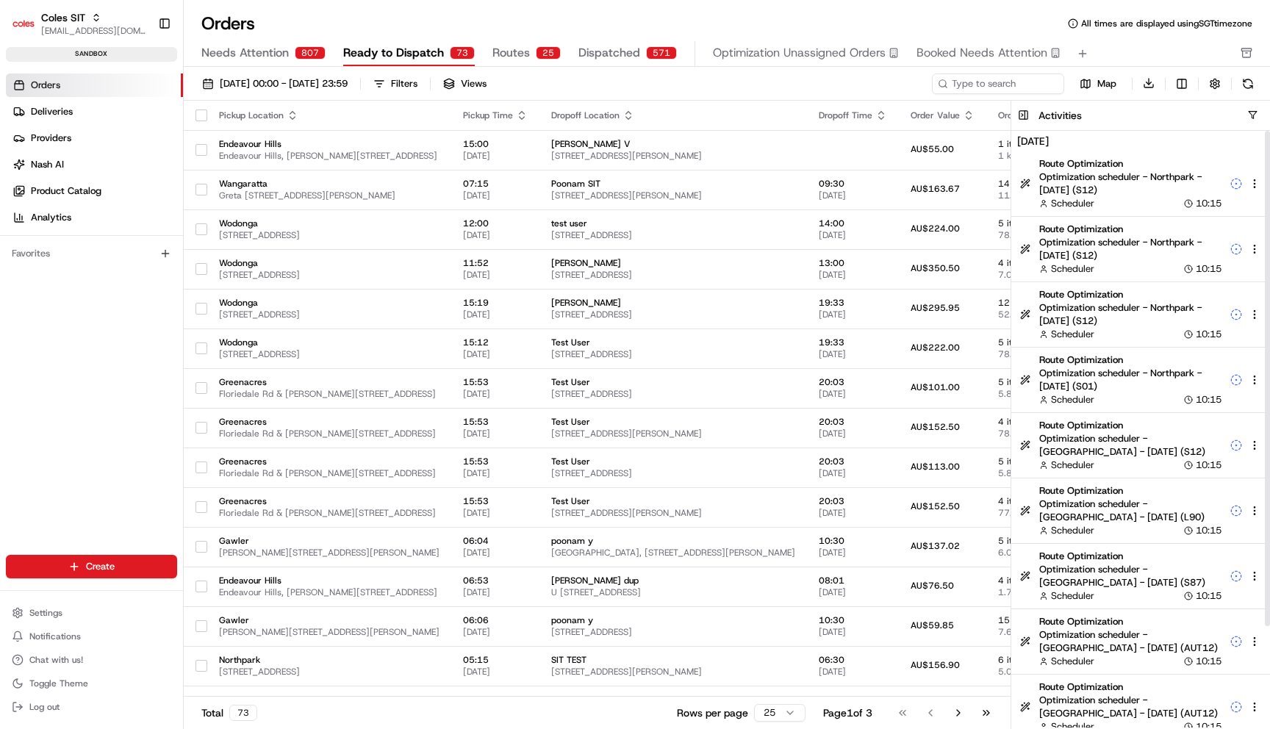
scroll to position [122, 0]
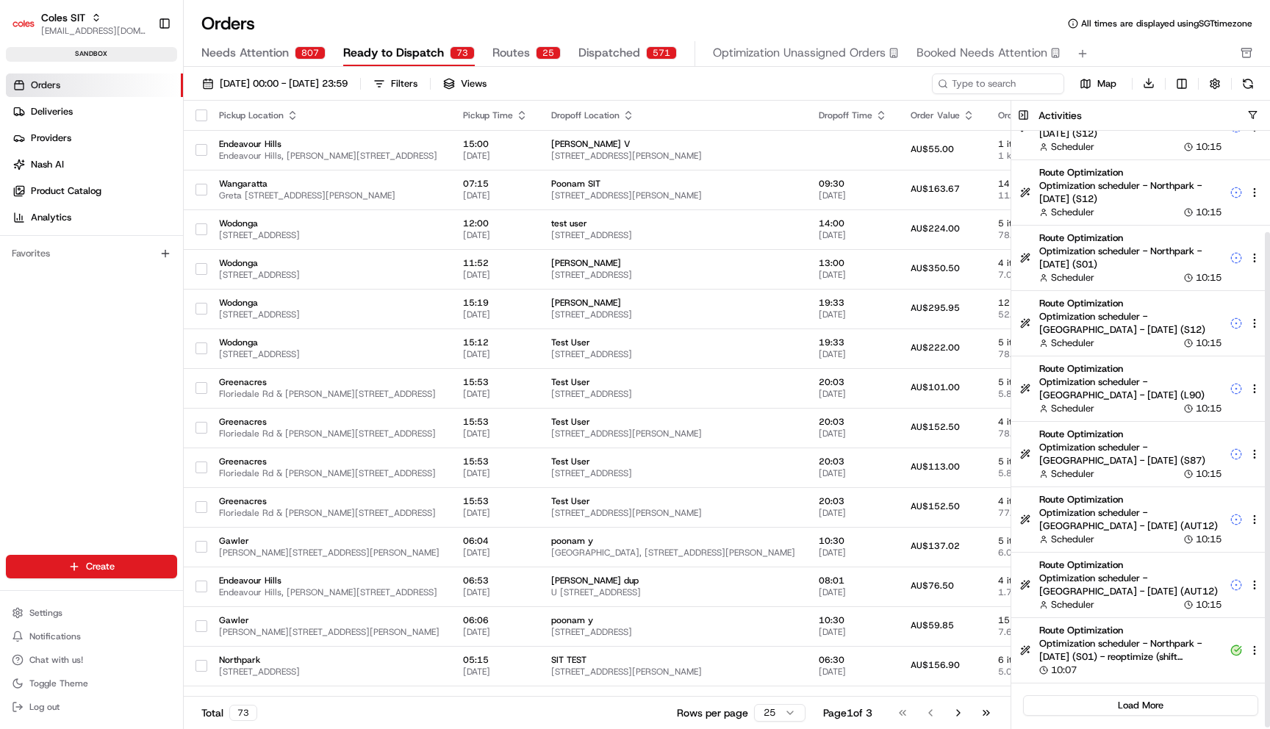
click at [1140, 655] on span "Optimization scheduler - Northpark - [DATE] (S01) - reoptimize (shift sft_YDdbd…" at bounding box center [1130, 650] width 182 height 26
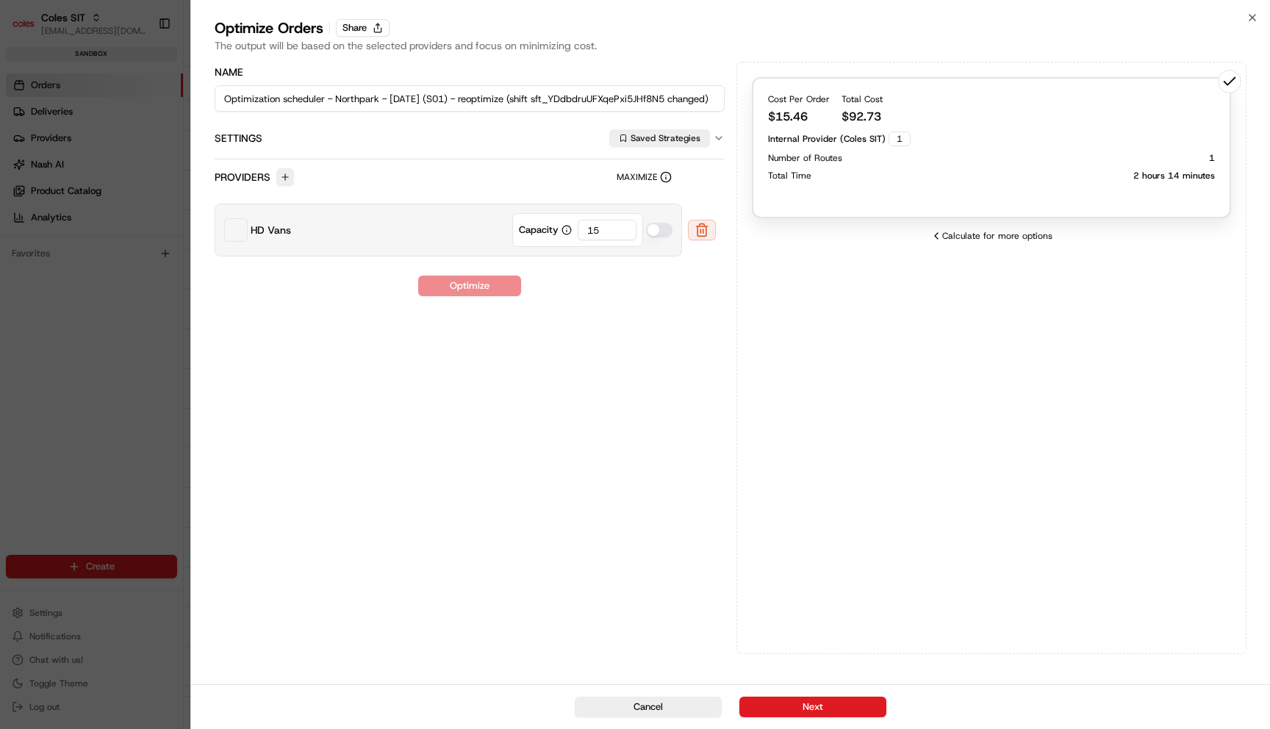
click at [943, 149] on div "Internal Provider (Coles SIT) 1 Number of Routes 1 Total Time 2 hours 14 minutes" at bounding box center [991, 157] width 447 height 50
click at [858, 702] on button "Next" at bounding box center [812, 706] width 147 height 21
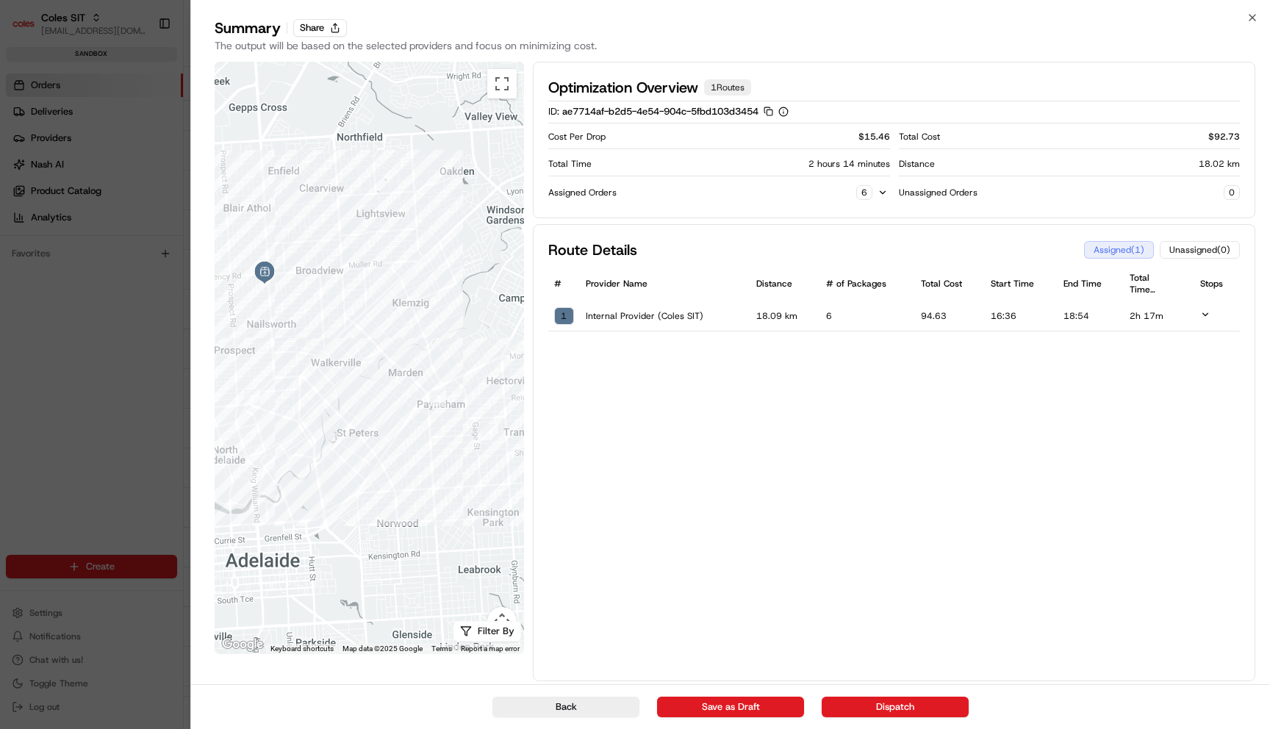
click at [1215, 314] on td at bounding box center [1217, 316] width 46 height 30
click at [1203, 314] on icon at bounding box center [1205, 314] width 10 height 10
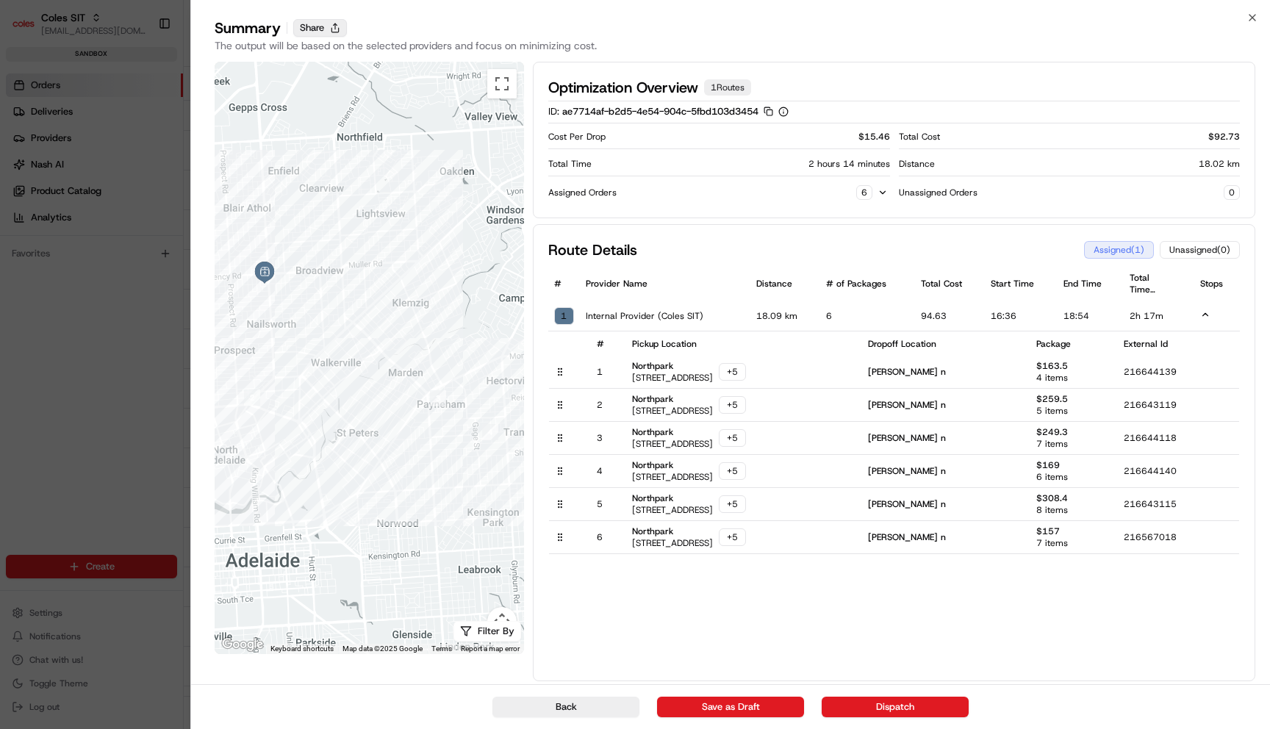
click at [328, 21] on button "Share" at bounding box center [320, 28] width 54 height 18
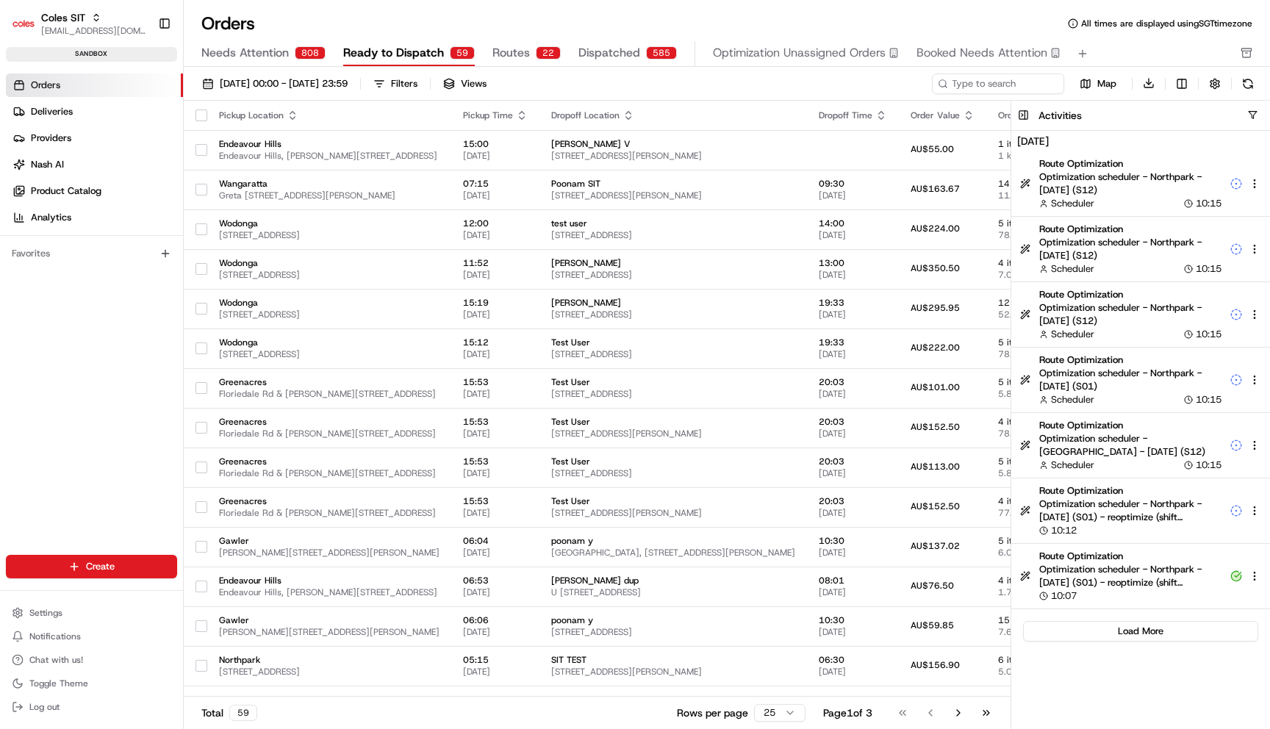
scroll to position [0, 0]
drag, startPoint x: 1153, startPoint y: 632, endPoint x: 1140, endPoint y: 678, distance: 48.1
click at [1140, 123] on div "Aug 21, 2025 Route Optimization Optimization scheduler - Northpark - 2025-08-26…" at bounding box center [1153, 115] width 231 height 15
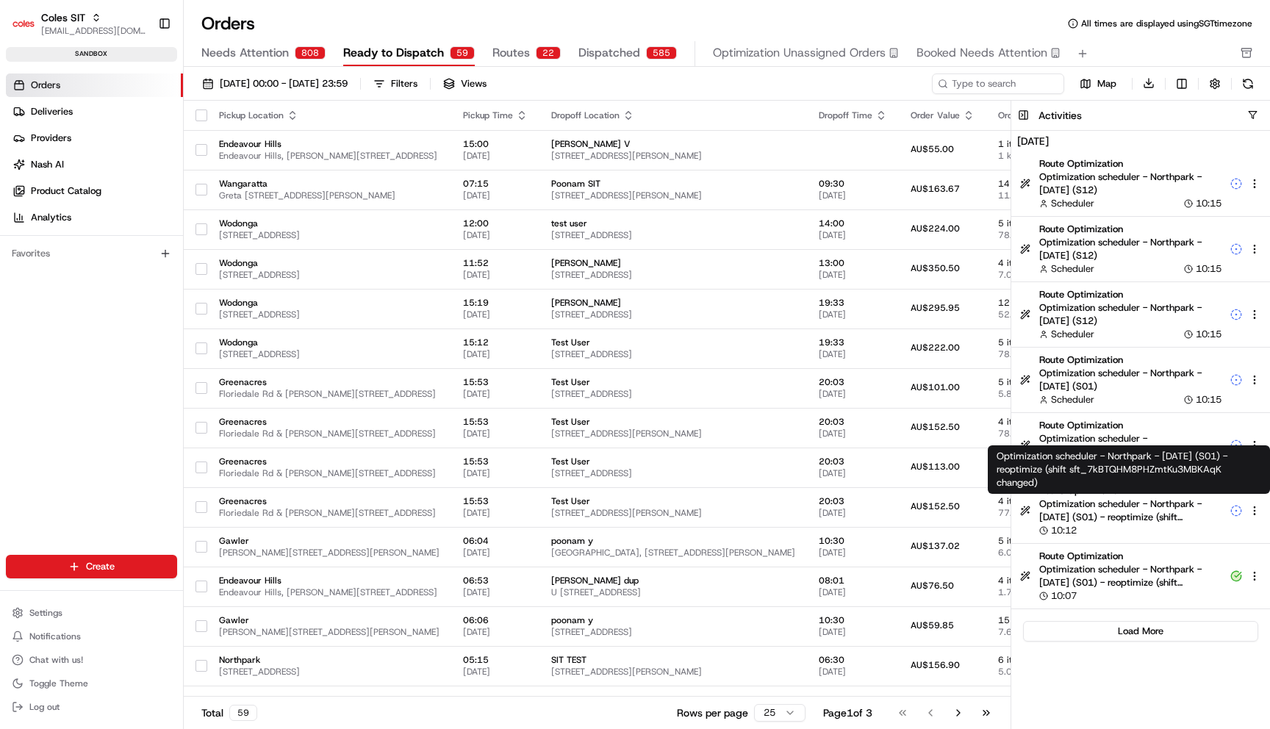
click at [1103, 515] on span "Optimization scheduler - Northpark - 2025-08-22 (S01) - reoptimize (shift sft_7…" at bounding box center [1130, 510] width 182 height 26
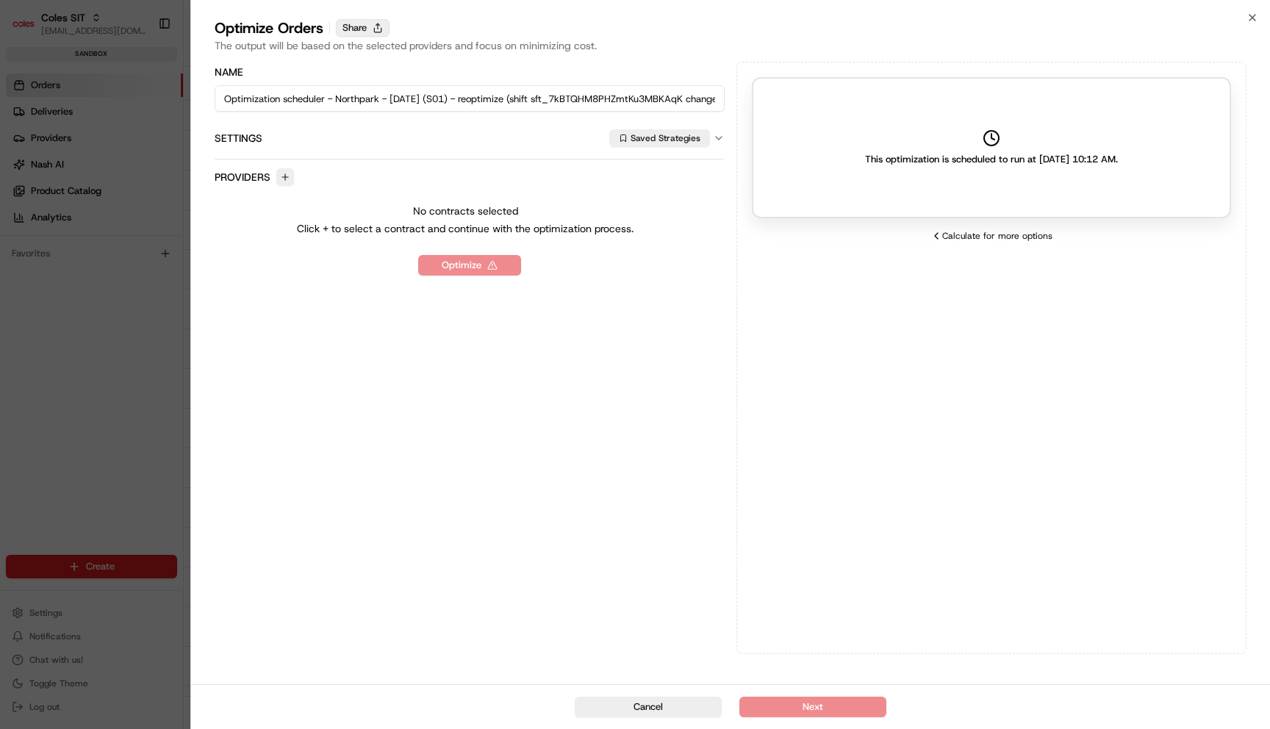
click at [375, 26] on button "Share" at bounding box center [363, 28] width 54 height 18
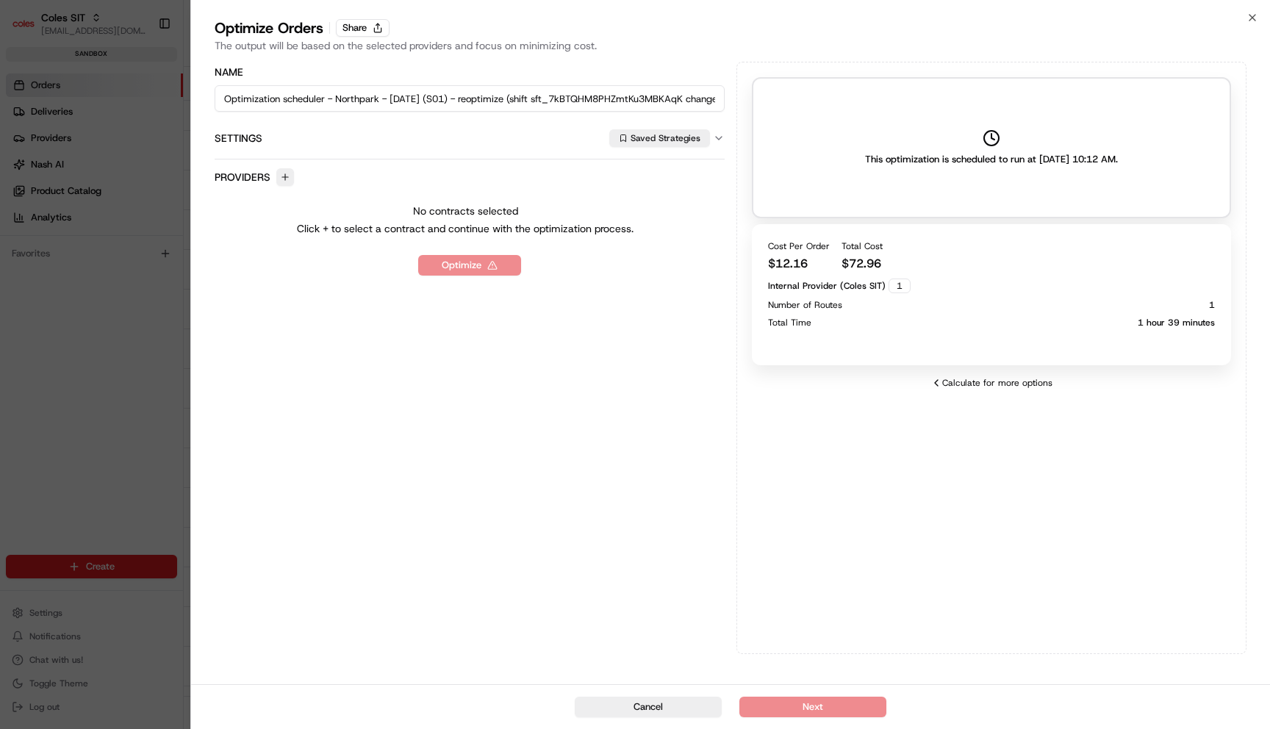
click at [791, 497] on div "This optimization is scheduled to run at 08/21/2025 10:12 AM. Cost Per Order $ …" at bounding box center [991, 358] width 510 height 592
click at [839, 349] on div "Cost Per Order $ 12.16 Total Cost $ 72.96 Internal Provider (Coles SIT) 1 Numbe…" at bounding box center [991, 294] width 479 height 141
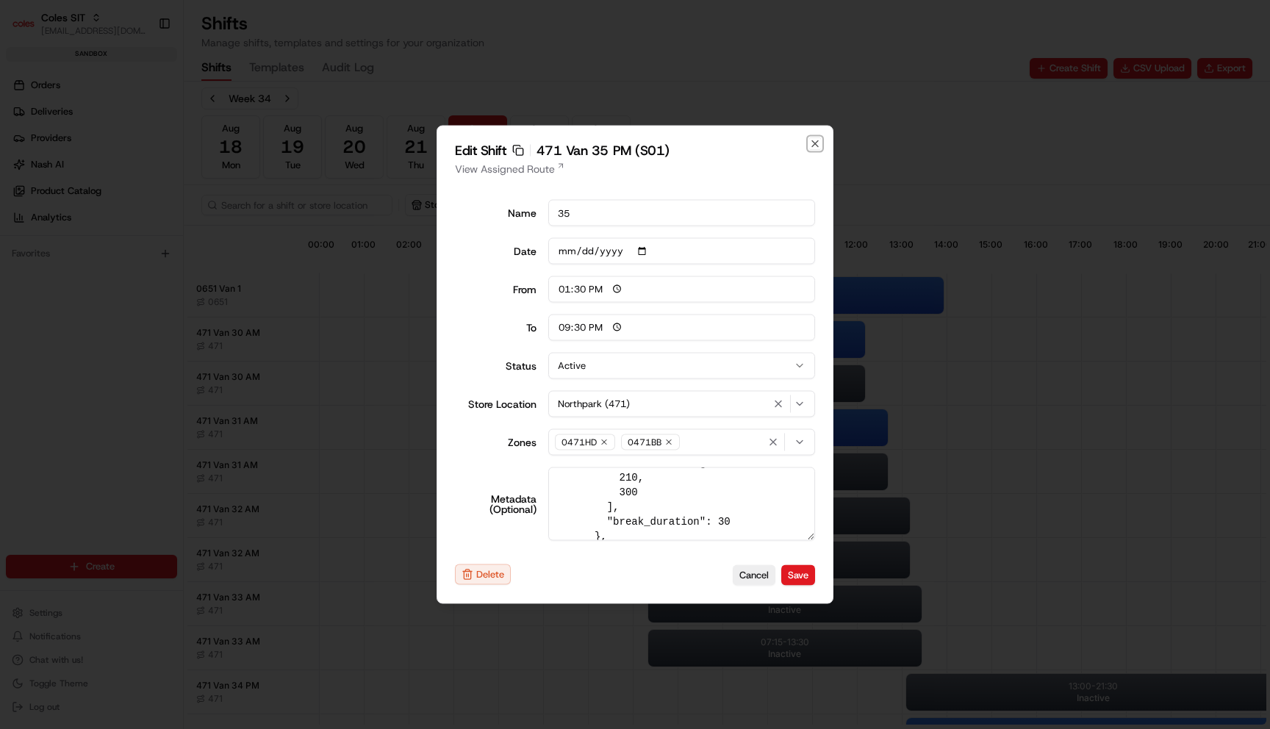
scroll to position [251, 0]
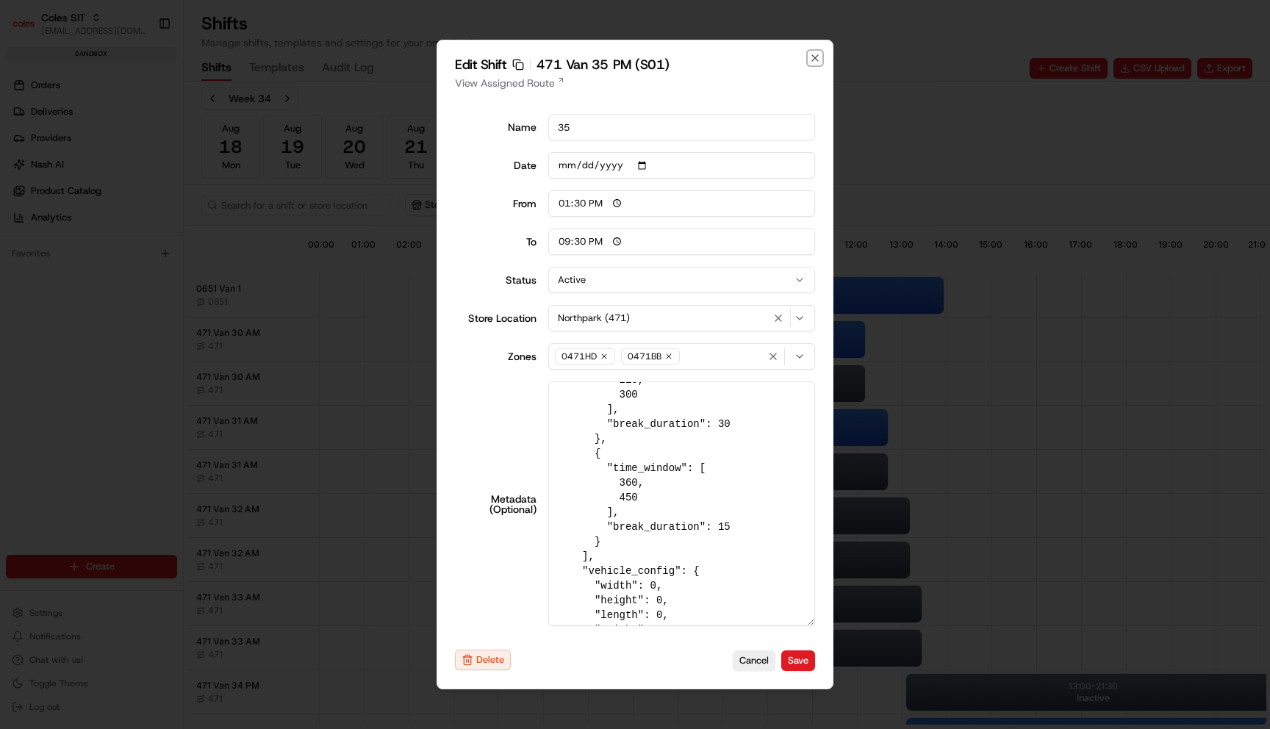
drag, startPoint x: 810, startPoint y: 533, endPoint x: 810, endPoint y: 708, distance: 175.6
click at [810, 708] on body "Coles SIT [EMAIL_ADDRESS][DOMAIN_NAME] Toggle Sidebar sandbox Orders Deliveries…" at bounding box center [635, 364] width 1270 height 729
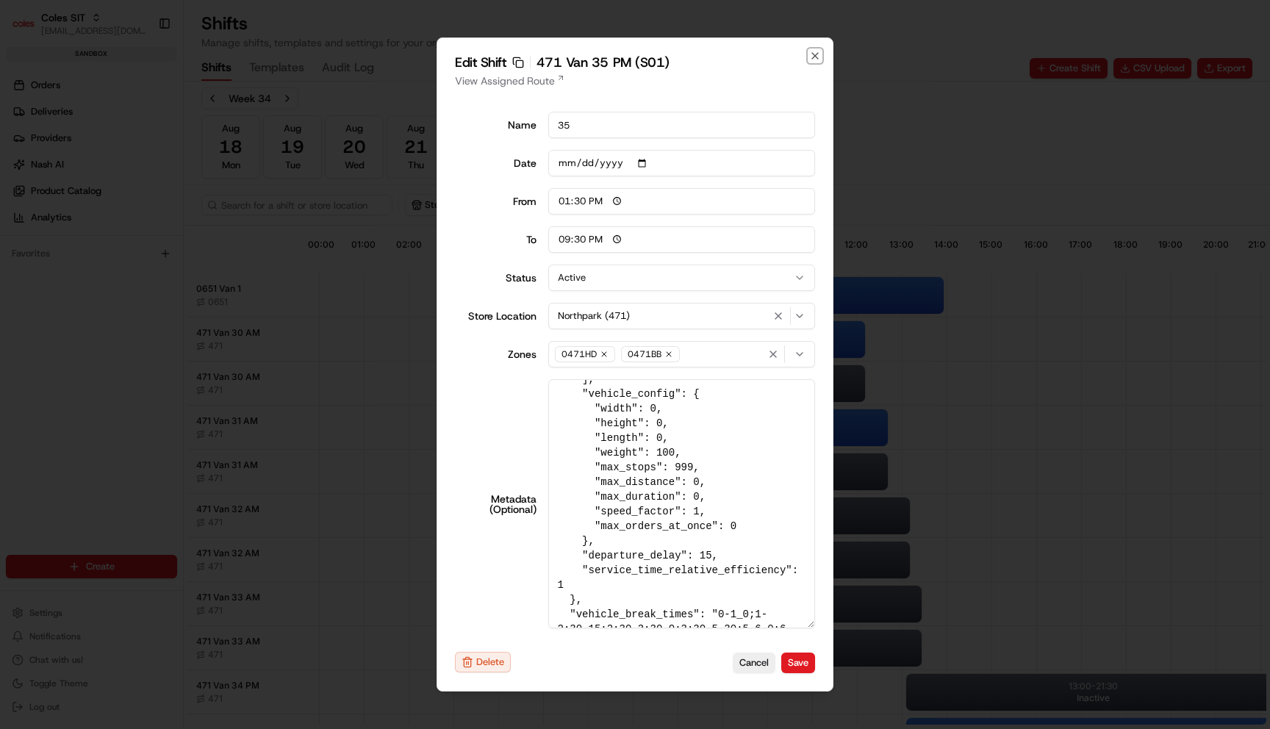
scroll to position [403, 0]
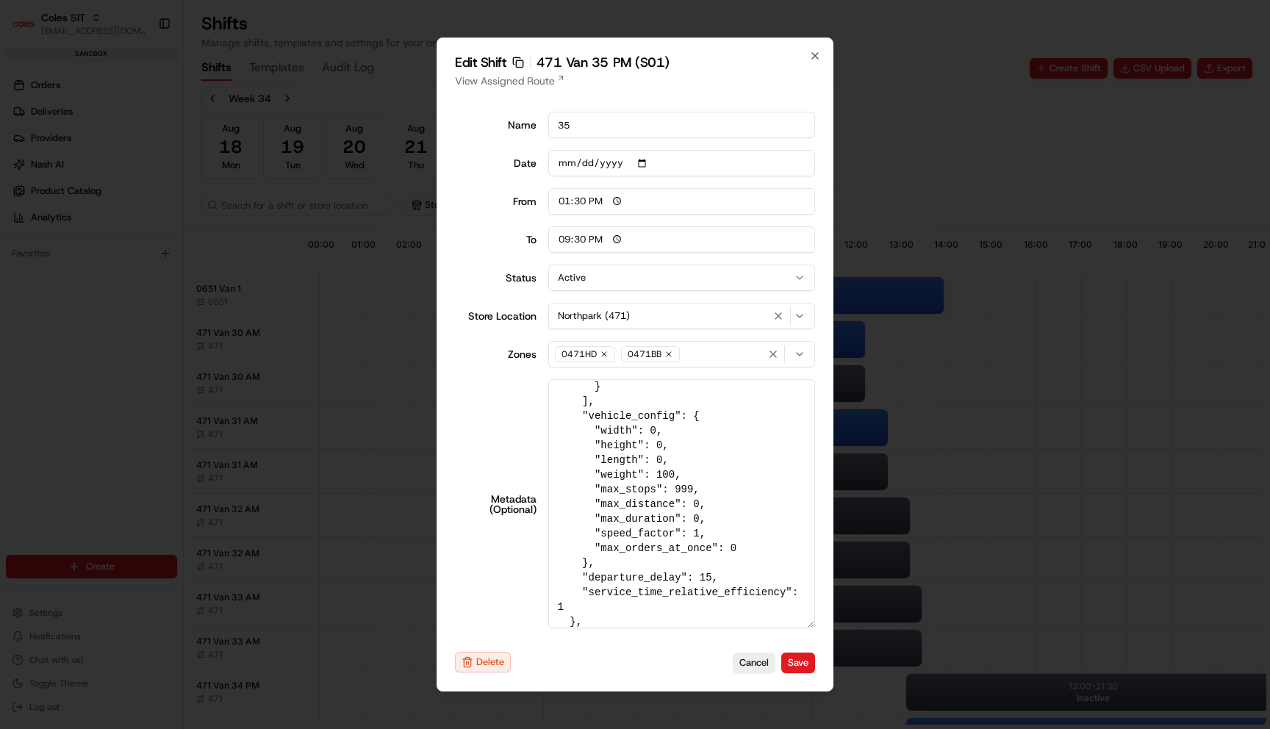
click at [515, 59] on icon "button" at bounding box center [518, 63] width 12 height 12
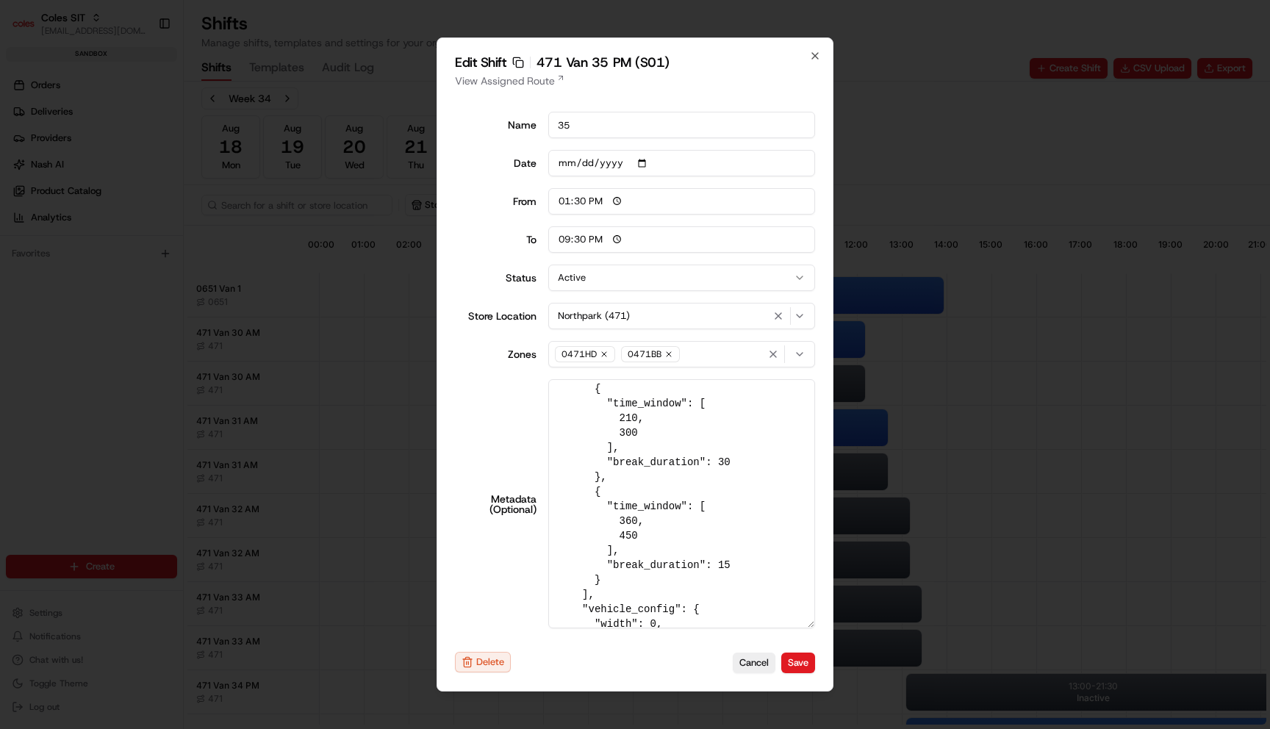
scroll to position [0, 0]
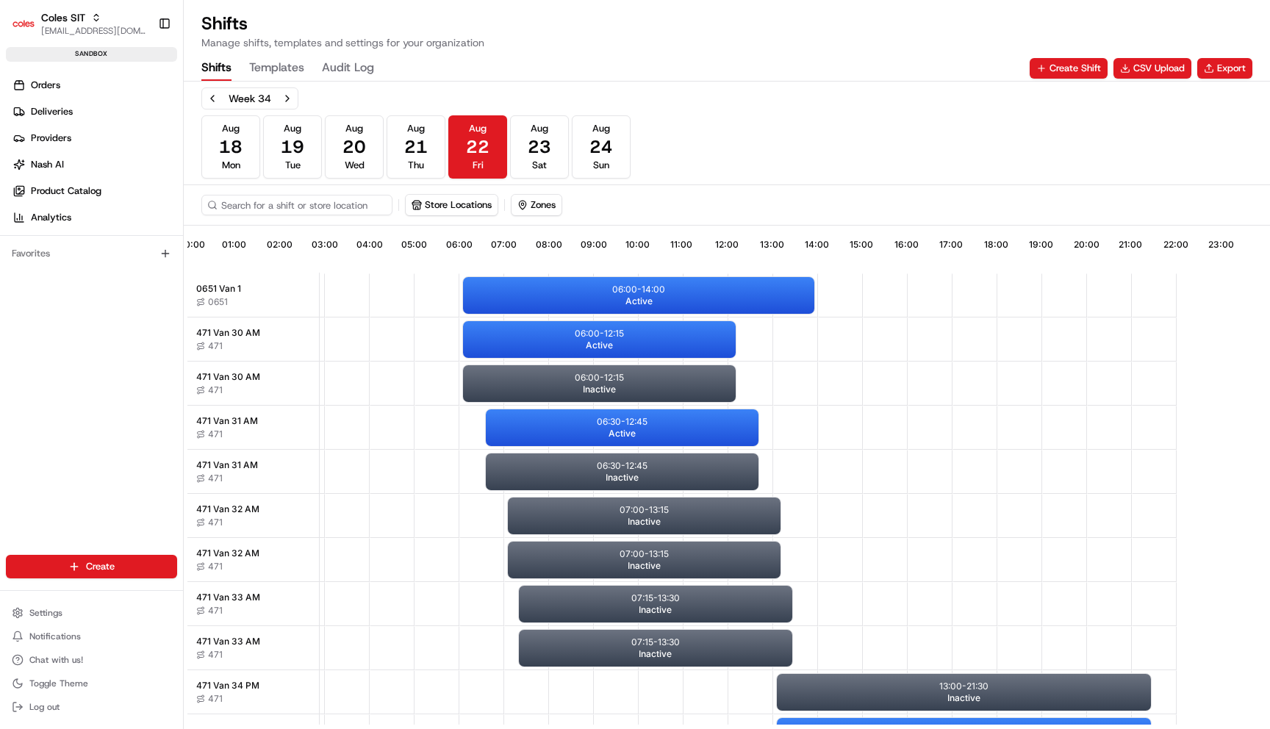
scroll to position [0, 137]
click at [461, 203] on button "Store Locations" at bounding box center [452, 205] width 92 height 21
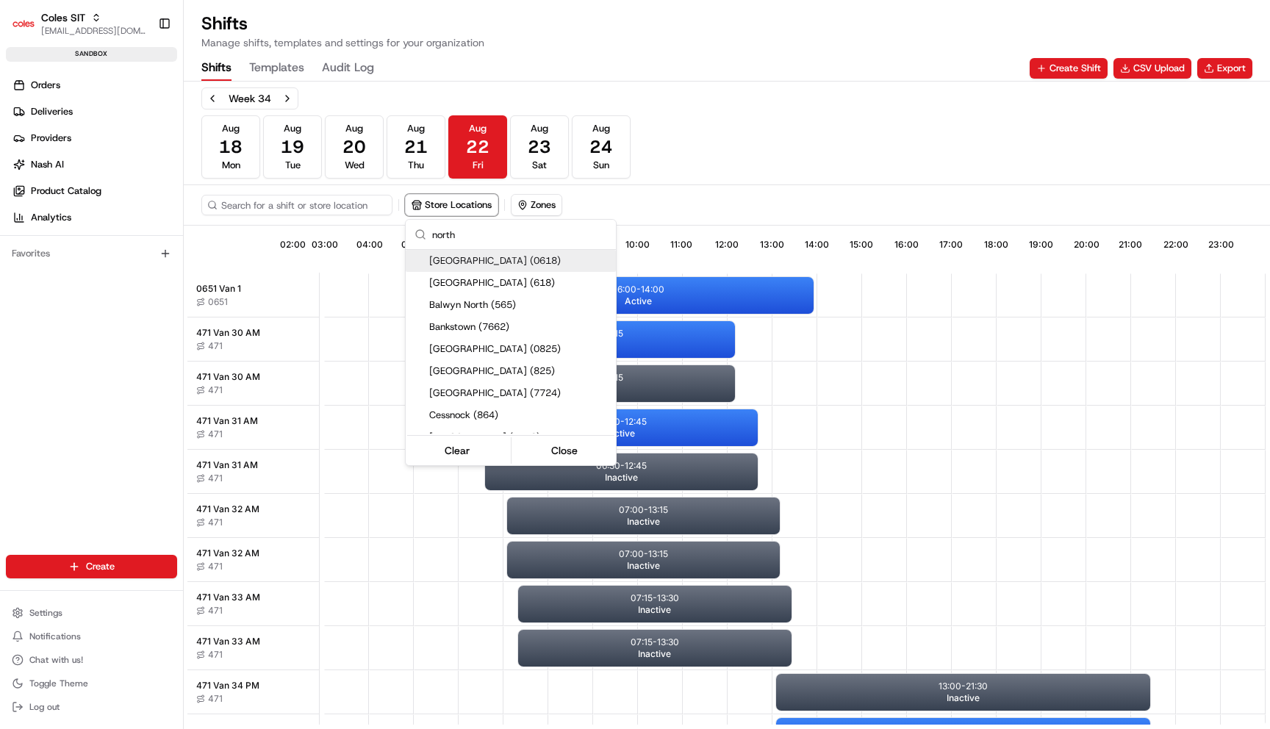
type input "northf"
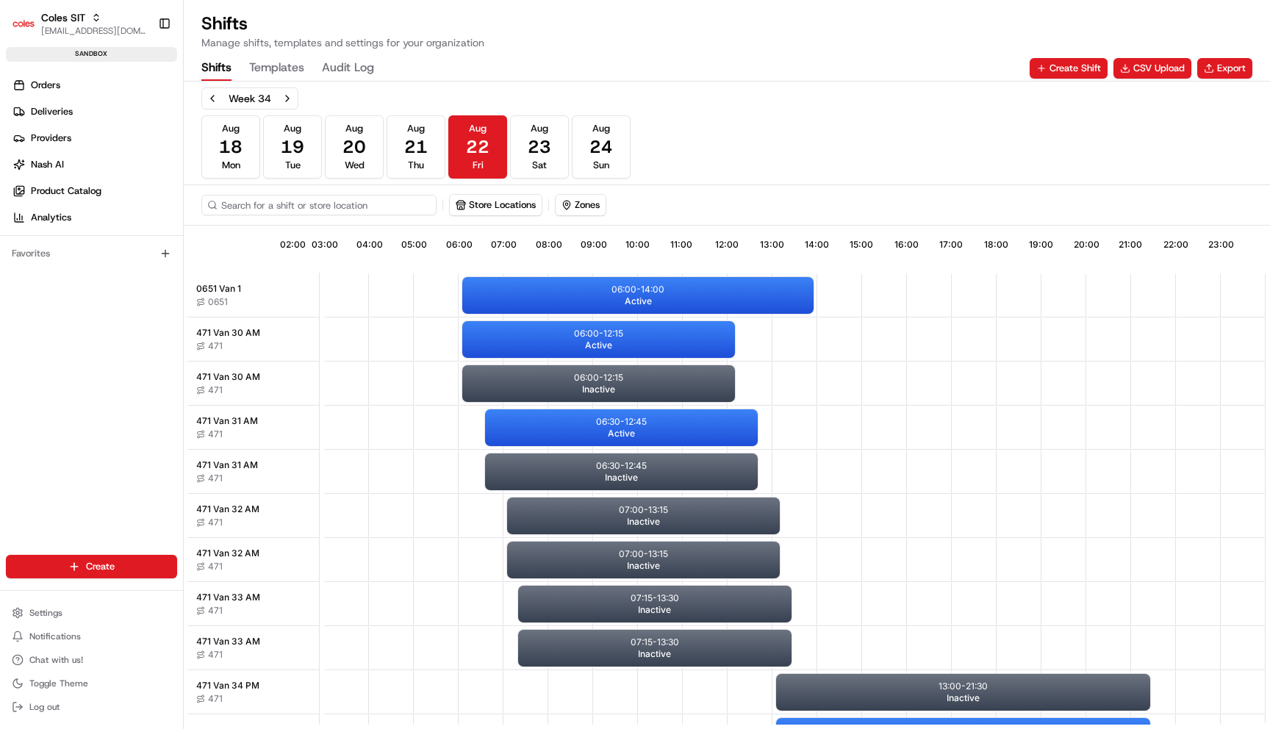
click at [363, 212] on input at bounding box center [318, 205] width 235 height 21
paste input "sft_7kBTQHM8PHZmtKu3MBKAqK"
type input "sft_7kBTQHM8PHZmtKu3MBKAqK"
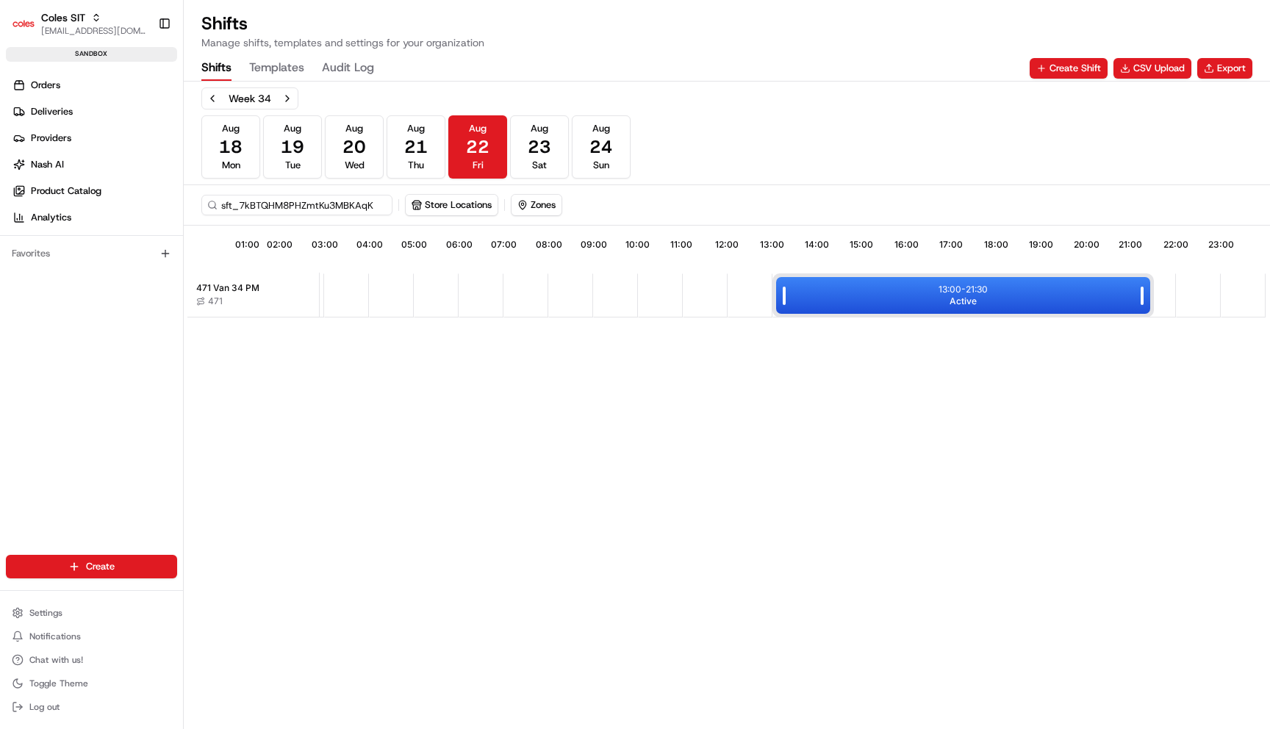
click at [840, 305] on div "13:00 - 21:30 Active" at bounding box center [963, 295] width 374 height 37
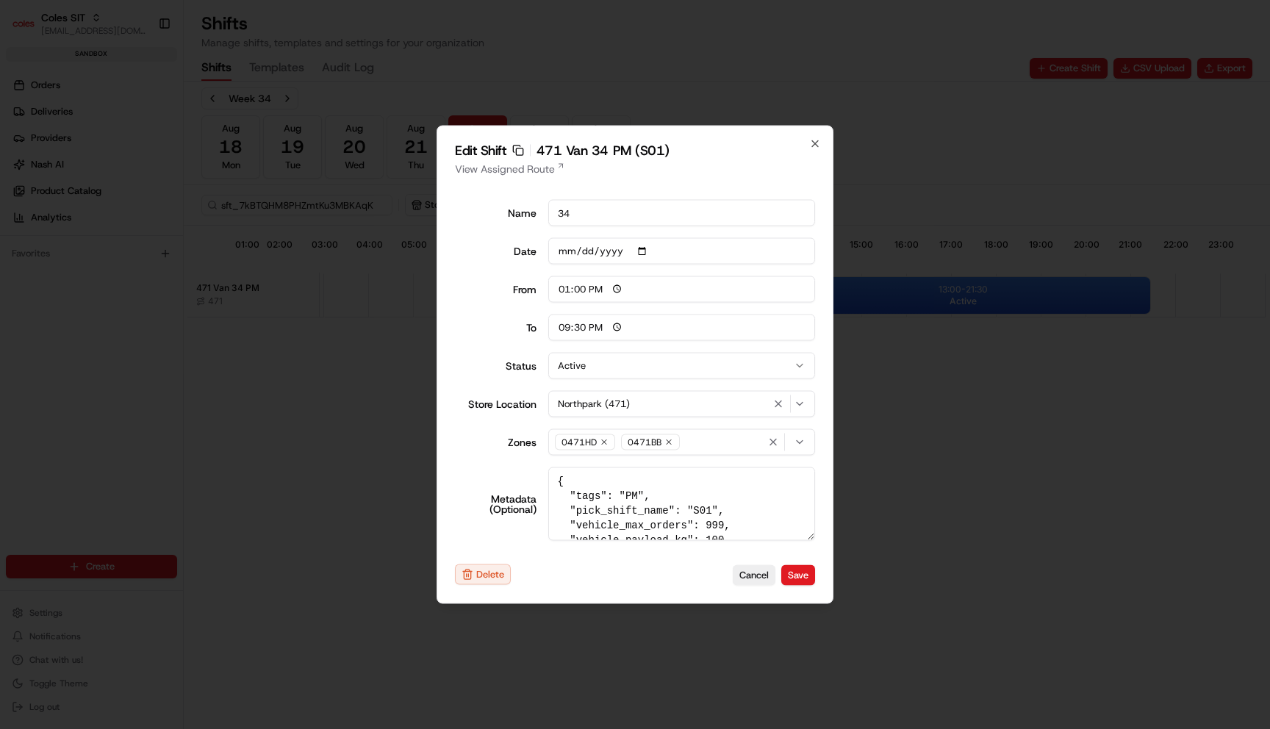
type input "06:00"
type input "14:00"
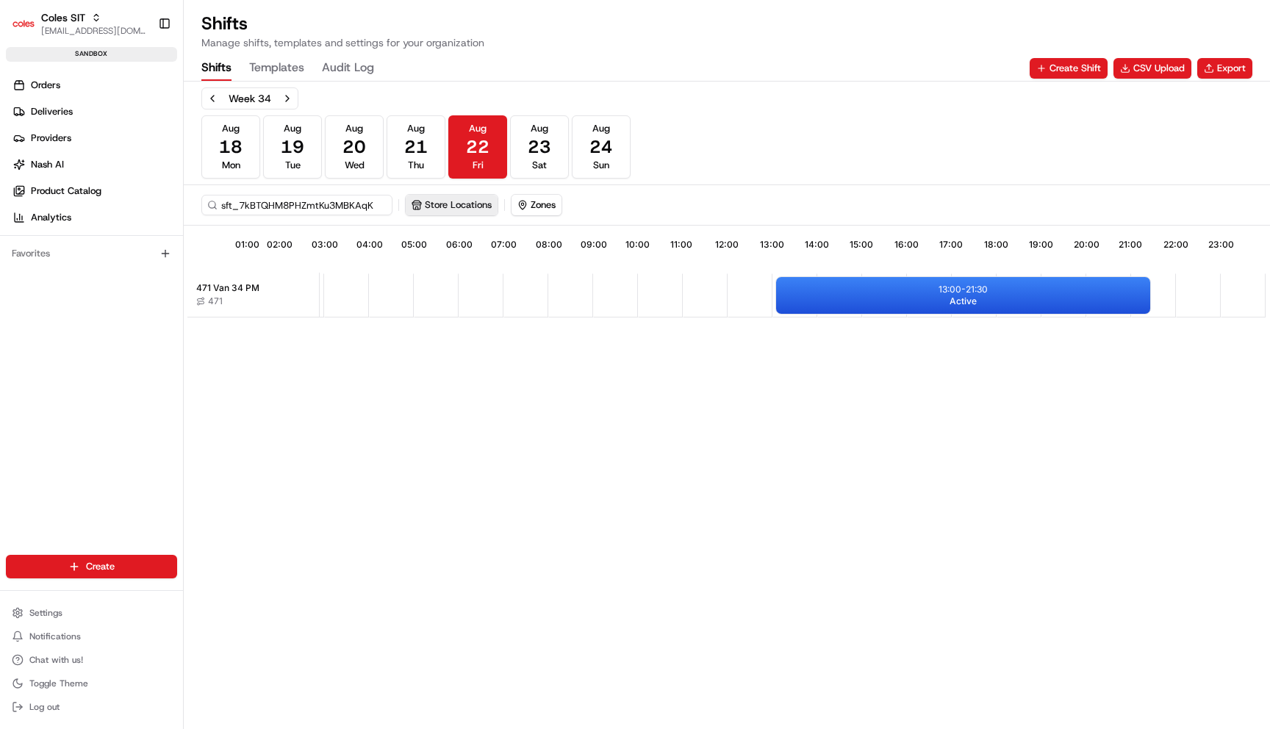
click at [471, 202] on button "Store Locations" at bounding box center [452, 205] width 92 height 21
type input "northpark"
click at [490, 269] on div "Northpark (471)" at bounding box center [511, 261] width 210 height 22
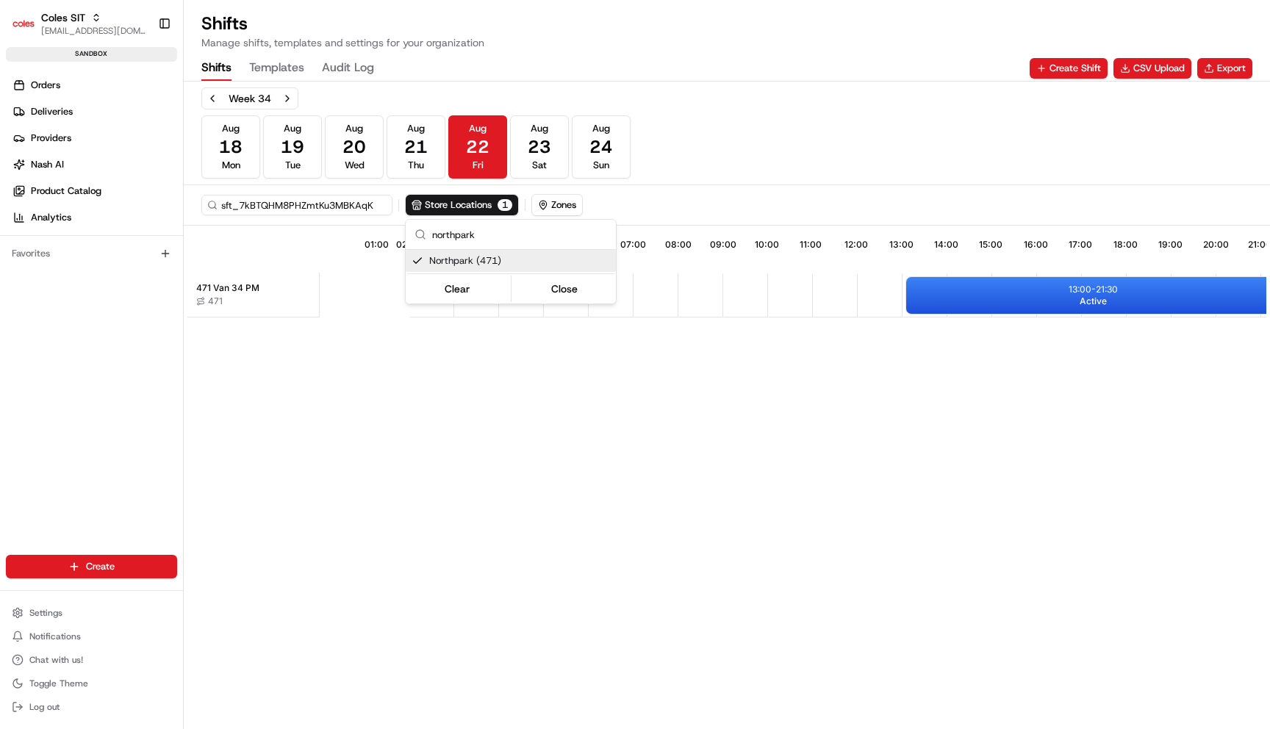
click at [501, 385] on html "Coles SIT maksim@usenash.com Toggle Sidebar sandbox Orders Deliveries Providers…" at bounding box center [635, 364] width 1270 height 729
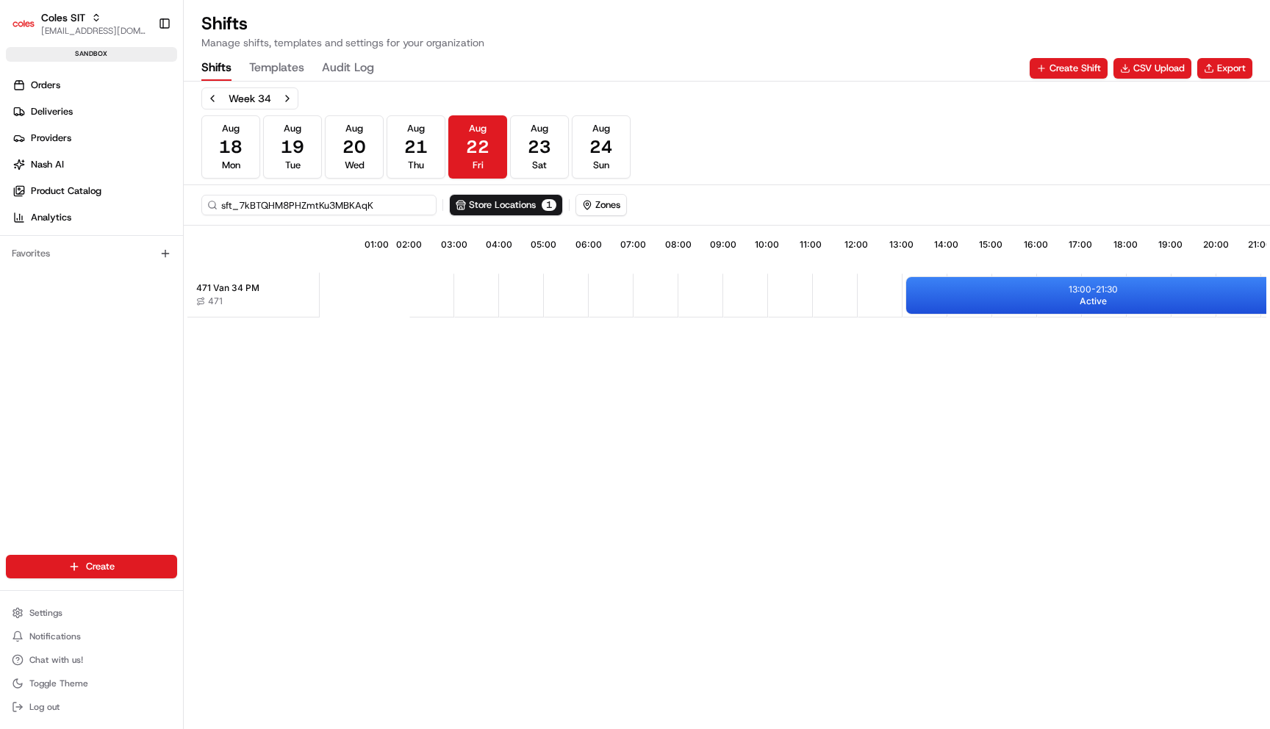
click at [347, 207] on input "sft_7kBTQHM8PHZmtKu3MBKAqK" at bounding box center [318, 205] width 235 height 21
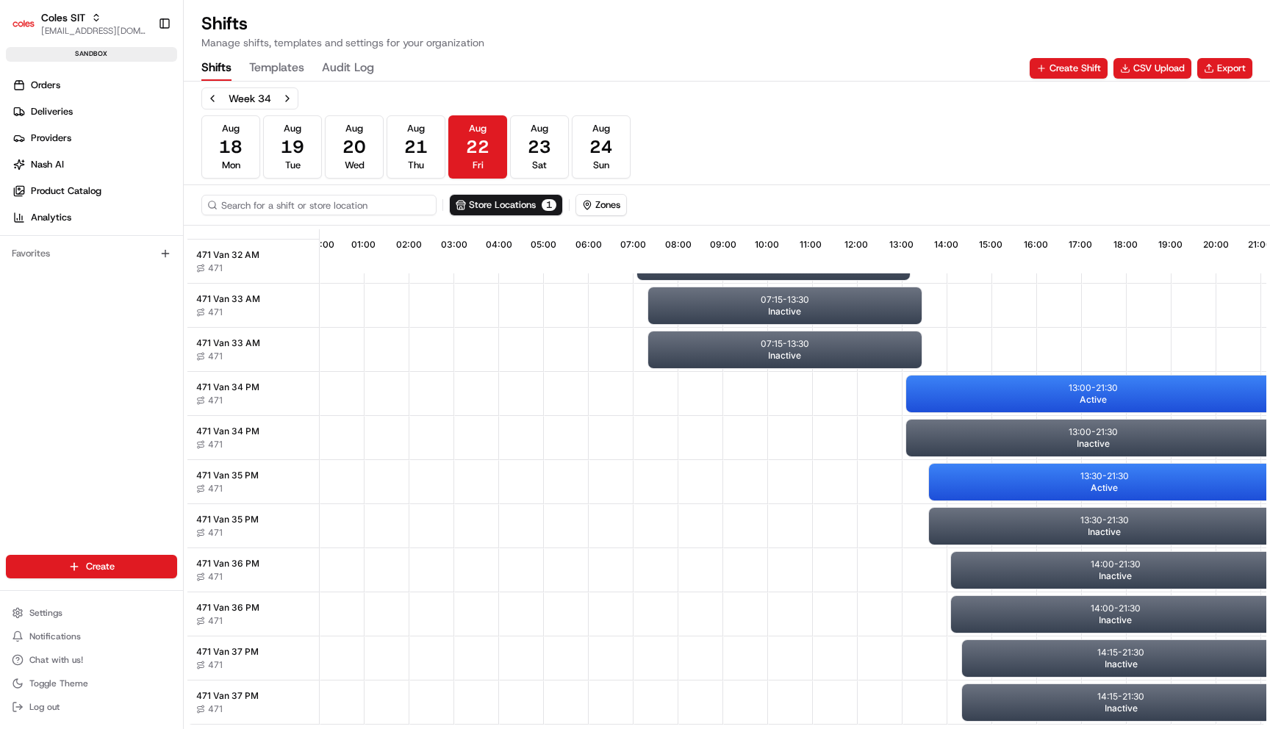
scroll to position [259, 0]
click at [934, 388] on div "13:00 - 21:30 Active" at bounding box center [1093, 393] width 374 height 37
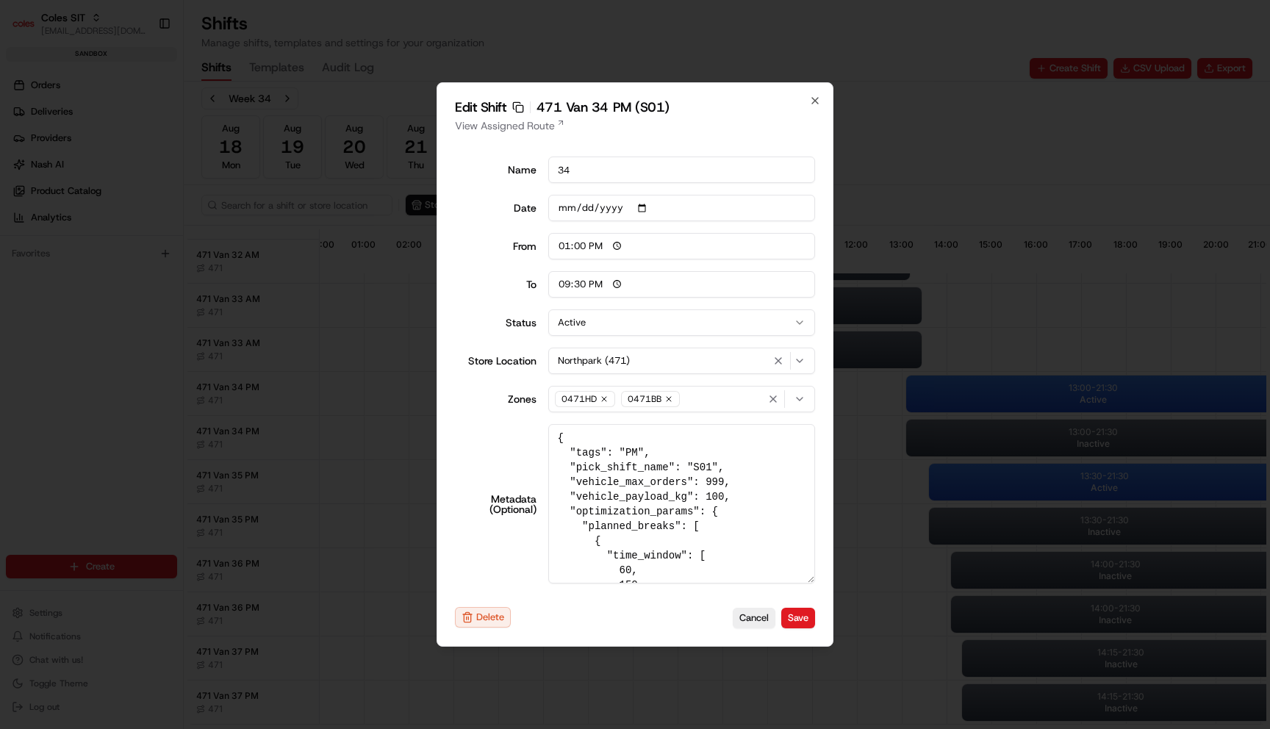
drag, startPoint x: 809, startPoint y: 537, endPoint x: 799, endPoint y: 684, distance: 147.3
click at [799, 684] on body "Coles SIT maksim@usenash.com Toggle Sidebar sandbox Orders Deliveries Providers…" at bounding box center [635, 364] width 1270 height 729
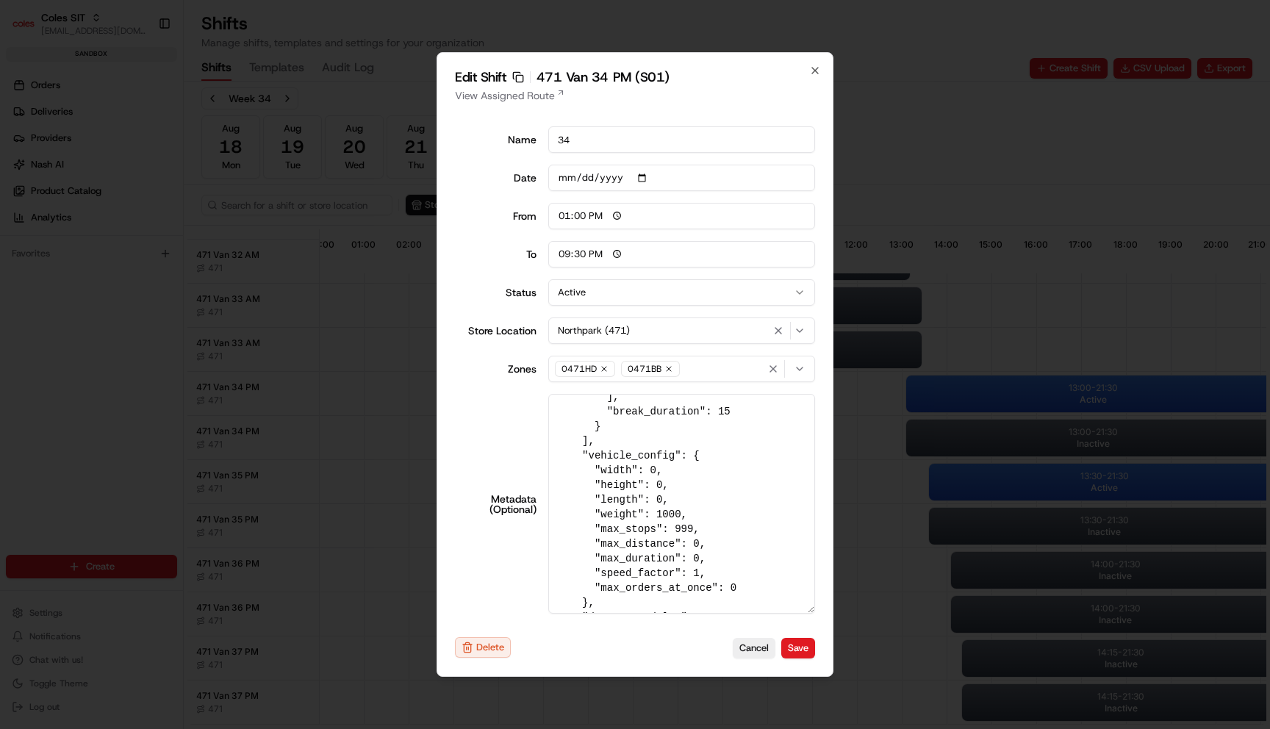
scroll to position [381, 0]
click at [676, 514] on textarea "{ "tags": "PM", "pick_shift_name": "S01", "vehicle_max_orders": 999, "vehicle_p…" at bounding box center [681, 504] width 267 height 220
click at [674, 497] on textarea "{ "tags": "PM", "pick_shift_name": "S01", "vehicle_max_orders": 999, "vehicle_p…" at bounding box center [681, 504] width 267 height 220
drag, startPoint x: 591, startPoint y: 514, endPoint x: 768, endPoint y: 513, distance: 177.1
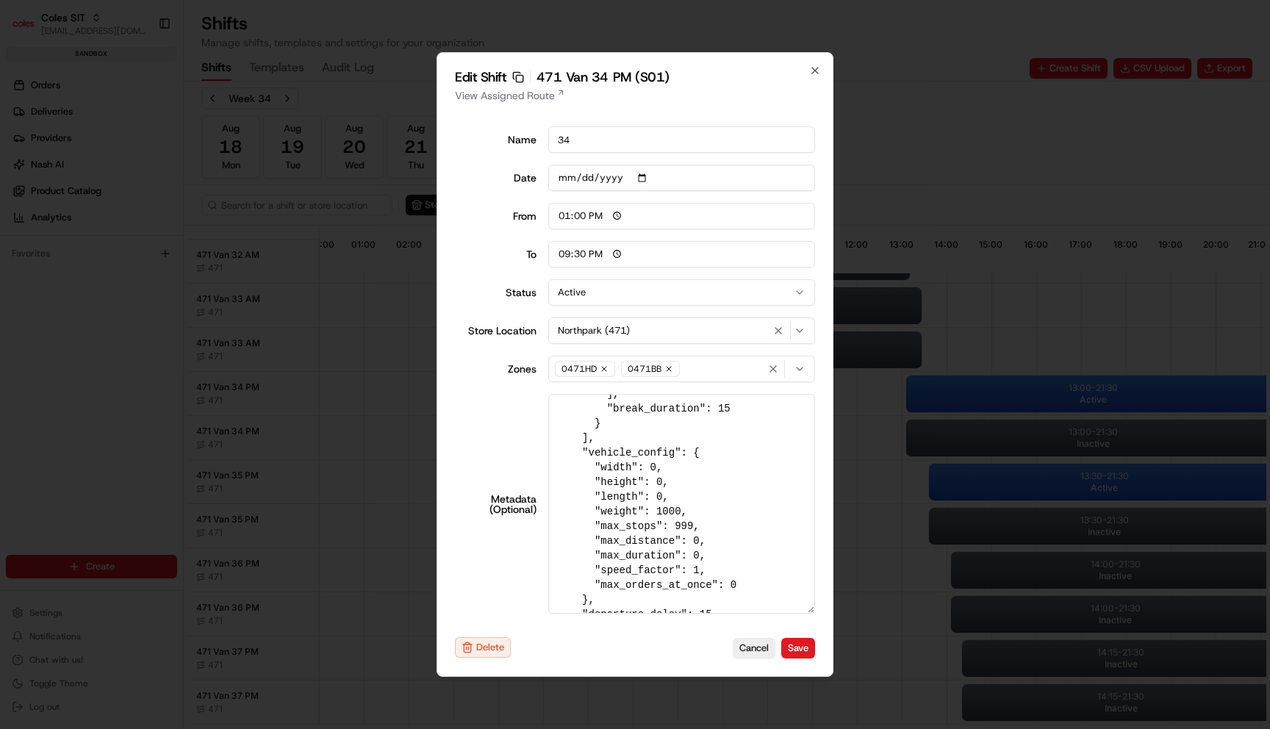
click at [768, 513] on textarea "{ "tags": "PM", "pick_shift_name": "S01", "vehicle_max_orders": 999, "vehicle_p…" at bounding box center [681, 504] width 267 height 220
click at [741, 527] on textarea "{ "tags": "PM", "pick_shift_name": "S01", "vehicle_max_orders": 999, "vehicle_p…" at bounding box center [681, 504] width 267 height 220
click at [676, 510] on textarea "{ "tags": "PM", "pick_shift_name": "S01", "vehicle_max_orders": 999, "vehicle_p…" at bounding box center [681, 504] width 267 height 220
type textarea "{ "tags": "PM", "pick_shift_name": "S01", "vehicle_max_orders": 999, "vehicle_p…"
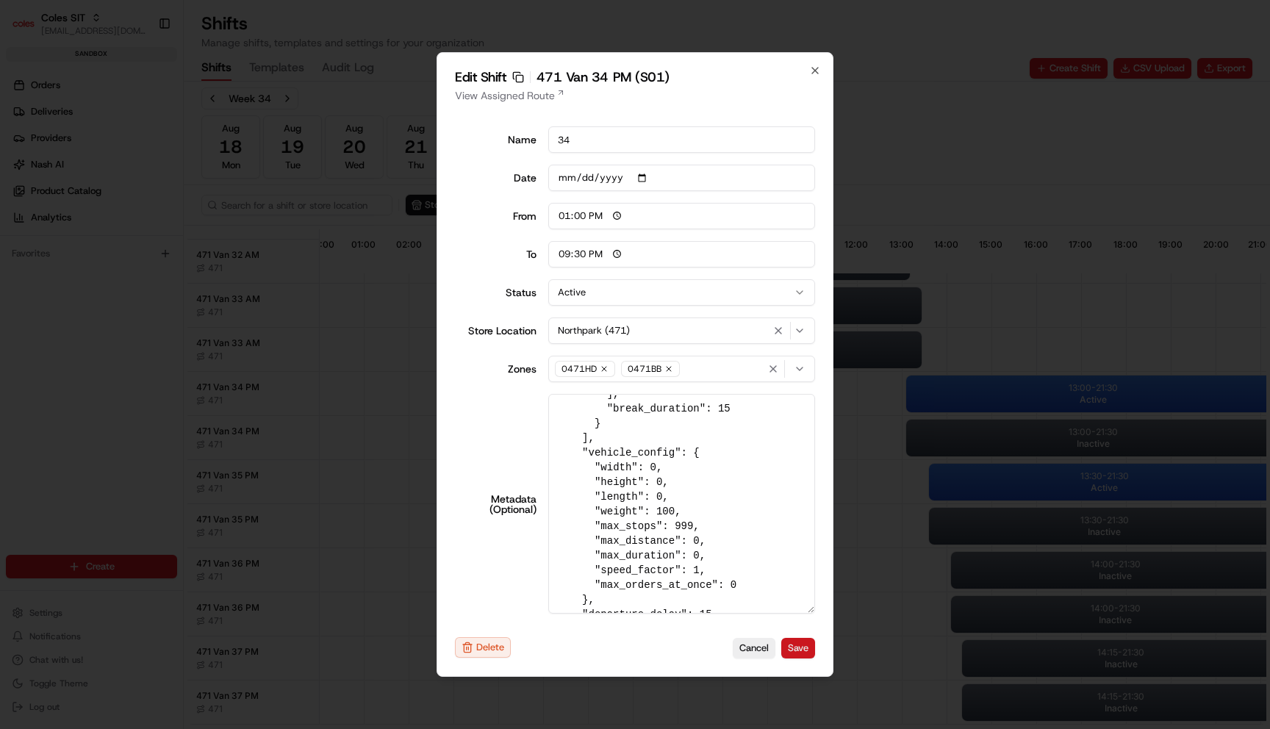
click at [800, 641] on button "Save" at bounding box center [798, 648] width 34 height 21
type input "06:00"
type input "14:00"
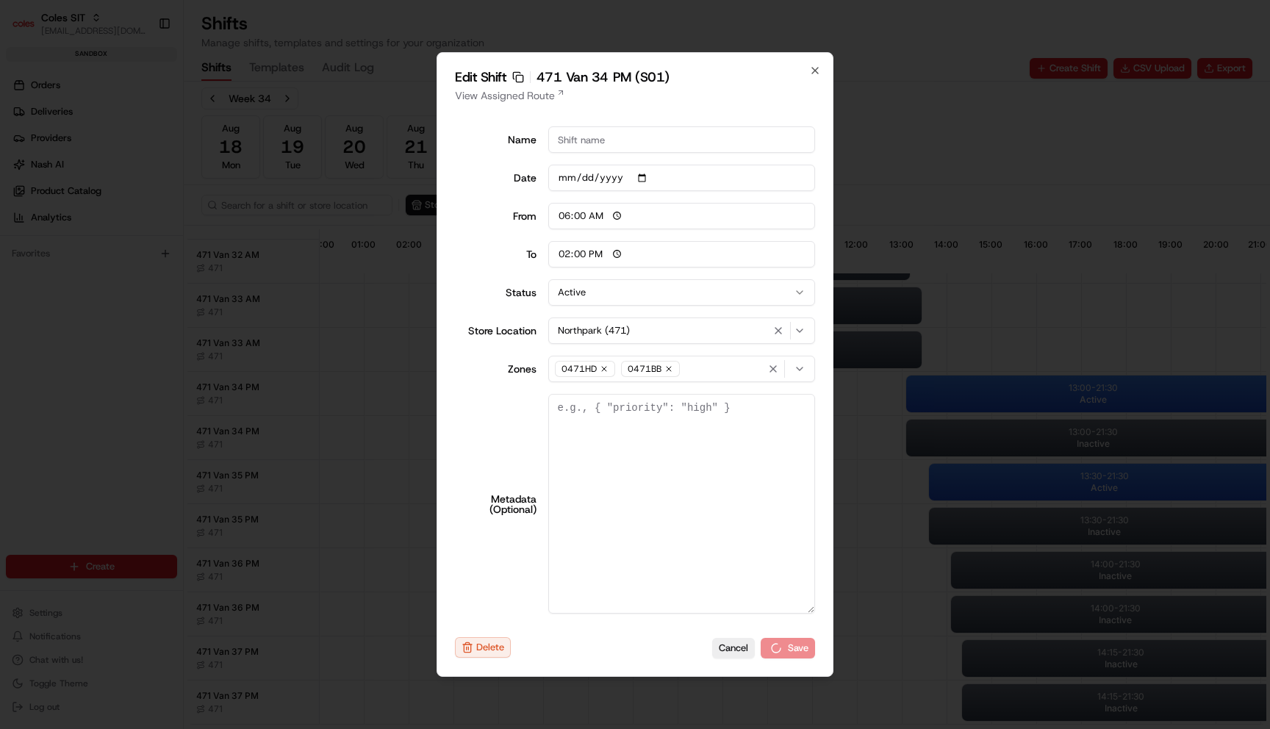
scroll to position [0, 0]
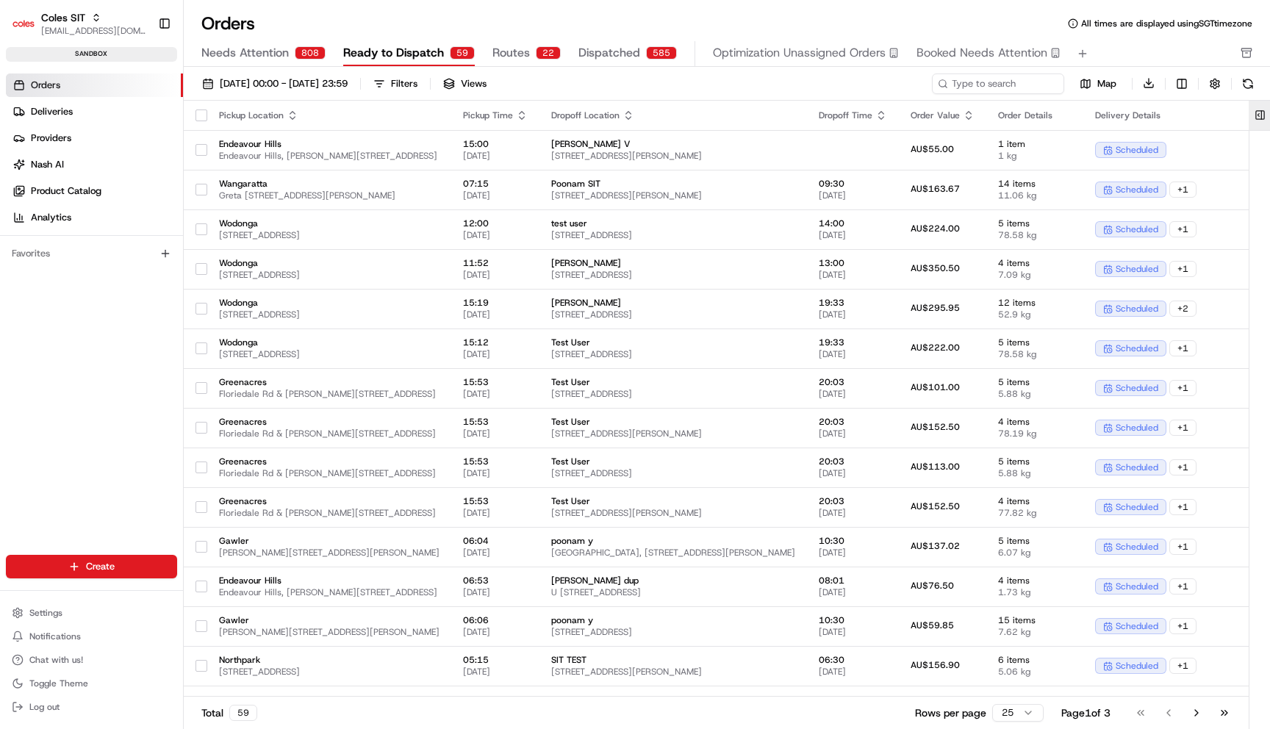
click at [1266, 115] on button at bounding box center [1259, 115] width 24 height 29
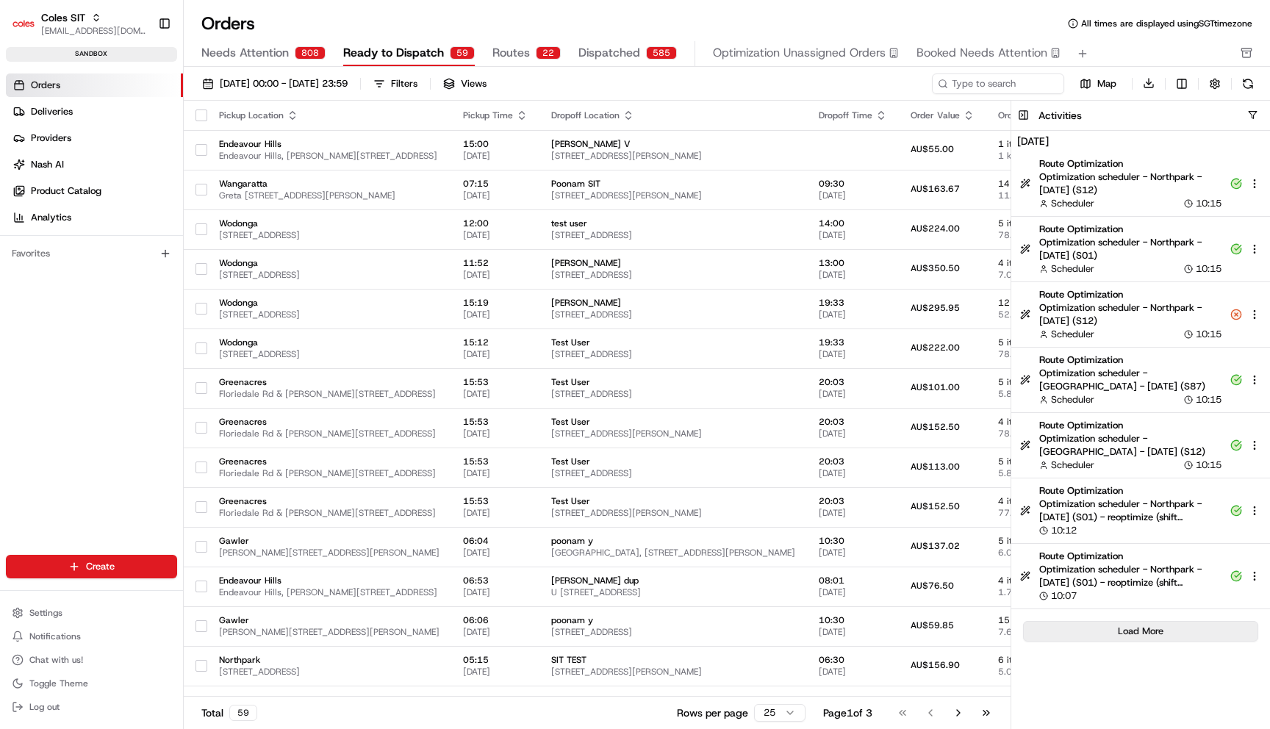
click at [1164, 630] on button "Load More" at bounding box center [1140, 631] width 235 height 21
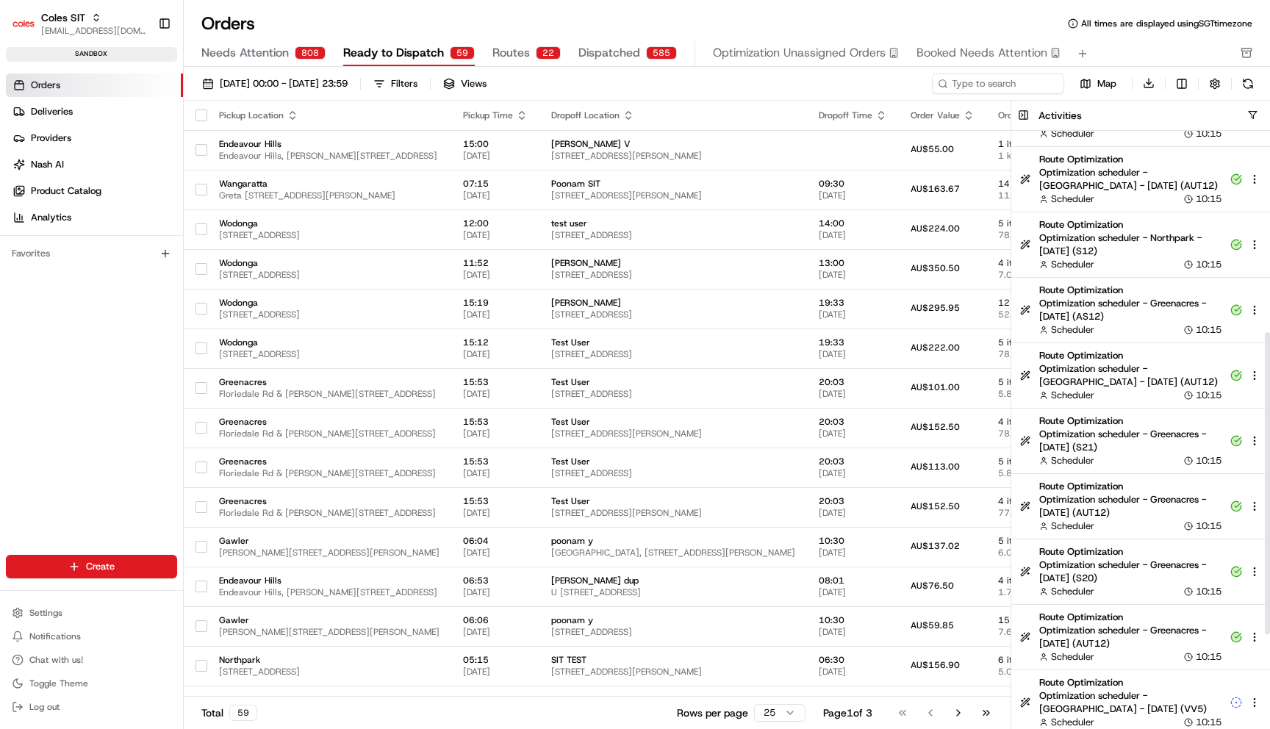
scroll to position [580, 0]
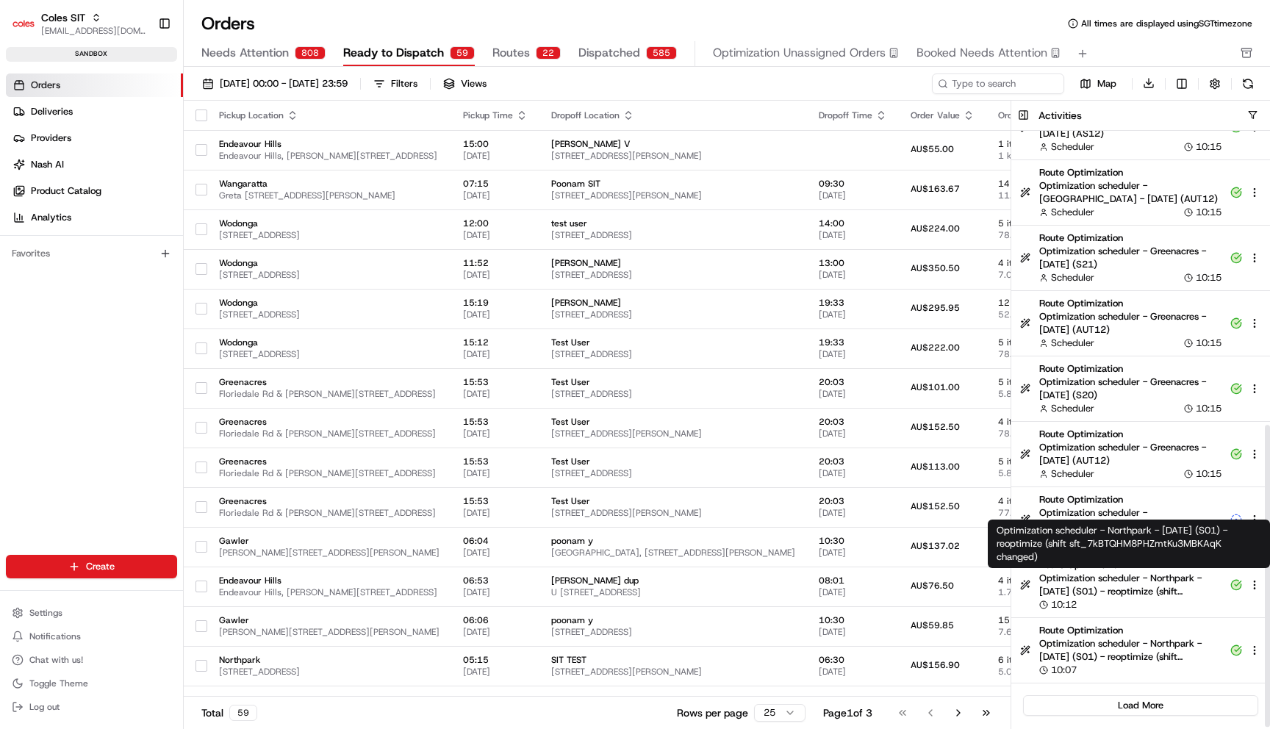
click at [1127, 583] on span "Optimization scheduler - Northpark - 2025-08-22 (S01) - reoptimize (shift sft_7…" at bounding box center [1130, 585] width 182 height 26
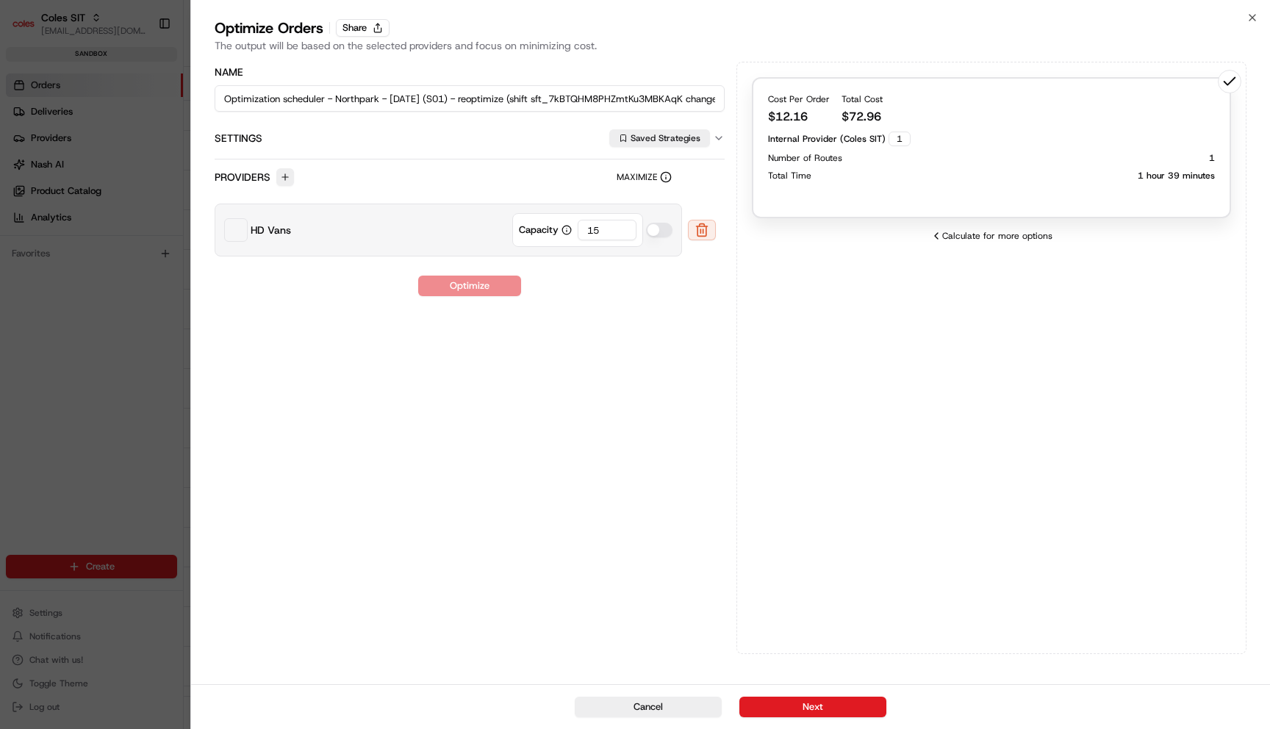
click at [977, 181] on div "Cost Per Order $ 12.16 Total Cost $ 72.96 Internal Provider (Coles SIT) 1 Numbe…" at bounding box center [991, 147] width 479 height 141
click at [868, 705] on button "Next" at bounding box center [812, 706] width 147 height 21
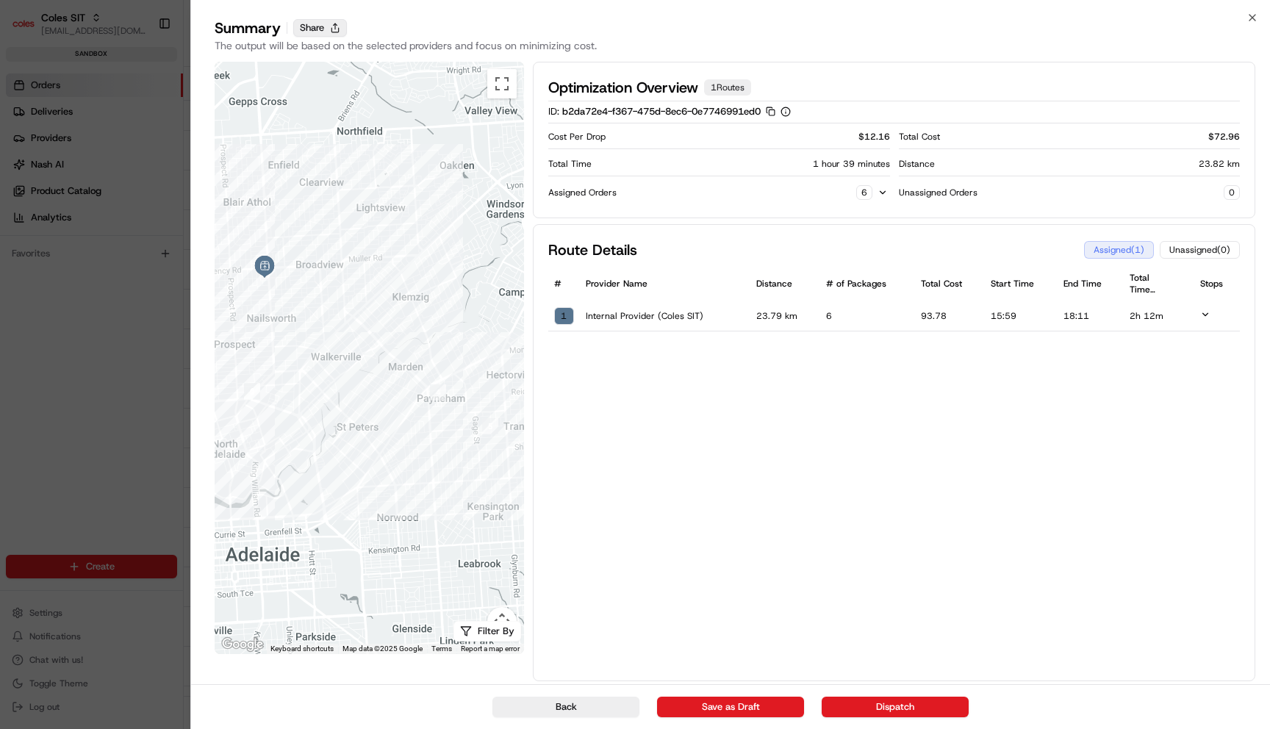
click at [325, 26] on button "Share" at bounding box center [320, 28] width 54 height 18
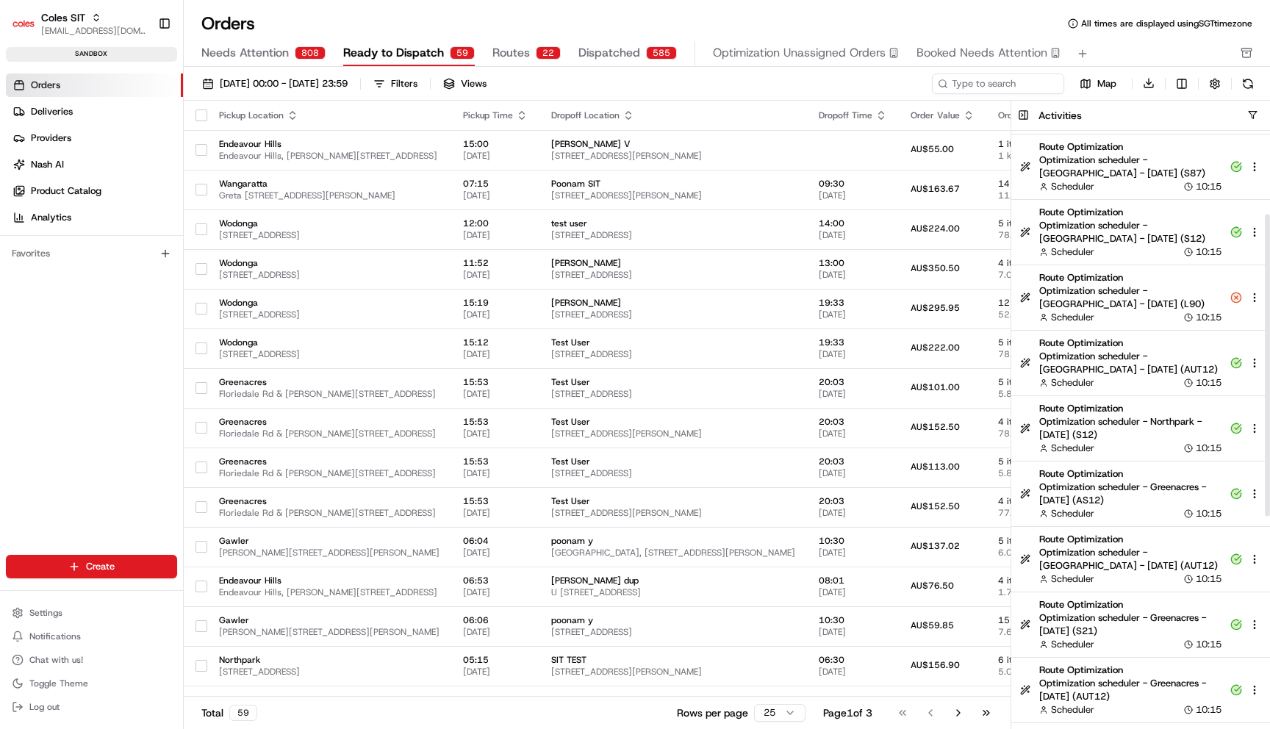
scroll to position [165, 0]
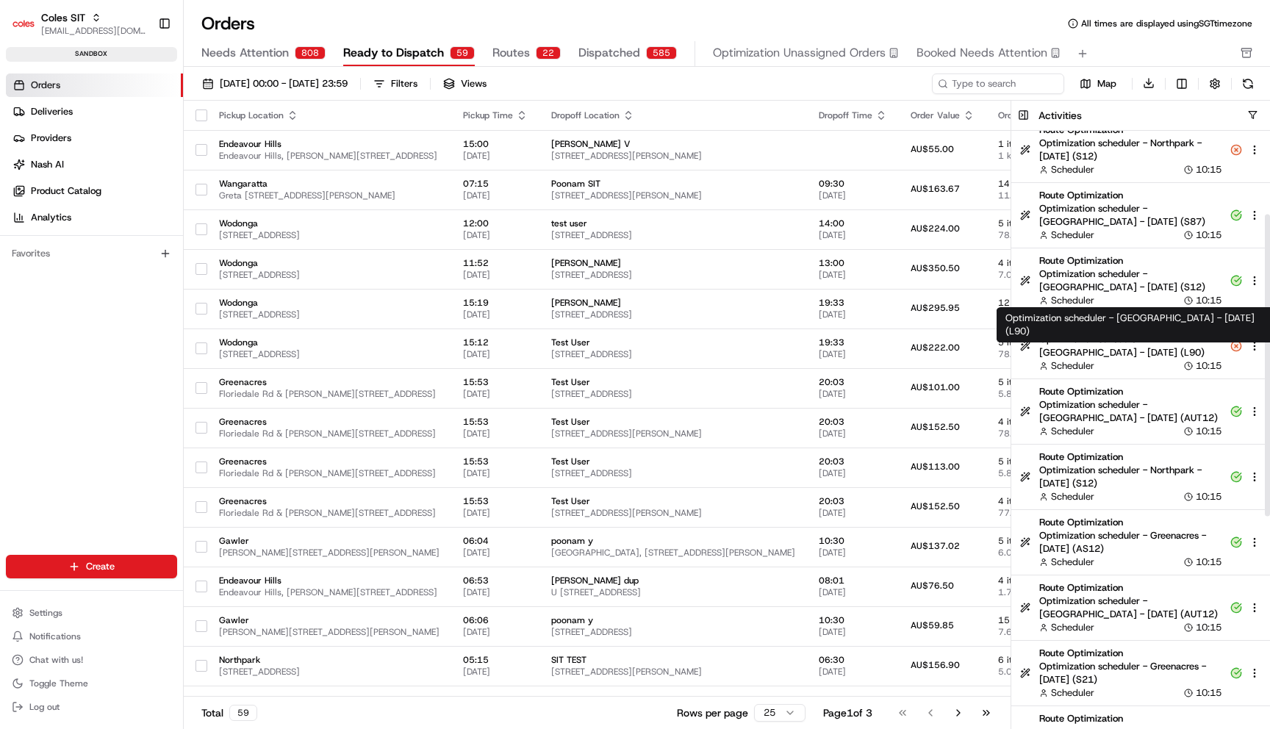
click at [1153, 359] on div "Scheduler 10:15" at bounding box center [1130, 365] width 182 height 13
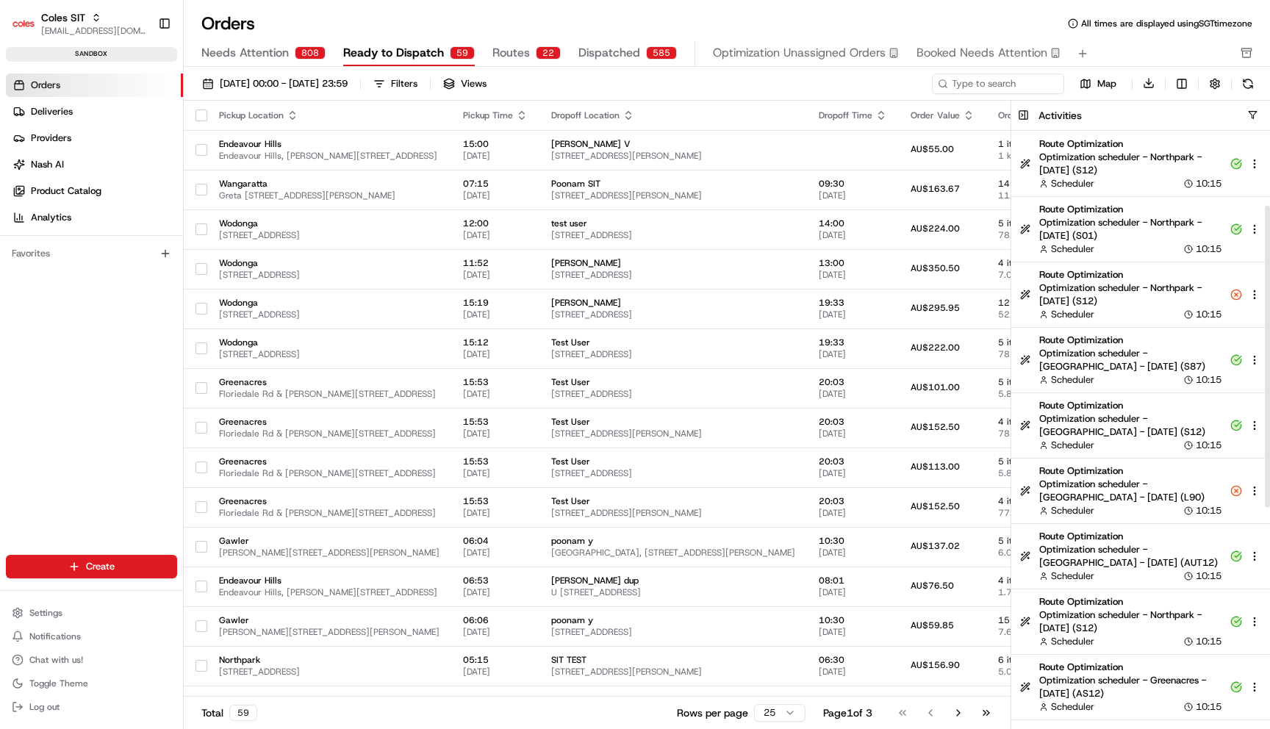
scroll to position [0, 0]
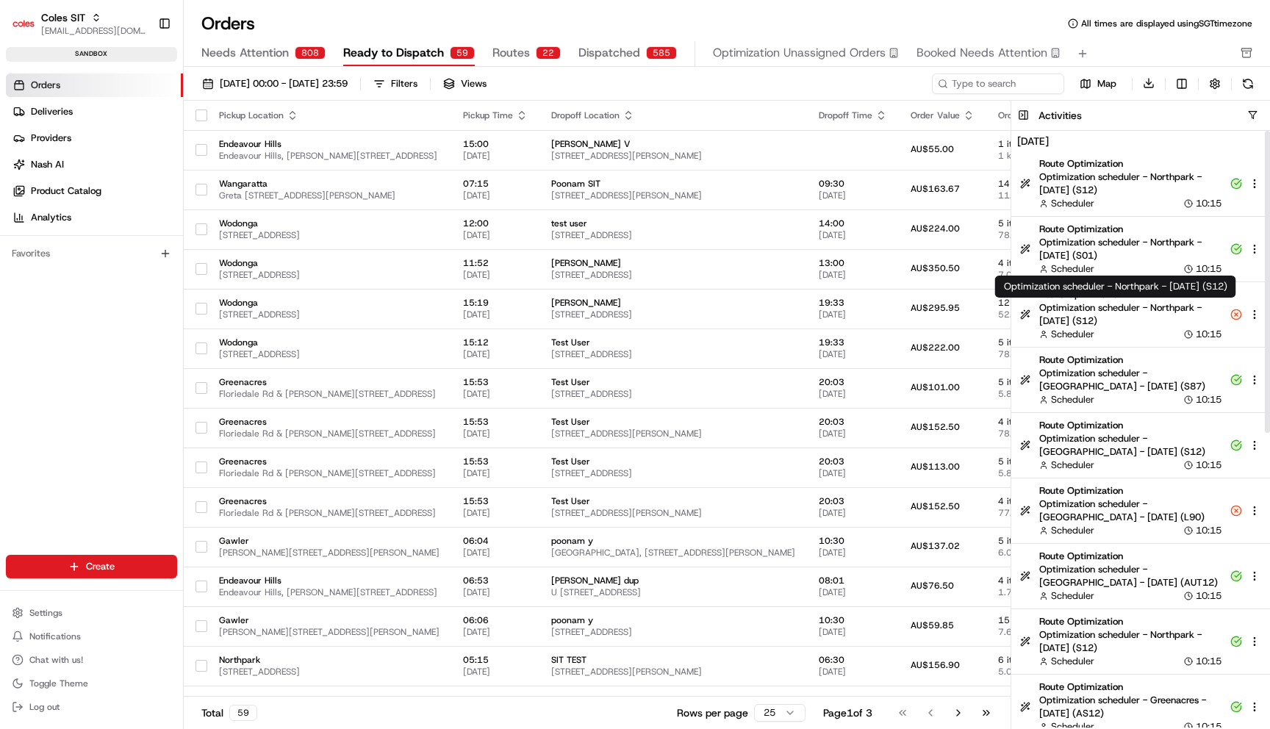
click at [1137, 306] on span "Optimization scheduler - Northpark - [DATE] (S12)" at bounding box center [1130, 314] width 182 height 26
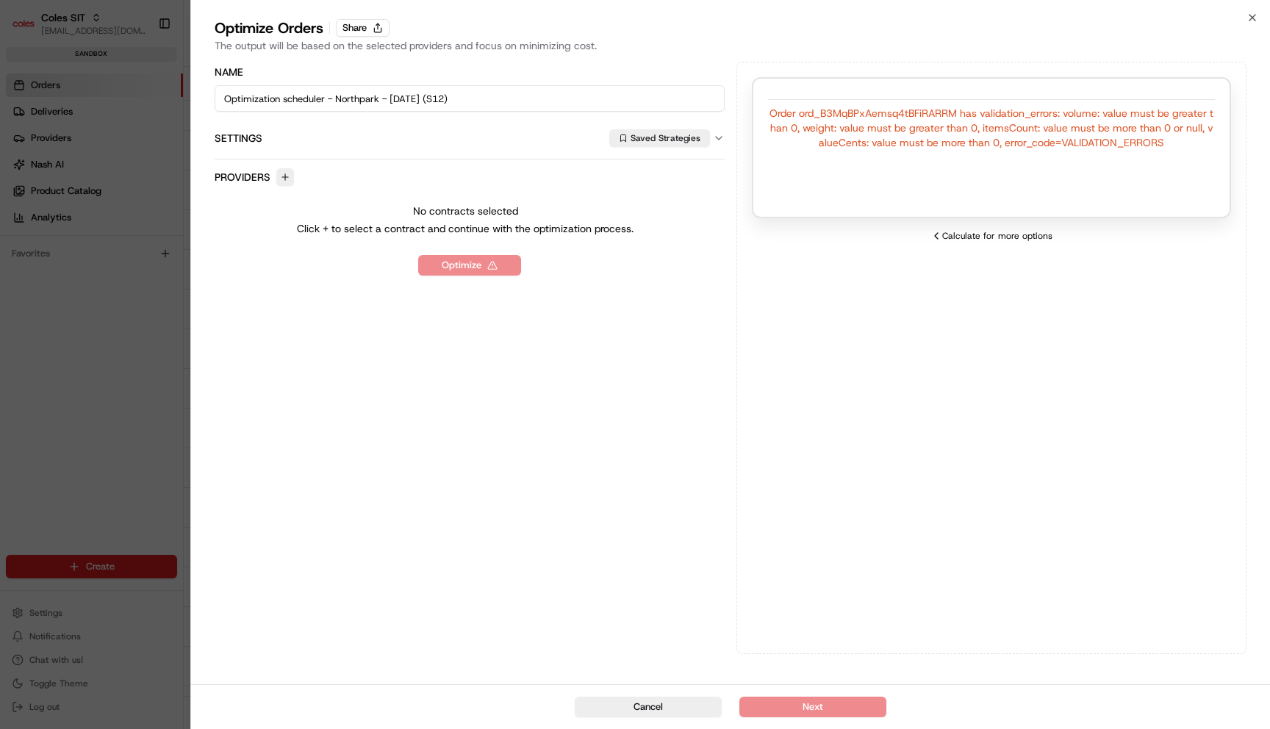
click at [932, 109] on div "Order ord_B3MqBPxAemsq4tBFiRARRM has validation_errors: volume: value must be g…" at bounding box center [991, 128] width 447 height 44
copy div "ord_B3MqBPxAemsq4tBFiRARRM"
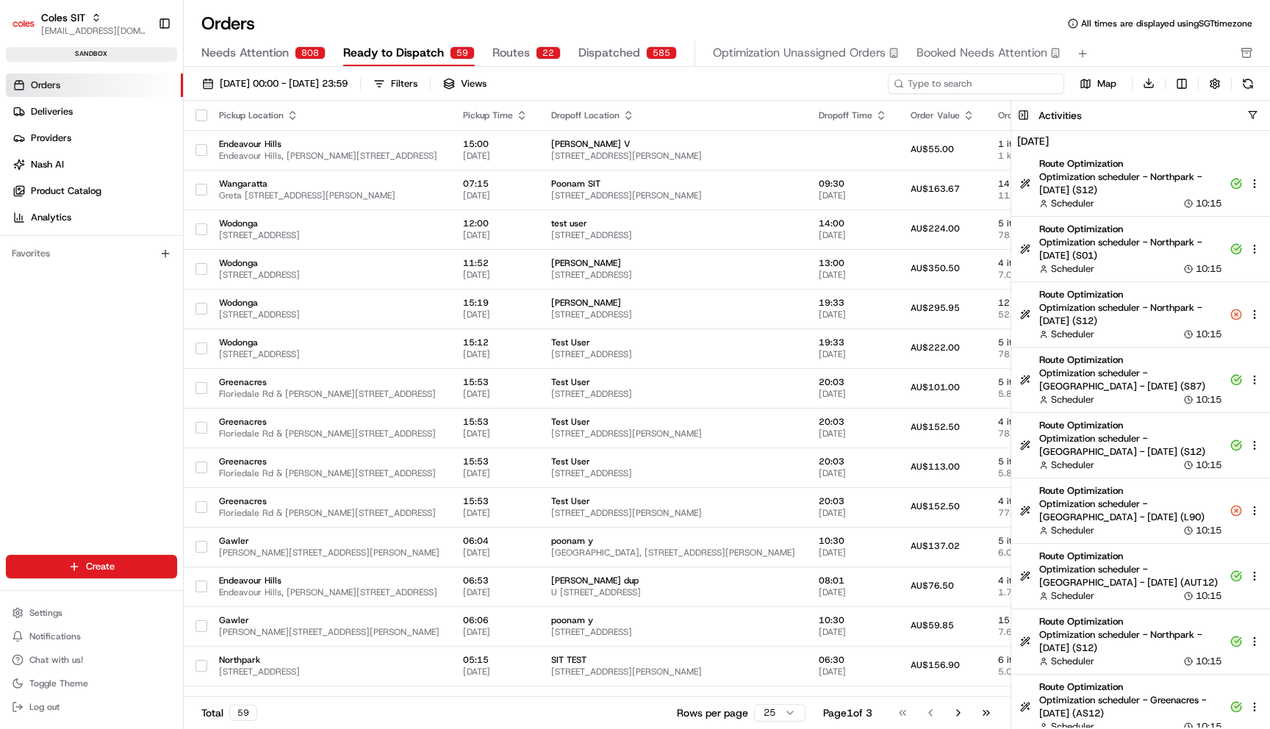
click at [975, 86] on input at bounding box center [975, 83] width 176 height 21
paste input "ord_B3MqBPxAemsq4tBFiRARRM"
type input "ord_B3MqBPxAemsq4tBFiRARRM"
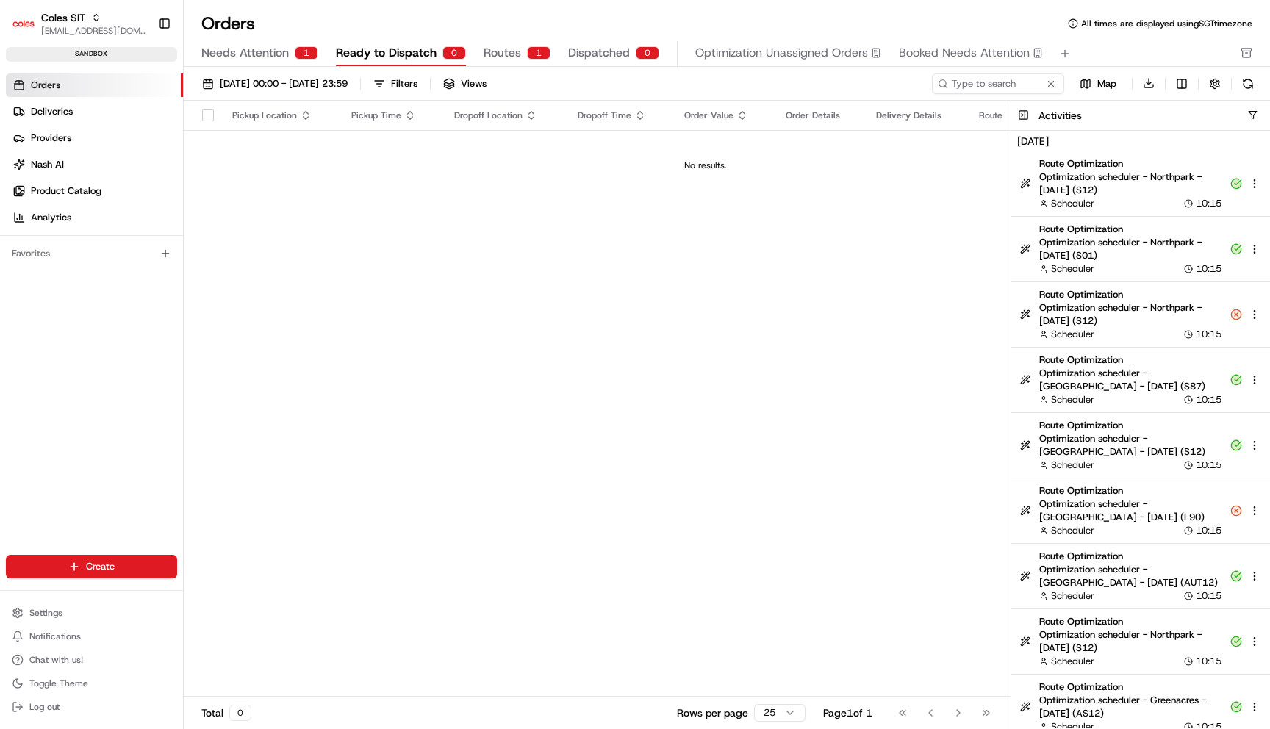
click at [305, 60] on button "Needs Attention 1" at bounding box center [259, 53] width 117 height 25
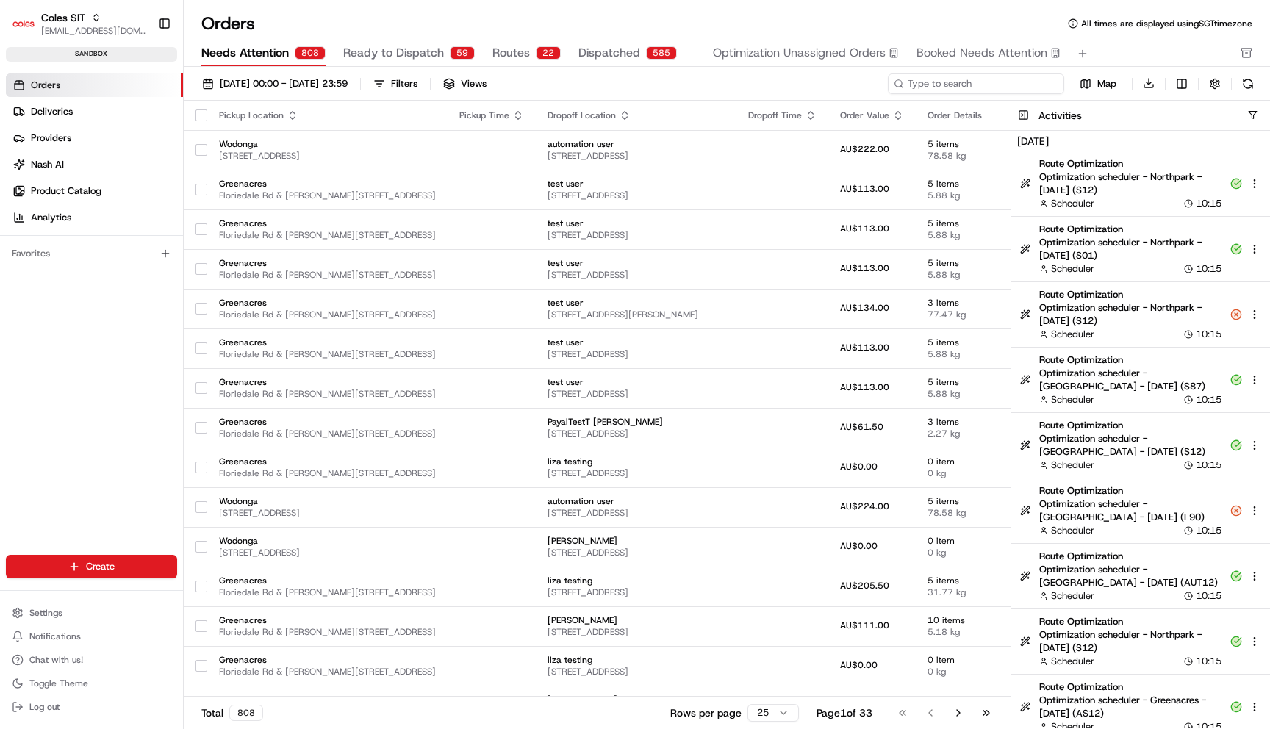
click at [973, 87] on input at bounding box center [975, 83] width 176 height 21
paste input "ord_B3MqBPxAemsq4tBFiRARRM"
type input "ord_B3MqBPxAemsq4tBFiRARRM"
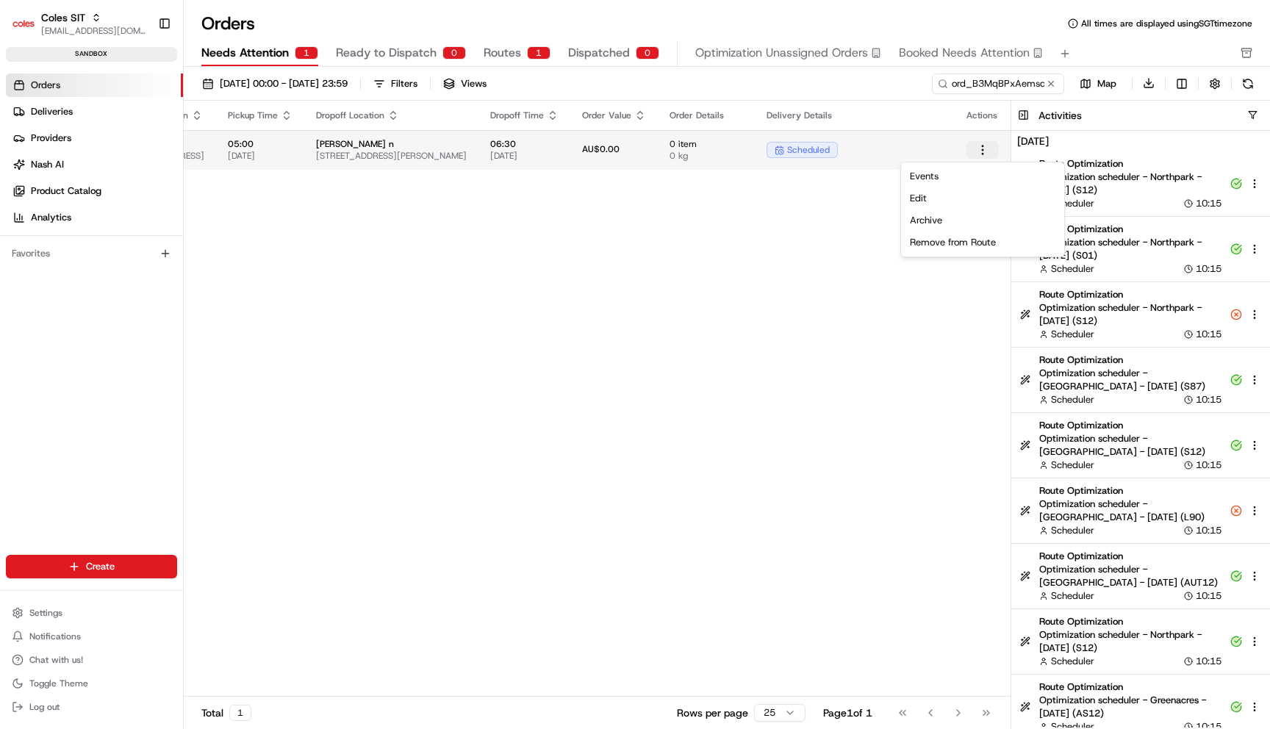
click at [981, 148] on html "Coles SIT maksim@usenash.com Toggle Sidebar sandbox Orders Deliveries Providers…" at bounding box center [635, 364] width 1270 height 729
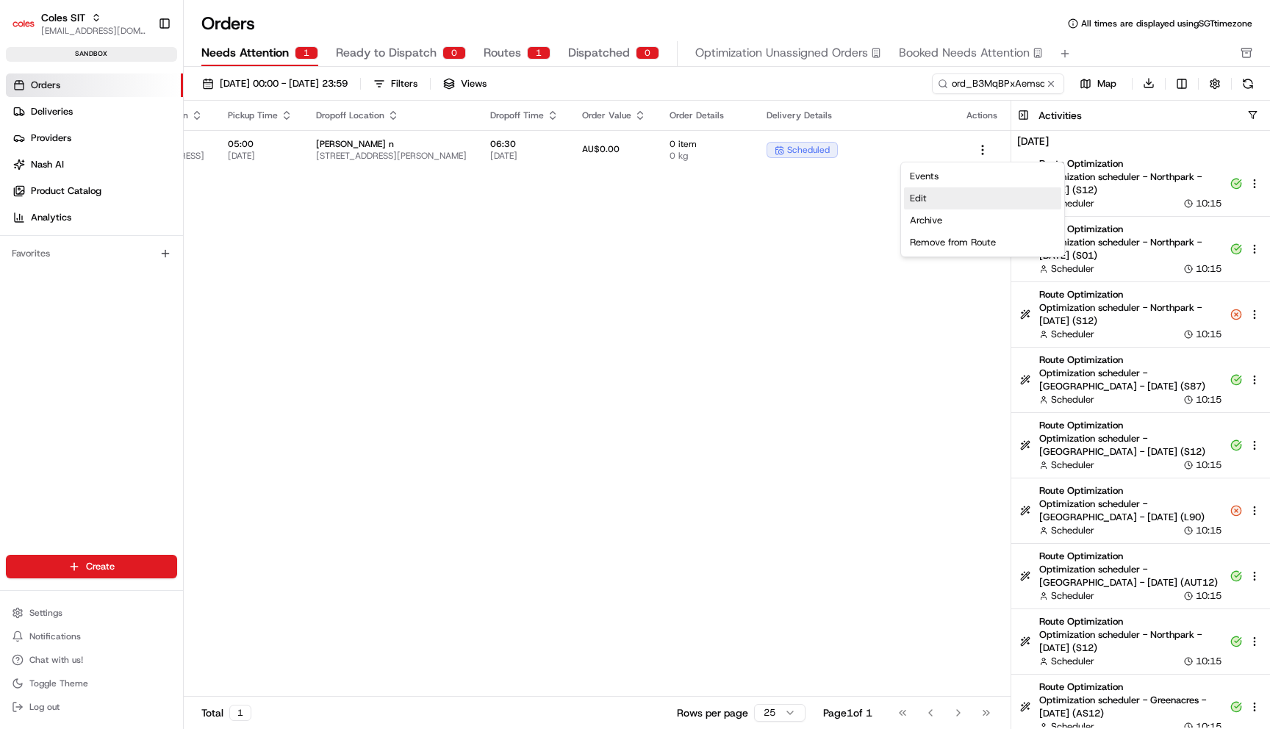
click at [955, 198] on div "Edit" at bounding box center [982, 198] width 157 height 22
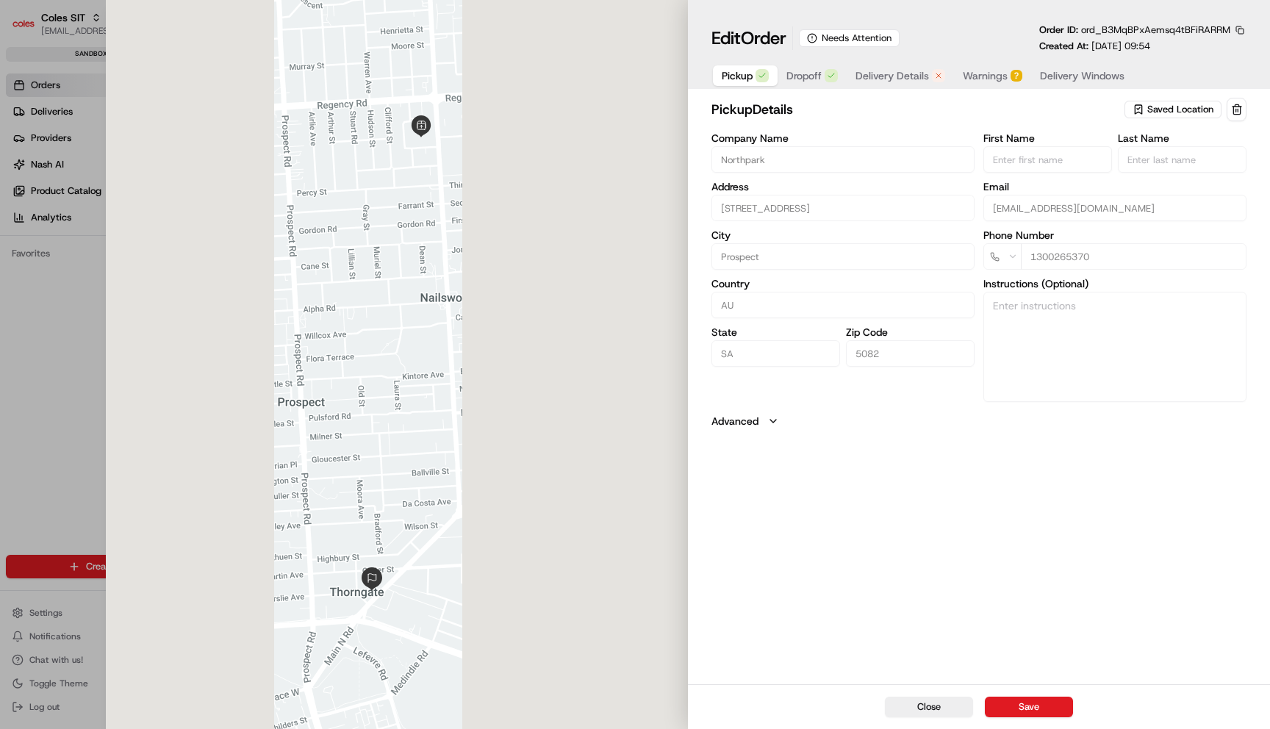
click at [1002, 81] on span "Warnings" at bounding box center [984, 75] width 45 height 15
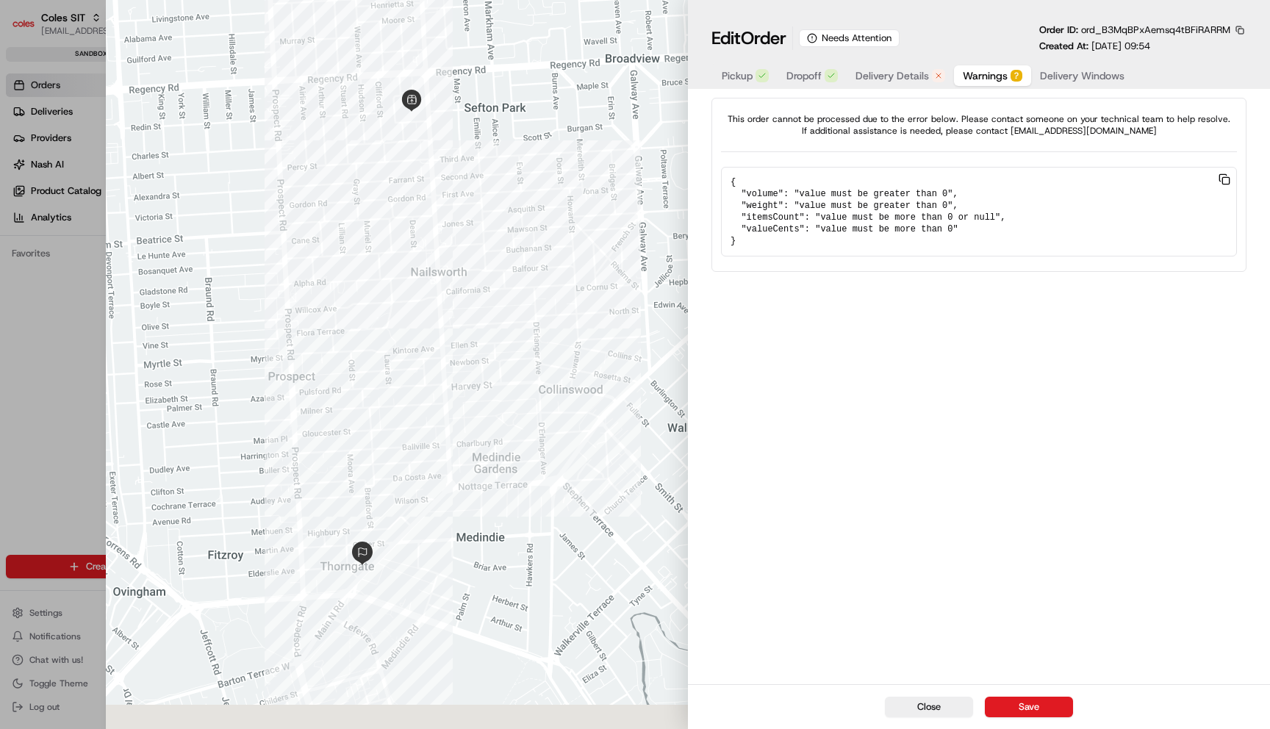
click at [921, 72] on span "Delivery Details" at bounding box center [891, 75] width 73 height 15
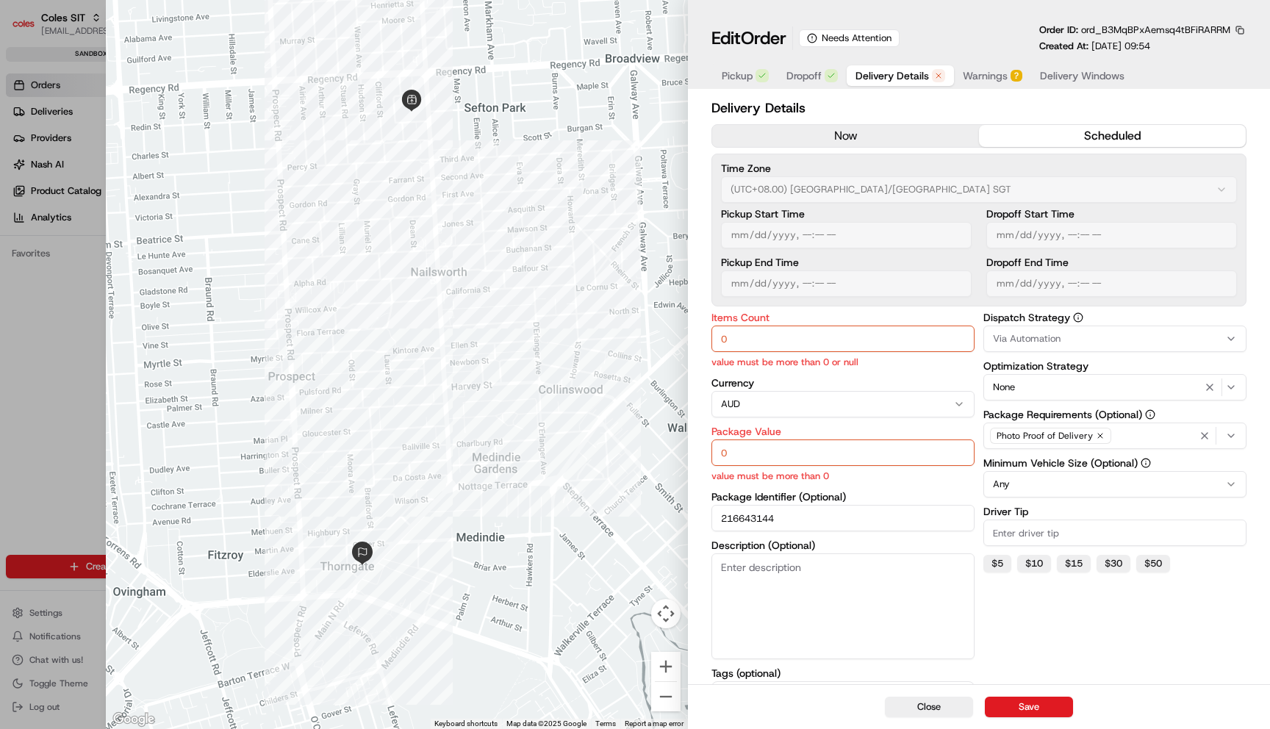
type input "1"
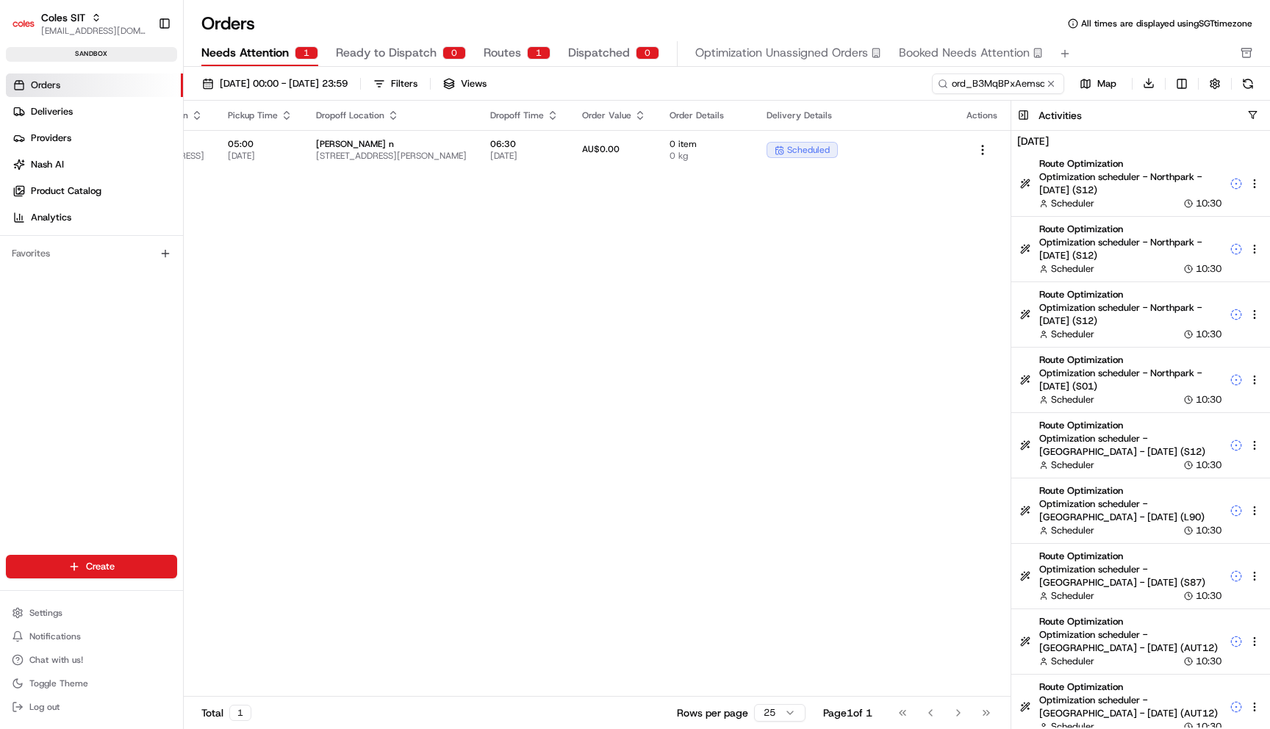
click at [513, 47] on span "Routes" at bounding box center [501, 53] width 37 height 18
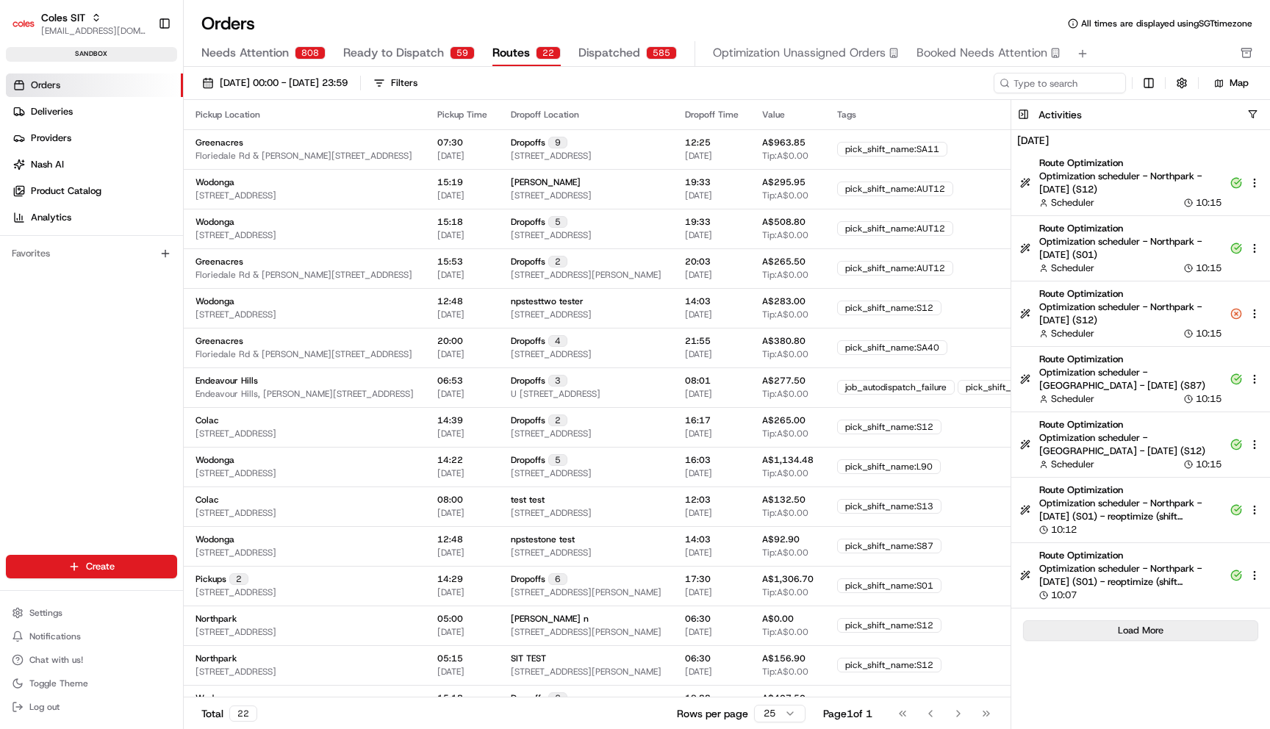
click at [1167, 627] on button "Load More" at bounding box center [1140, 630] width 235 height 21
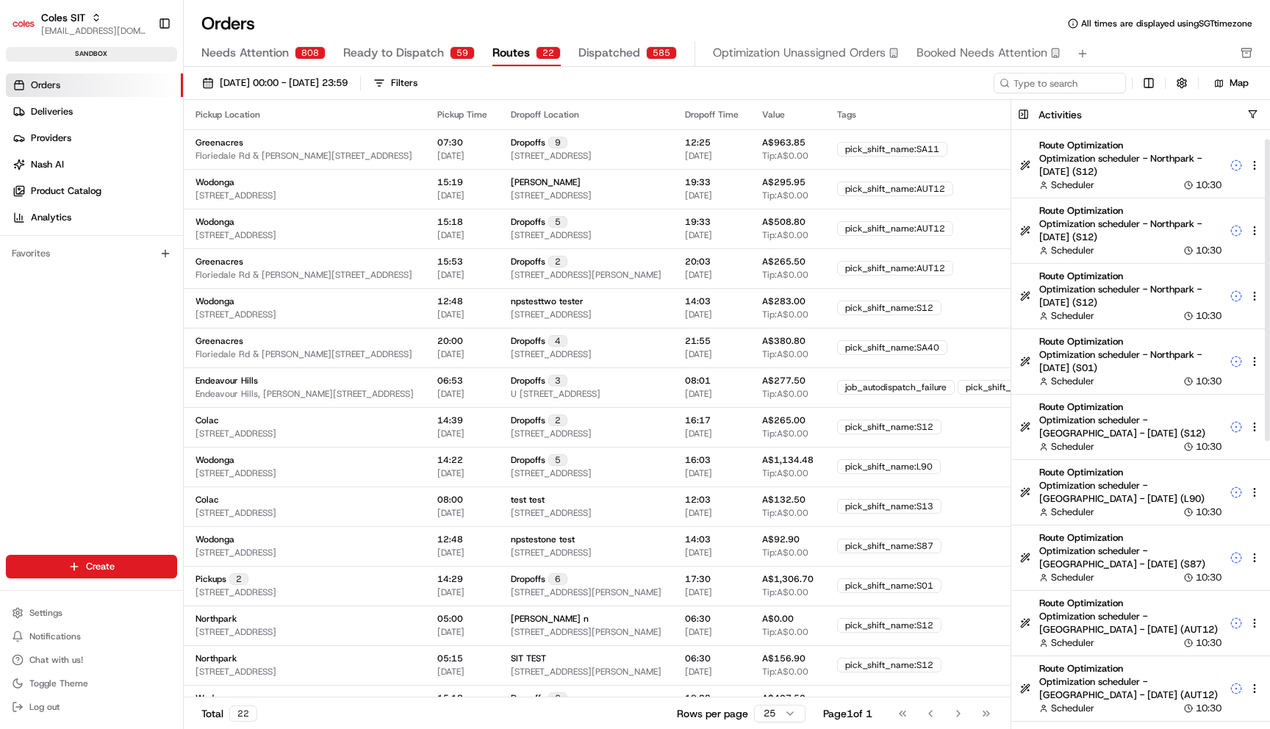
scroll to position [1, 0]
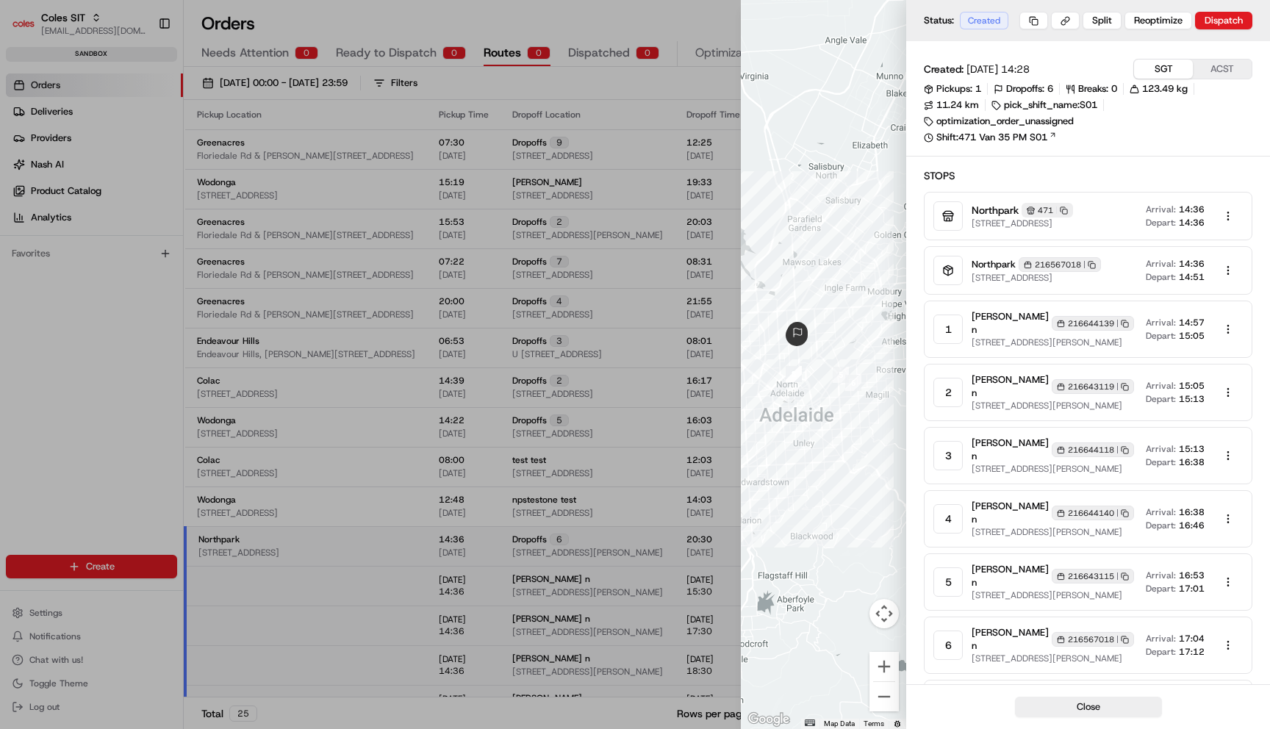
scroll to position [112, 0]
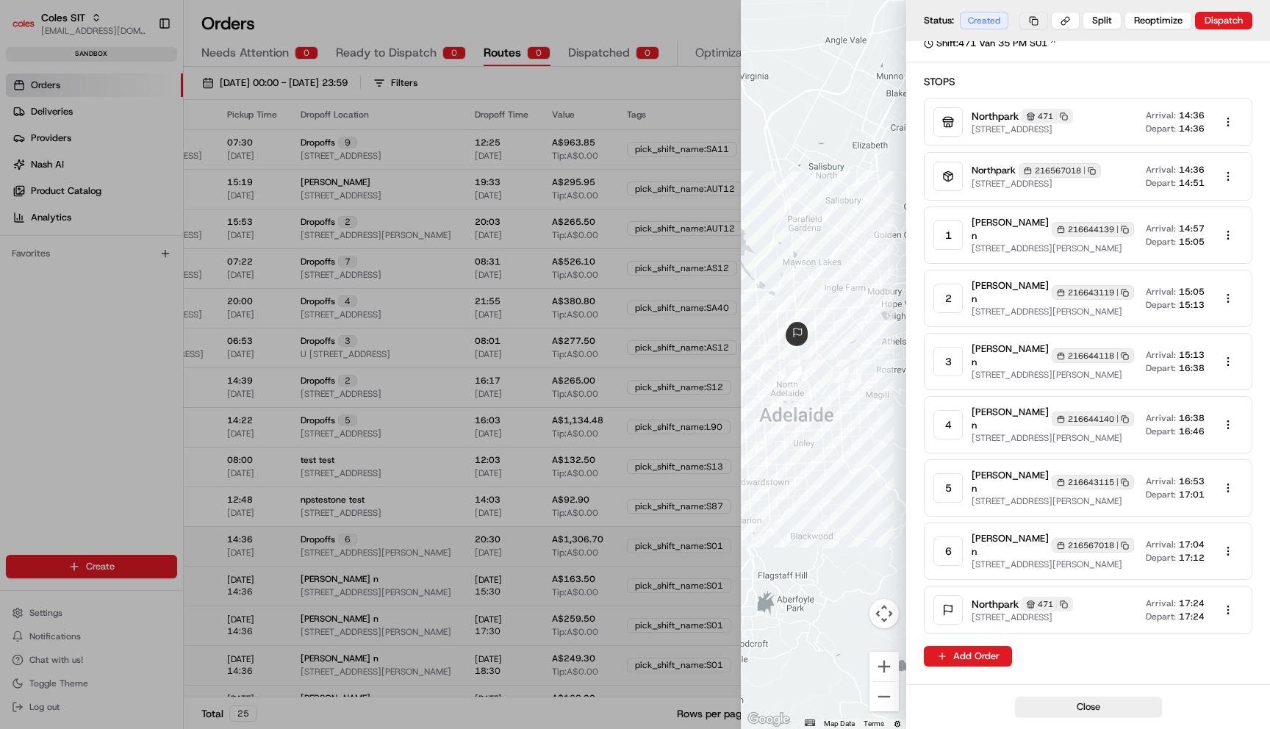
click at [1031, 21] on button at bounding box center [1033, 21] width 29 height 18
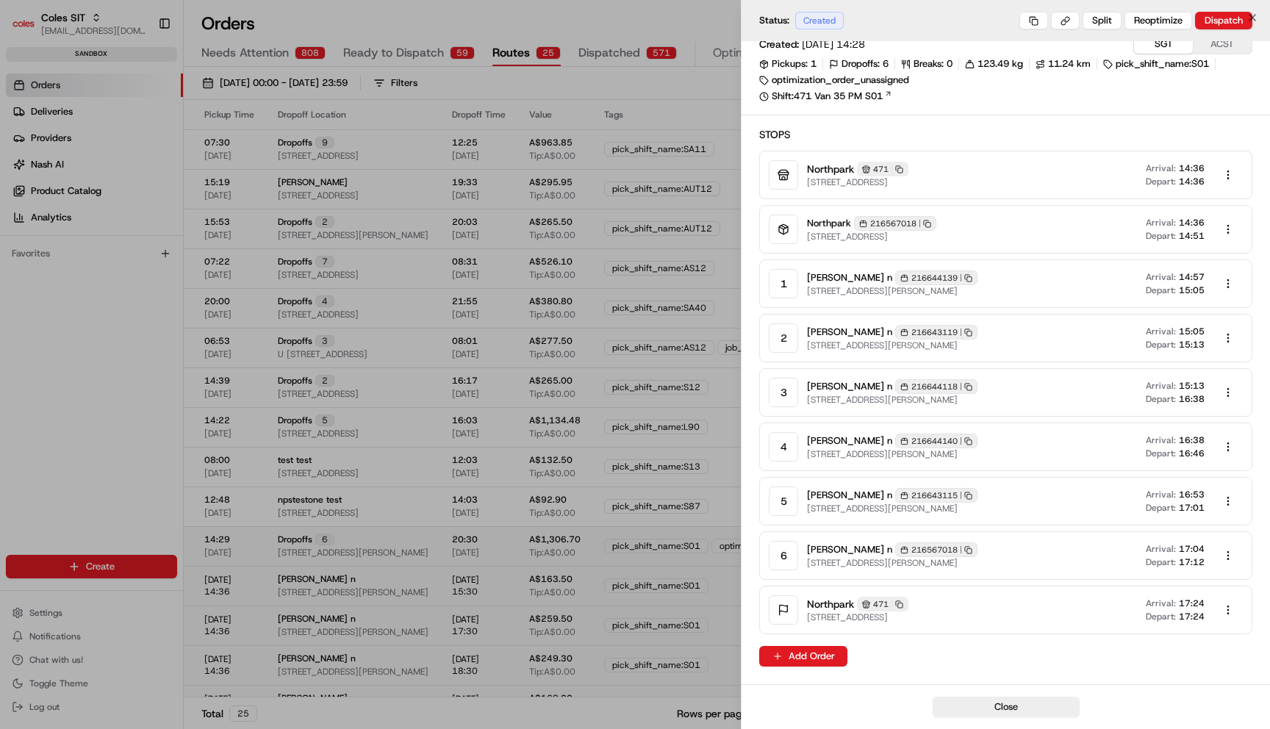
scroll to position [25, 0]
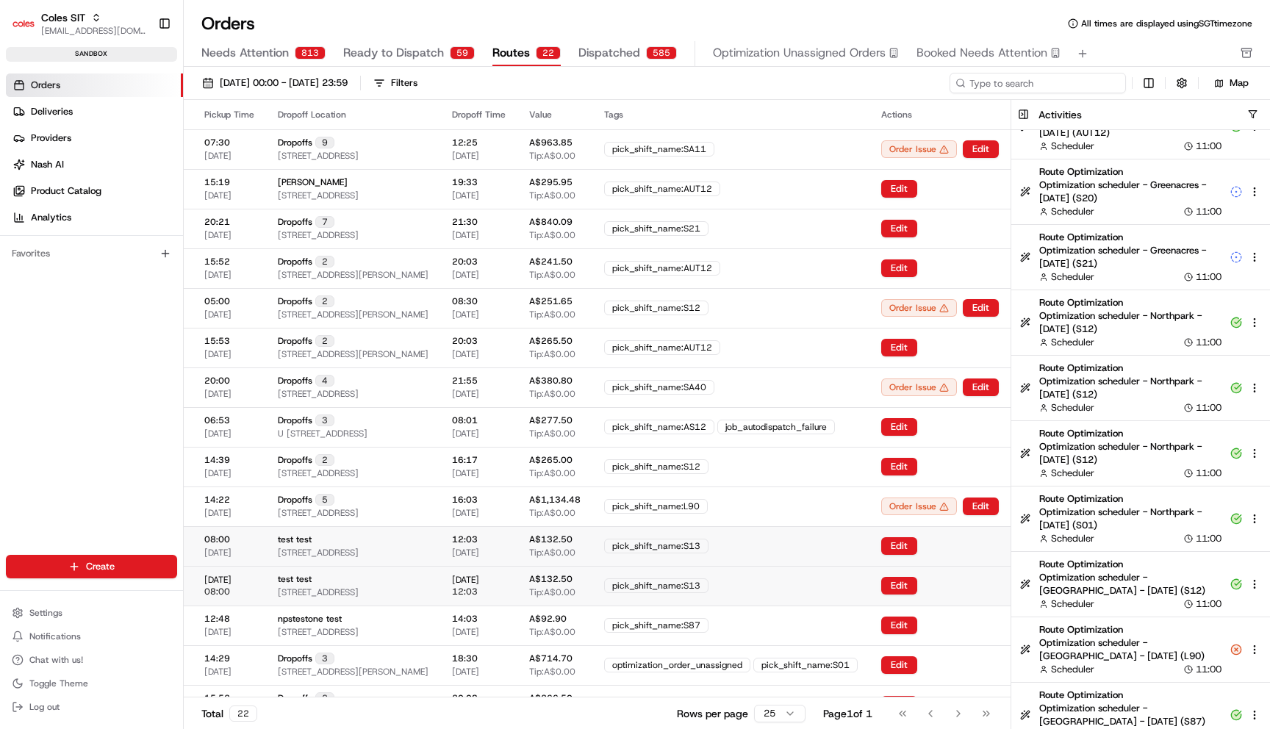
click at [1055, 83] on input at bounding box center [1037, 83] width 176 height 21
paste input "rte_G8Y7cA9n3vjq4PcunrQfZh"
type input "rte_G8Y7cA9n3vjq4PcunrQfZh"
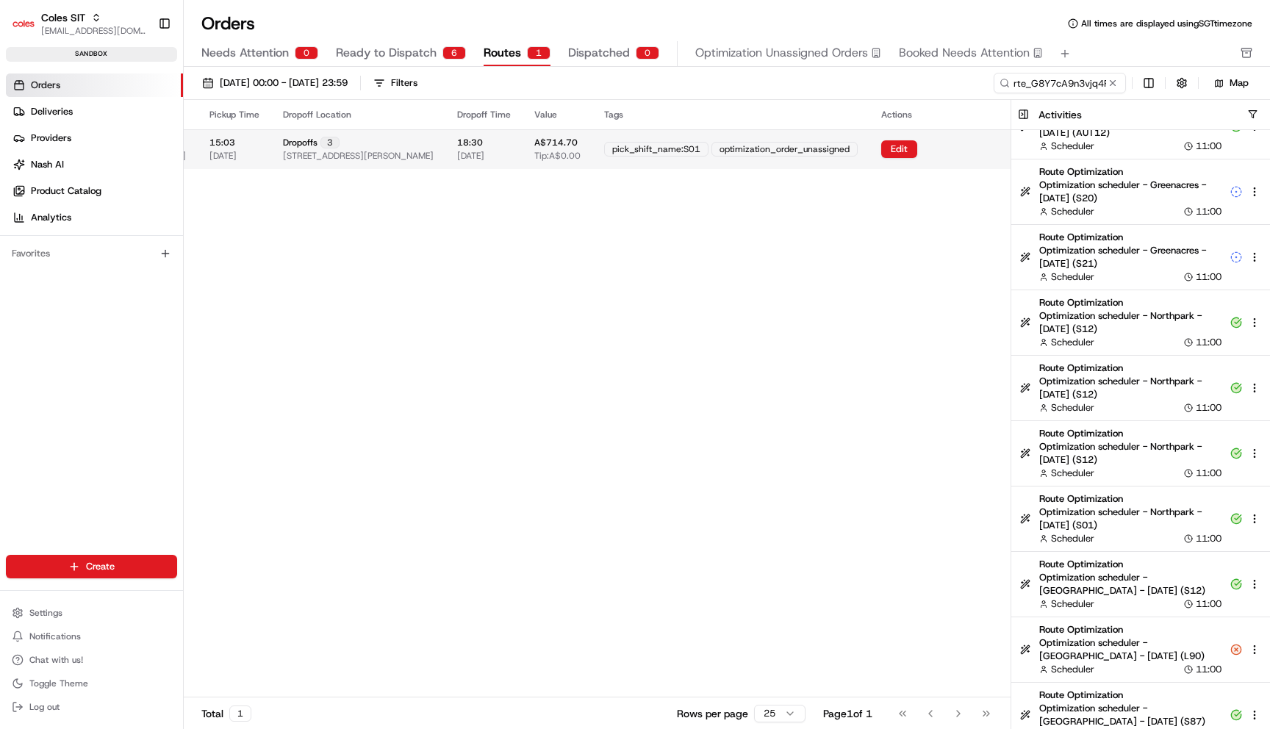
click at [855, 163] on td "pick_shift_name:S01 optimization_order_unassigned" at bounding box center [730, 149] width 277 height 40
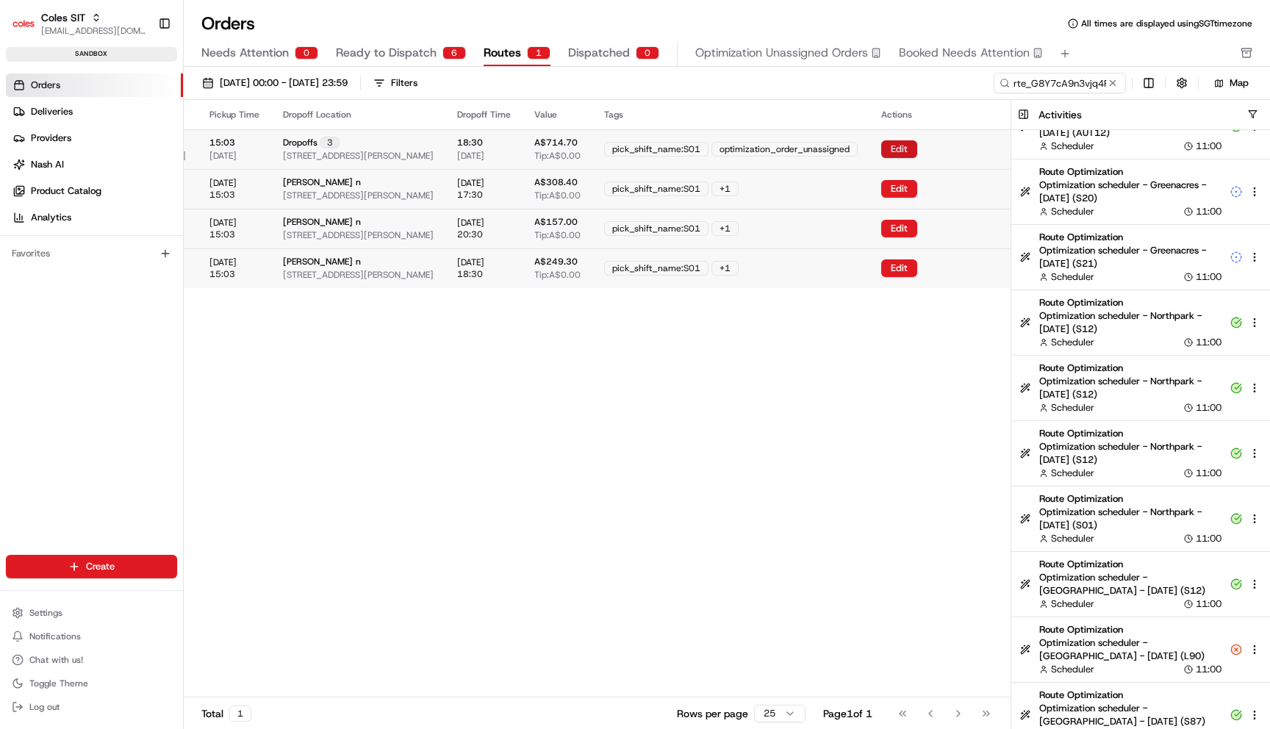
click at [906, 145] on button "Edit" at bounding box center [899, 149] width 36 height 18
